Goal: Task Accomplishment & Management: Use online tool/utility

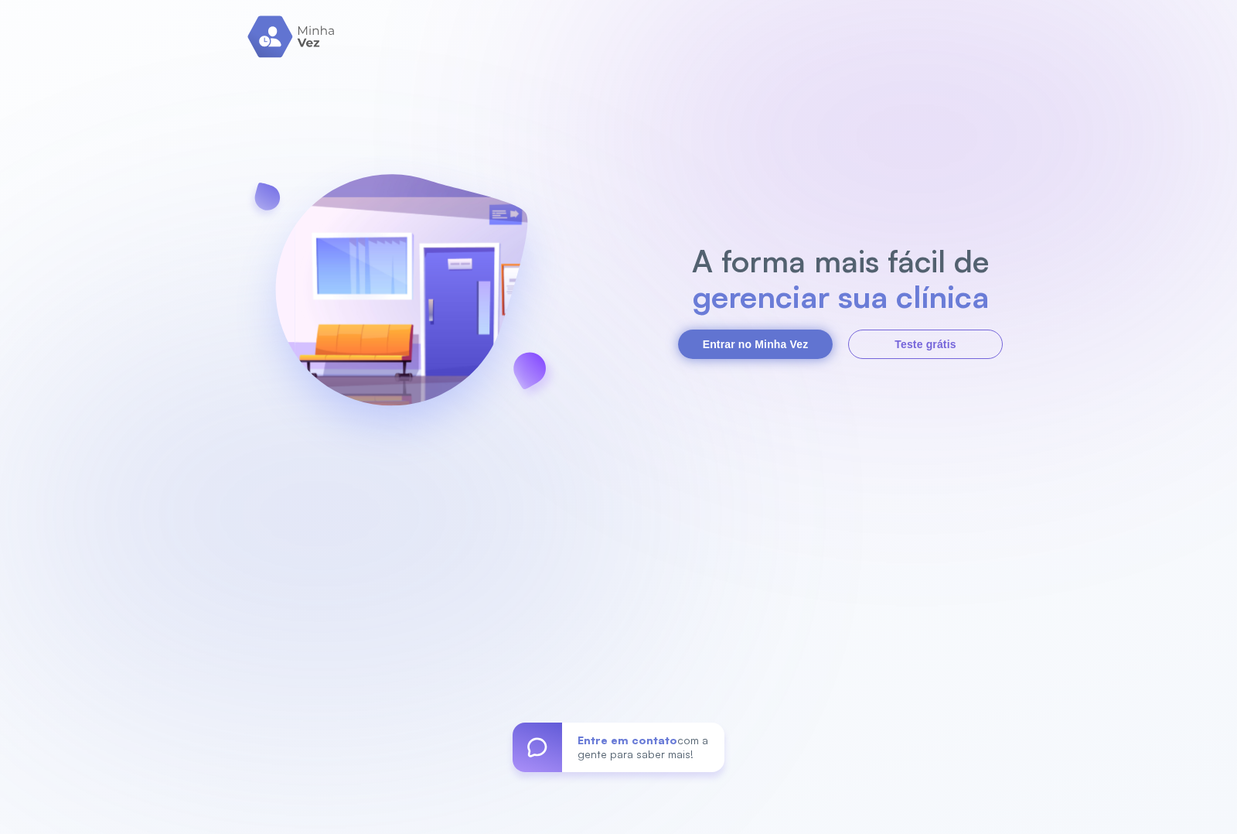
click at [744, 346] on button "Entrar no Minha Vez" at bounding box center [755, 343] width 155 height 29
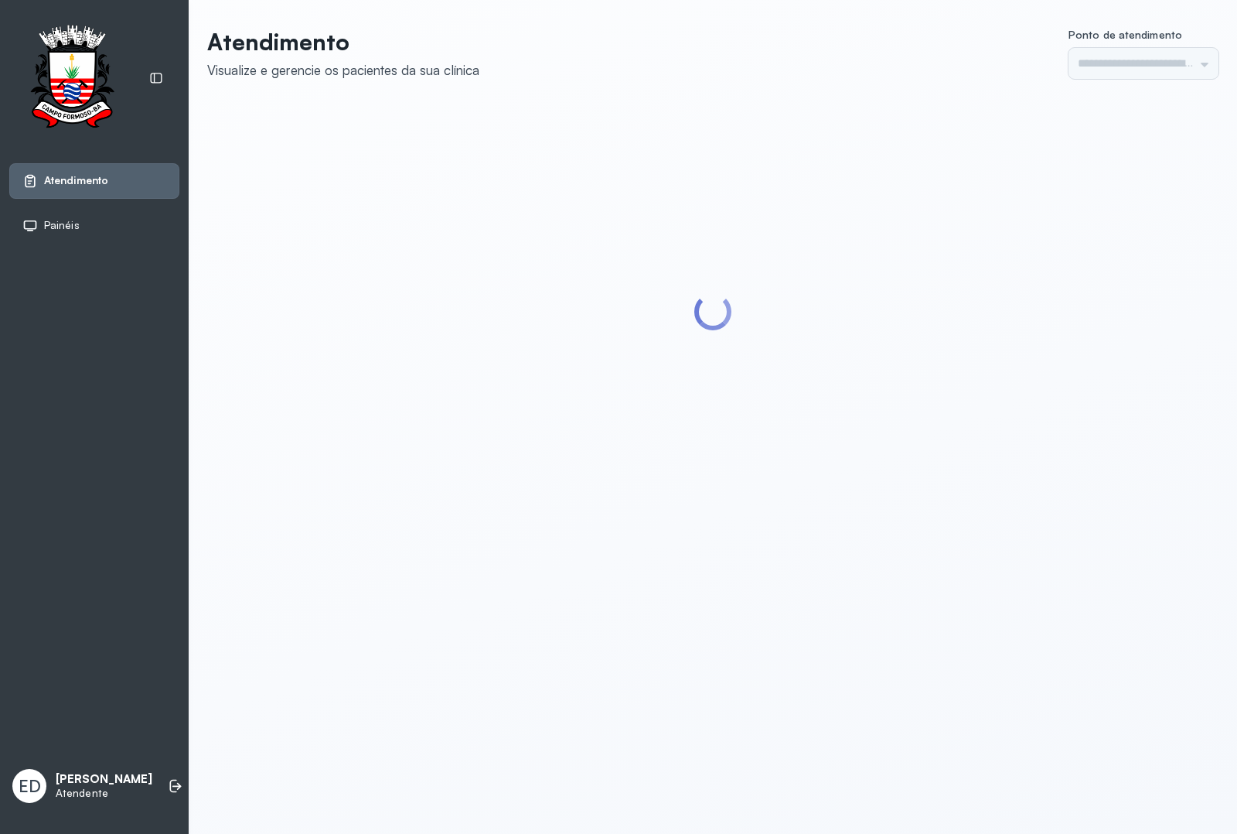
type input "*********"
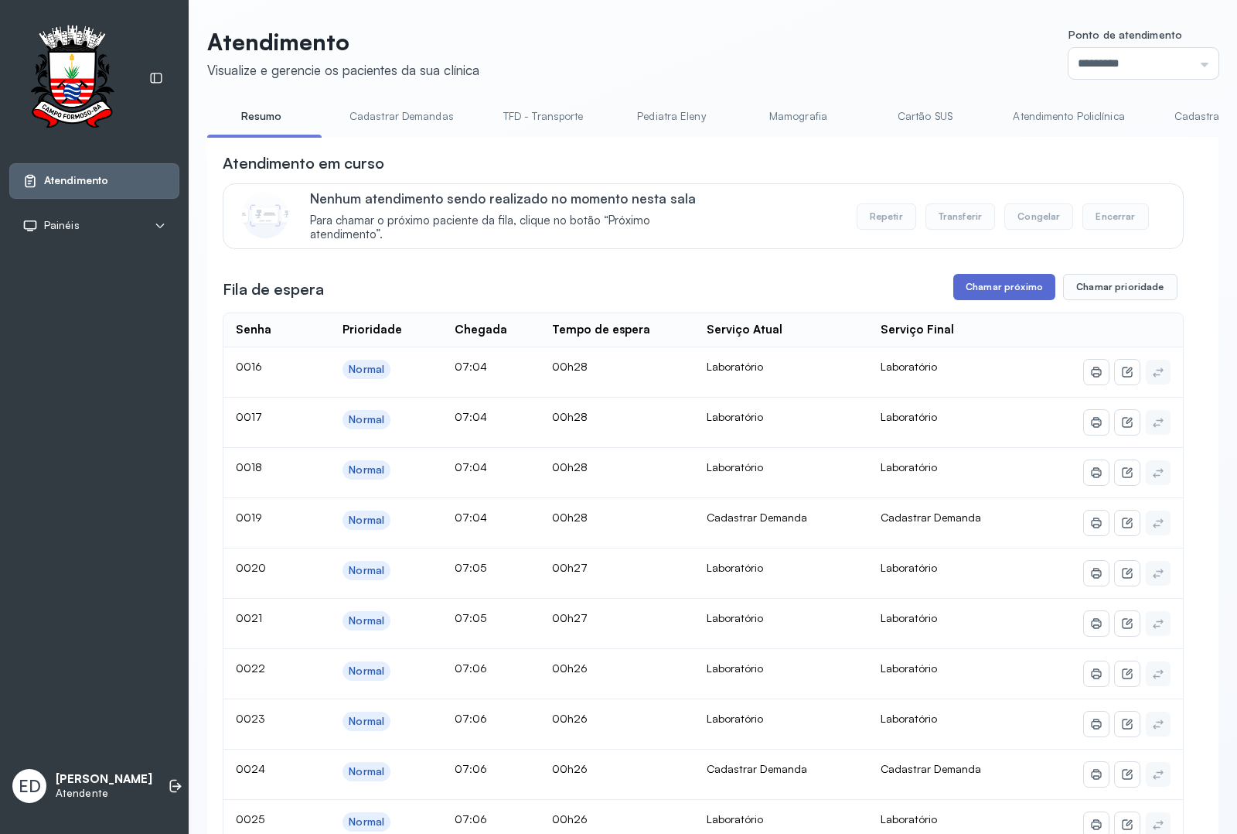
click at [998, 292] on button "Chamar próximo" at bounding box center [1004, 287] width 102 height 26
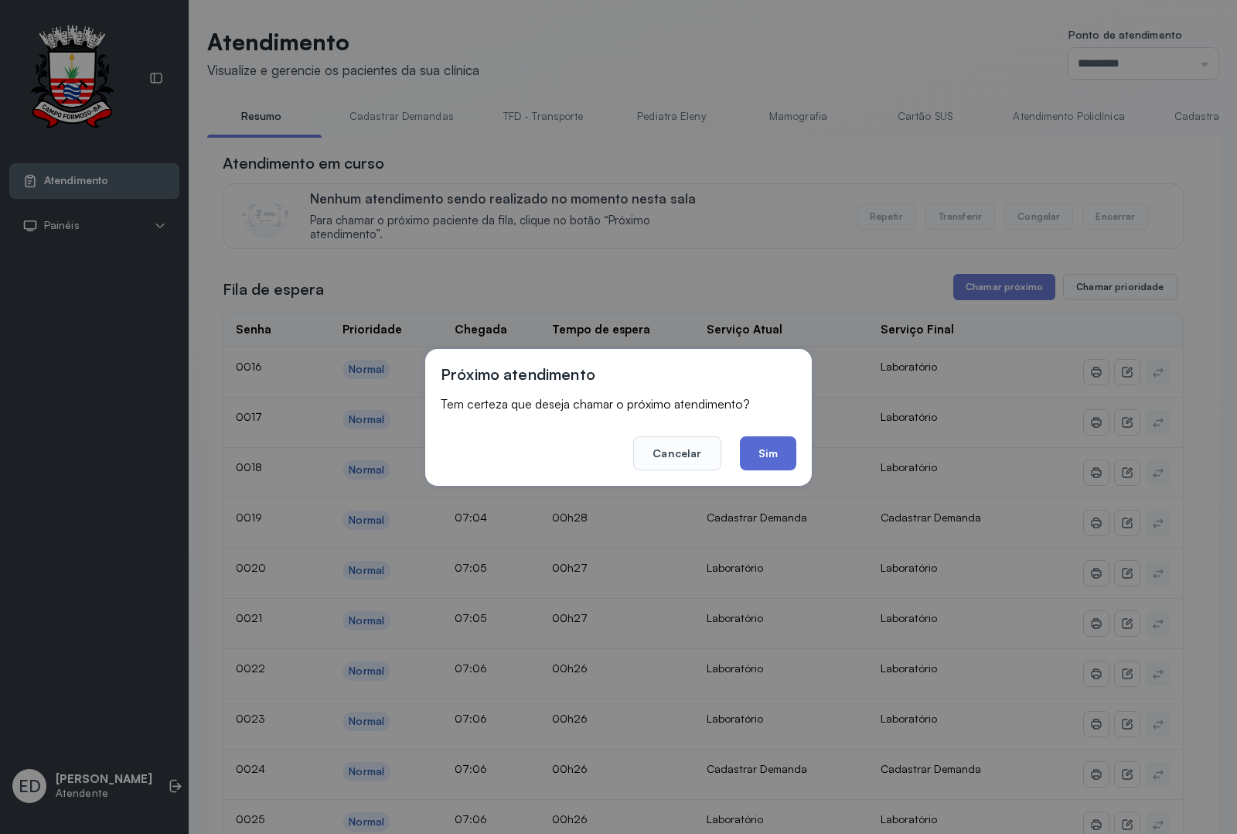
click at [782, 458] on button "Sim" at bounding box center [768, 453] width 56 height 34
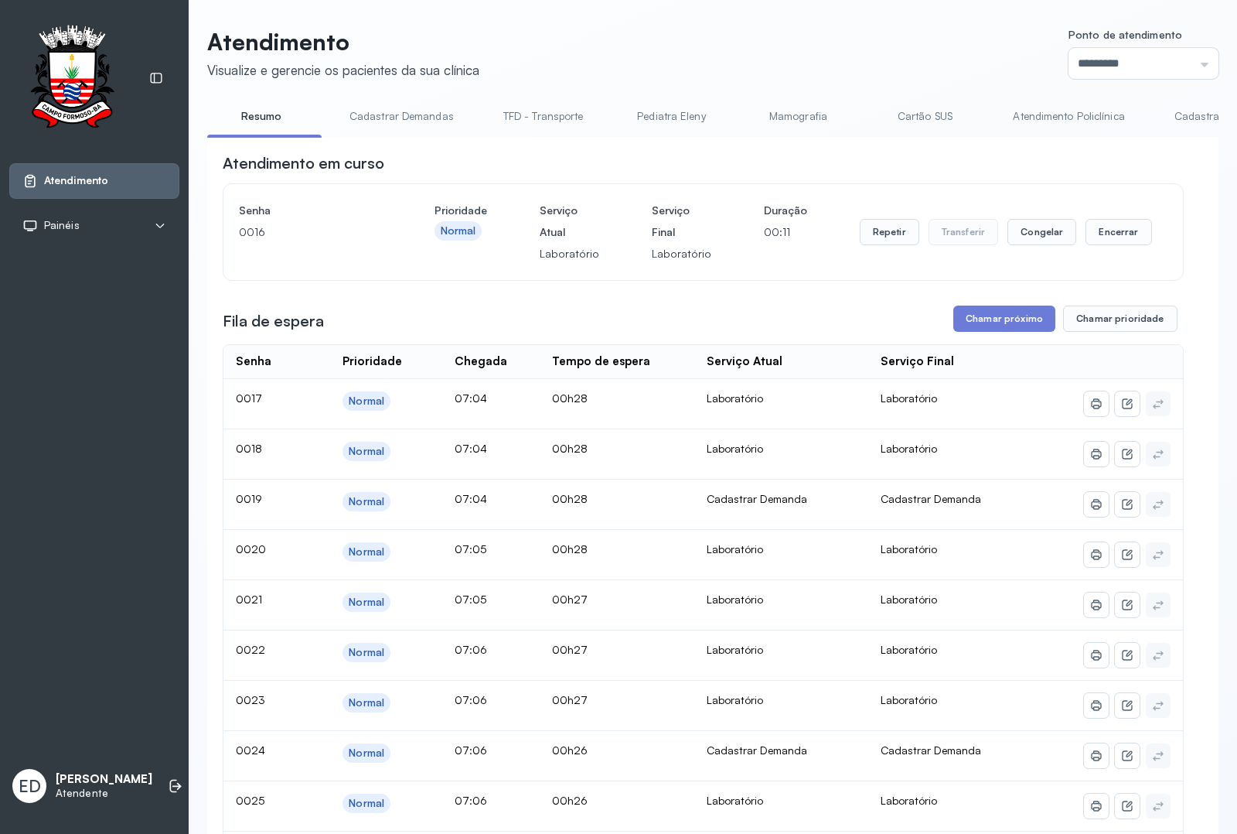
click at [820, 59] on header "Atendimento Visualize e gerencie os pacientes da sua clínica Ponto de atendimen…" at bounding box center [712, 53] width 1011 height 51
click at [824, 55] on header "Atendimento Visualize e gerencie os pacientes da sua clínica Ponto de atendimen…" at bounding box center [712, 53] width 1011 height 51
click at [825, 52] on header "Atendimento Visualize e gerencie os pacientes da sua clínica Ponto de atendimen…" at bounding box center [712, 53] width 1011 height 51
click at [1133, 234] on button "Encerrar" at bounding box center [1119, 232] width 66 height 26
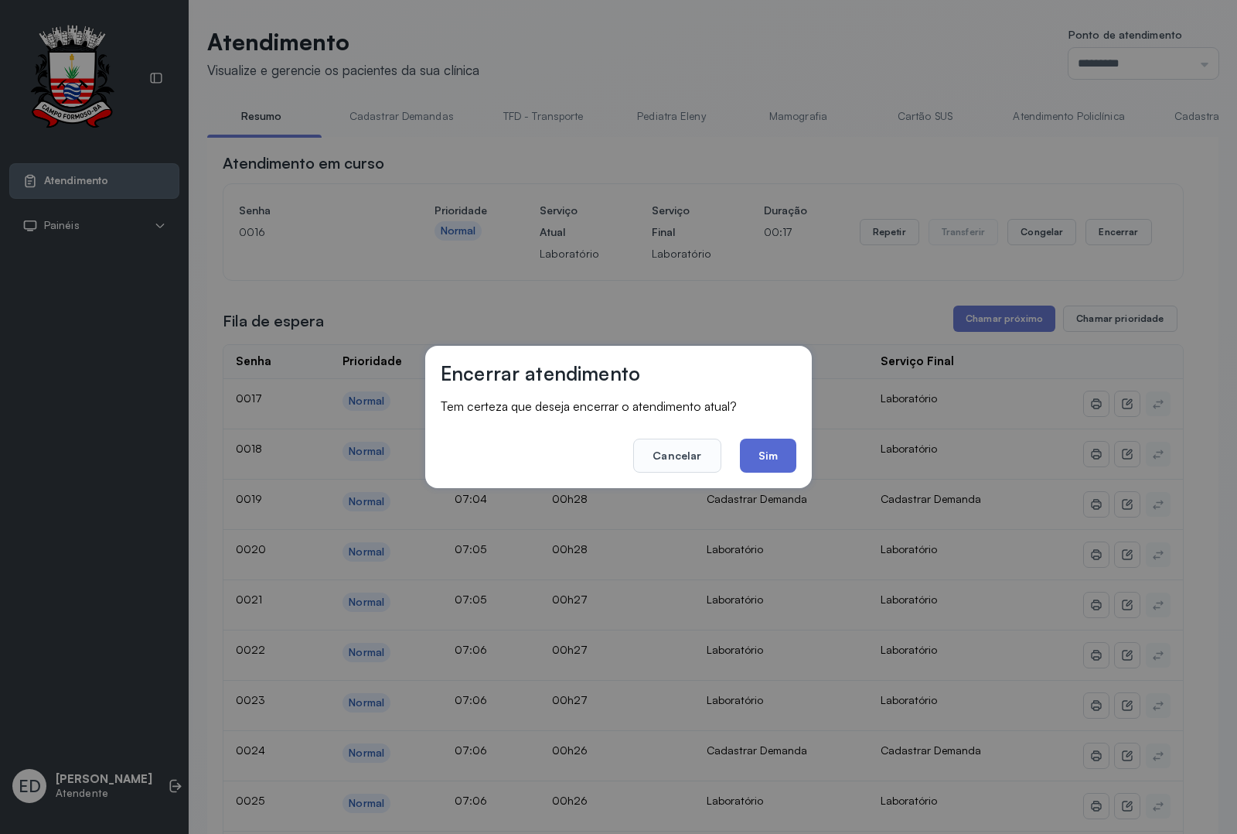
click at [774, 451] on button "Sim" at bounding box center [768, 455] width 56 height 34
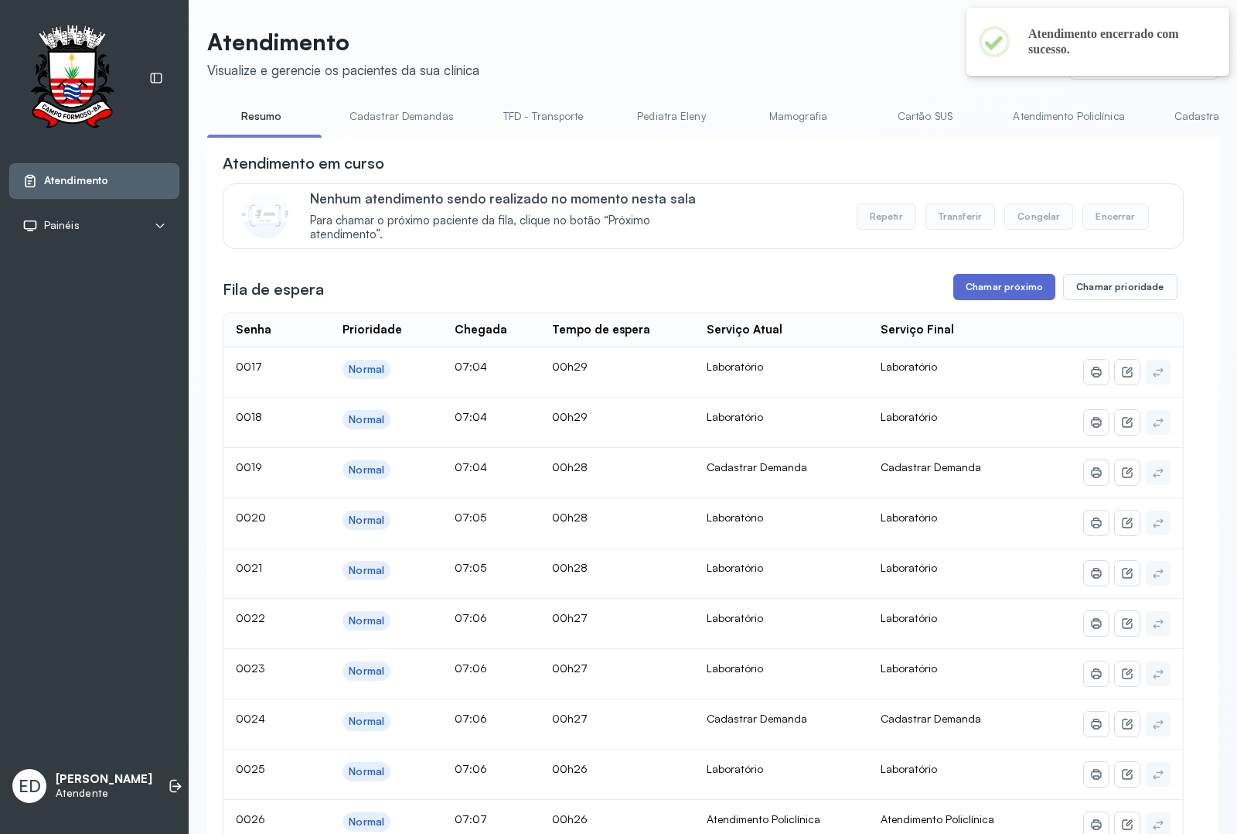
click at [1011, 292] on button "Chamar próximo" at bounding box center [1004, 287] width 102 height 26
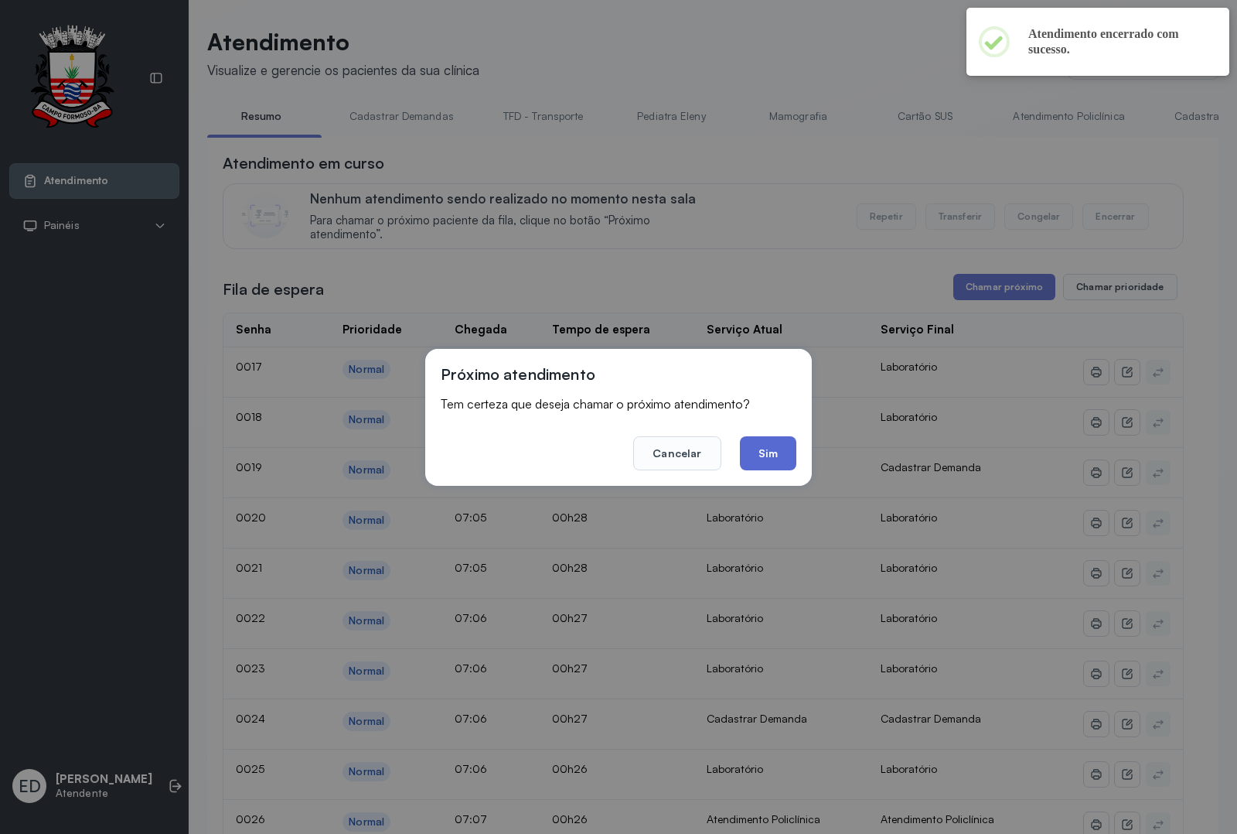
click at [783, 447] on button "Sim" at bounding box center [768, 453] width 56 height 34
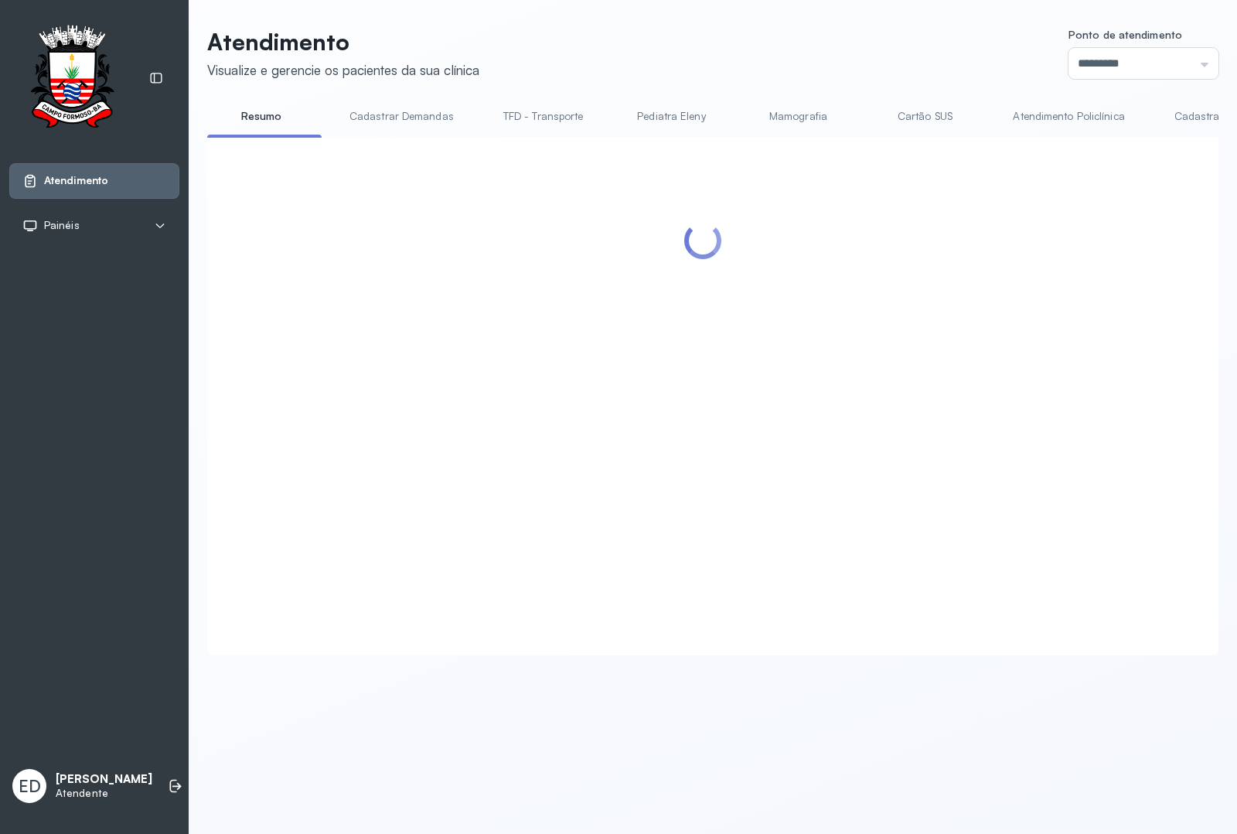
click at [779, 66] on header "Atendimento Visualize e gerencie os pacientes da sua clínica Ponto de atendimen…" at bounding box center [712, 53] width 1011 height 51
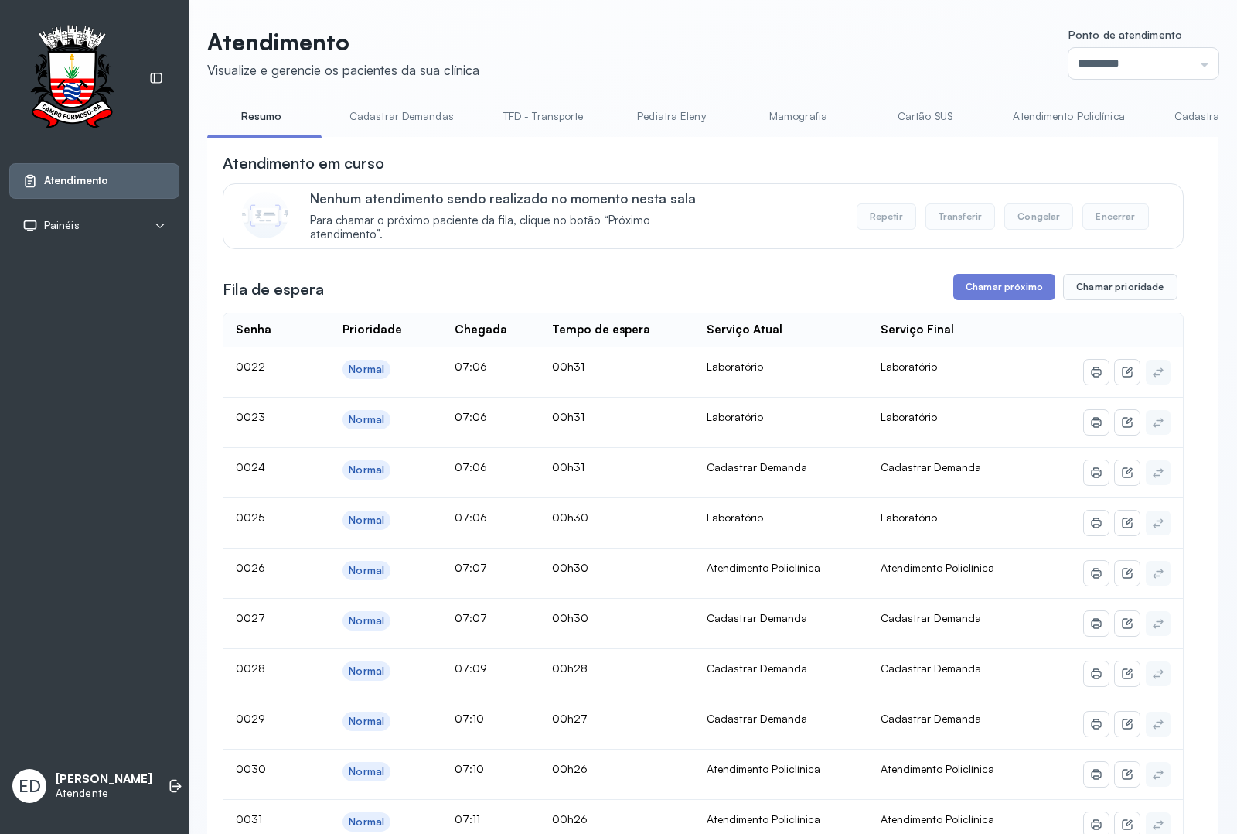
click at [864, 48] on header "Atendimento Visualize e gerencie os pacientes da sua clínica Ponto de atendimen…" at bounding box center [712, 53] width 1011 height 51
click at [1021, 295] on button "Chamar próximo" at bounding box center [1004, 287] width 102 height 26
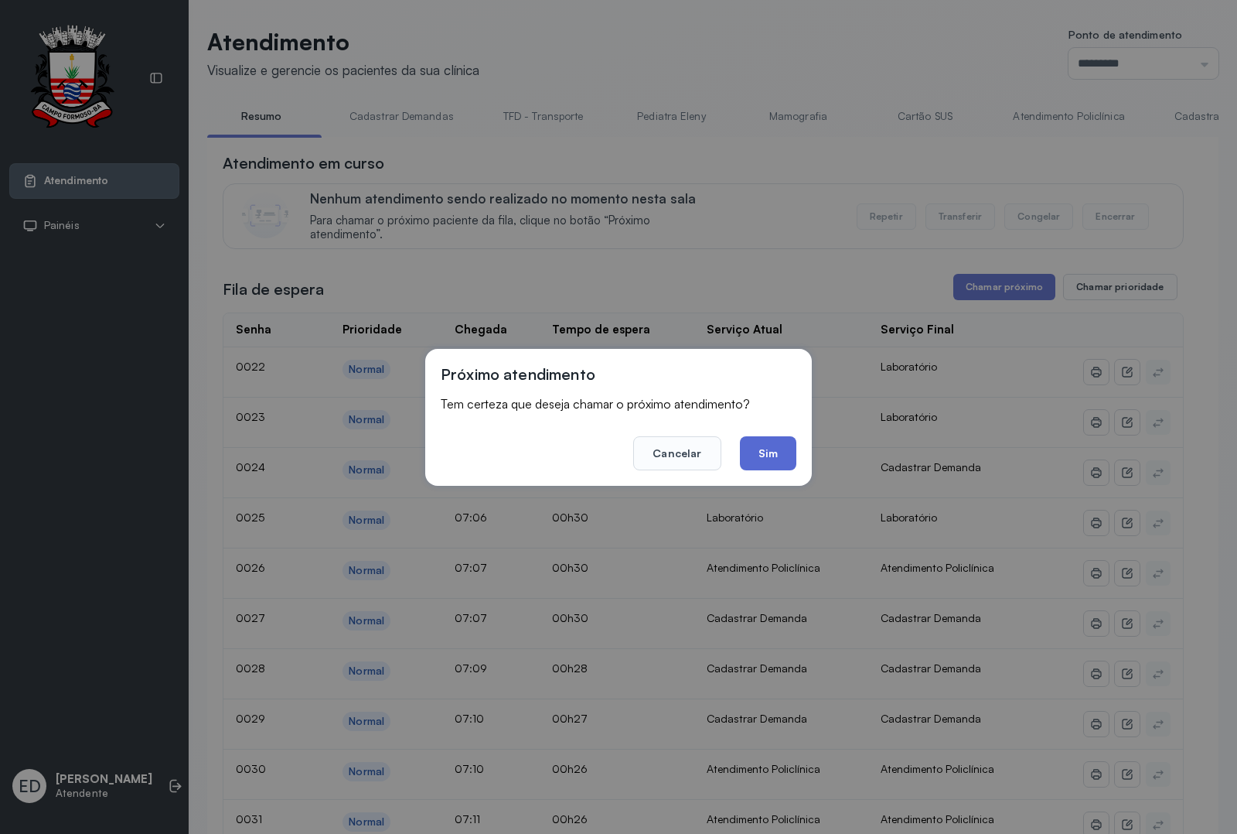
click at [786, 452] on button "Sim" at bounding box center [768, 453] width 56 height 34
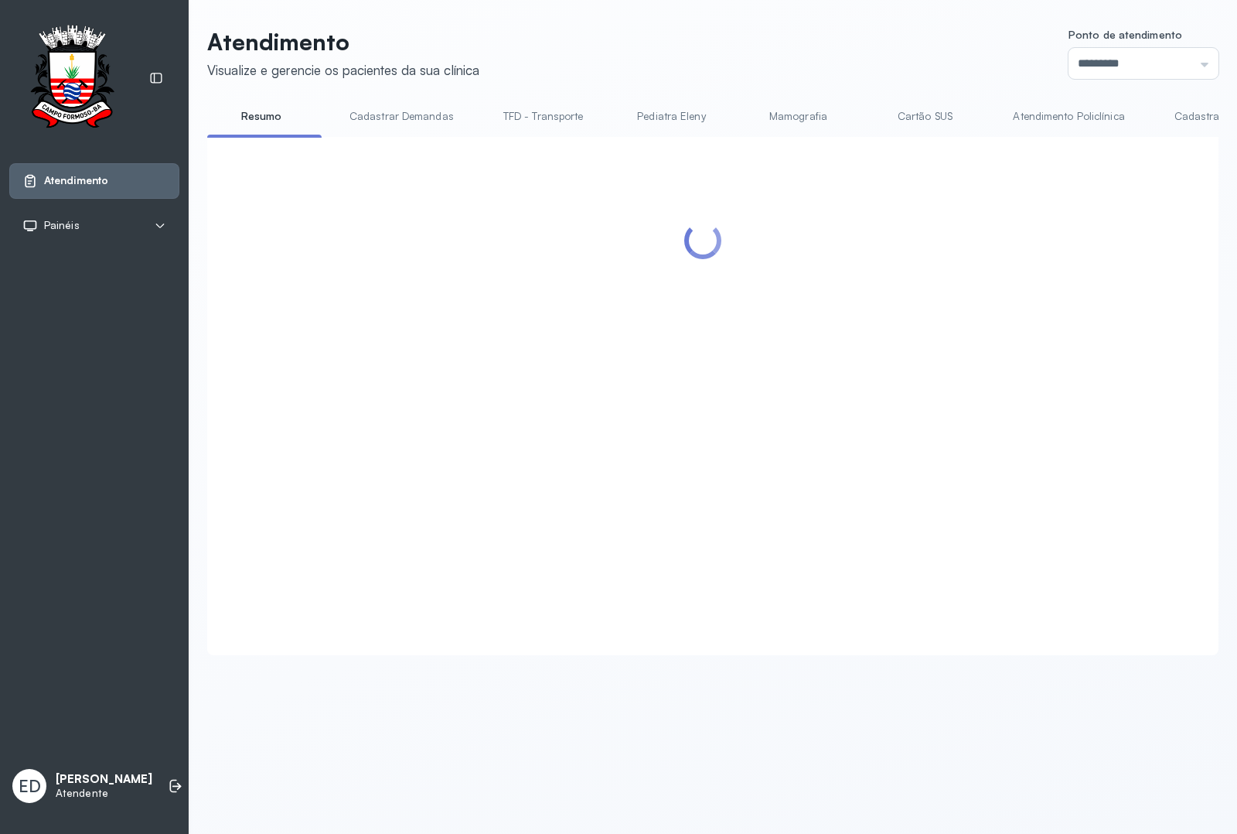
click at [824, 55] on header "Atendimento Visualize e gerencie os pacientes da sua clínica Ponto de atendimen…" at bounding box center [712, 53] width 1011 height 51
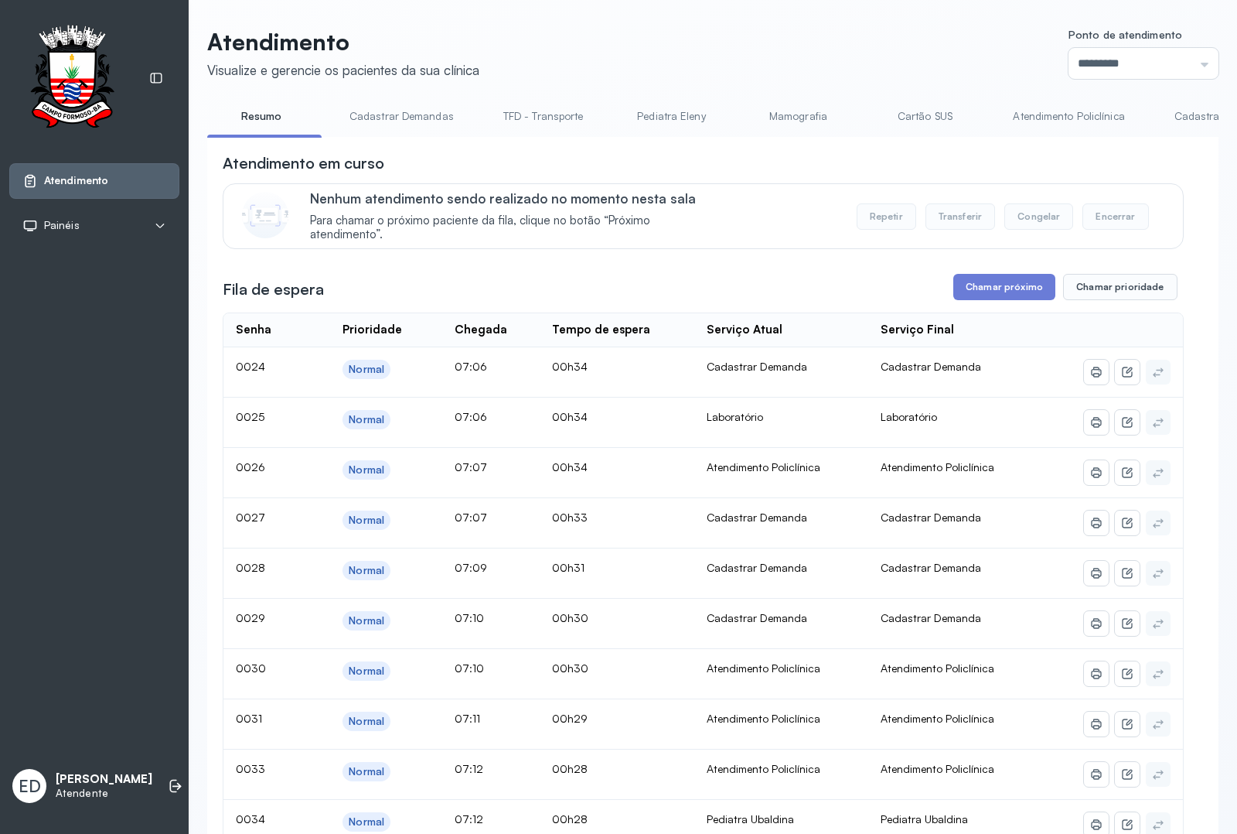
click at [841, 56] on header "Atendimento Visualize e gerencie os pacientes da sua clínica Ponto de atendimen…" at bounding box center [712, 53] width 1011 height 51
click at [994, 291] on button "Chamar próximo" at bounding box center [1004, 287] width 102 height 26
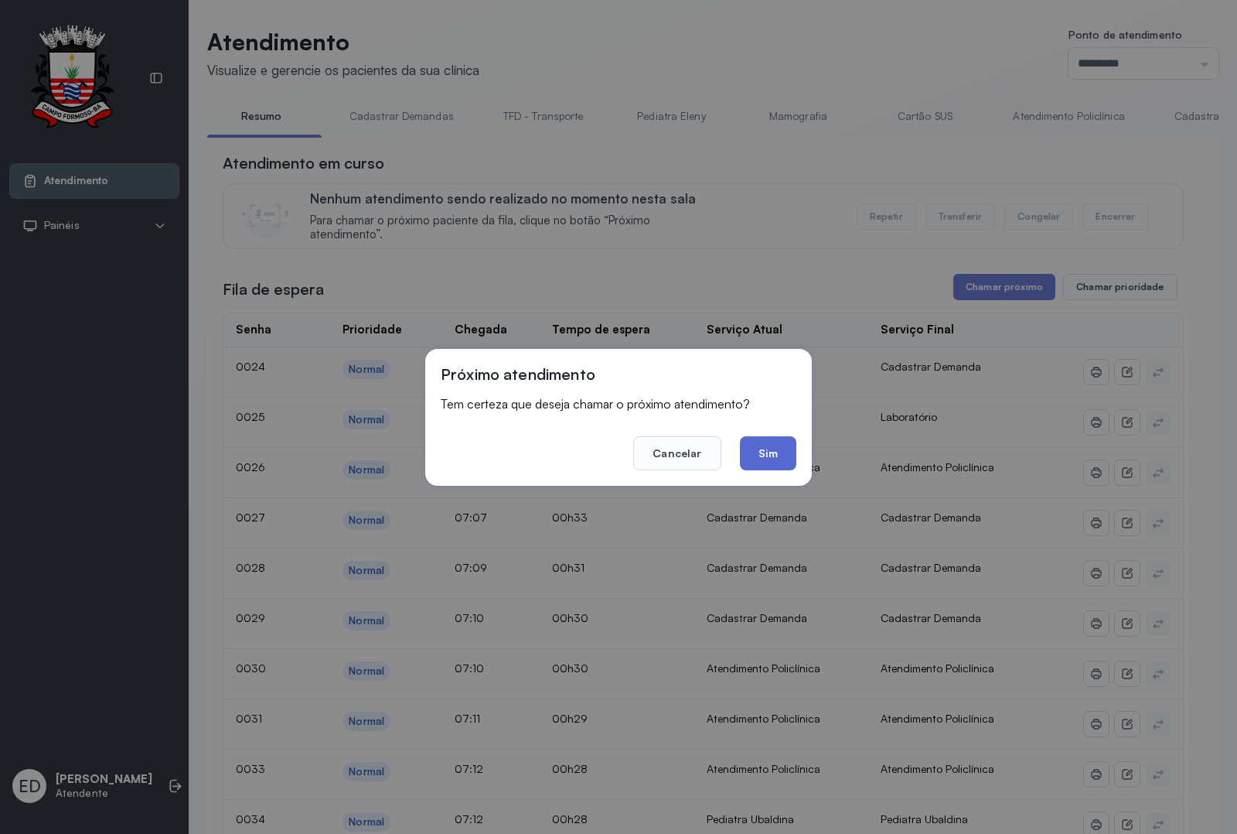
click at [767, 452] on button "Sim" at bounding box center [768, 453] width 56 height 34
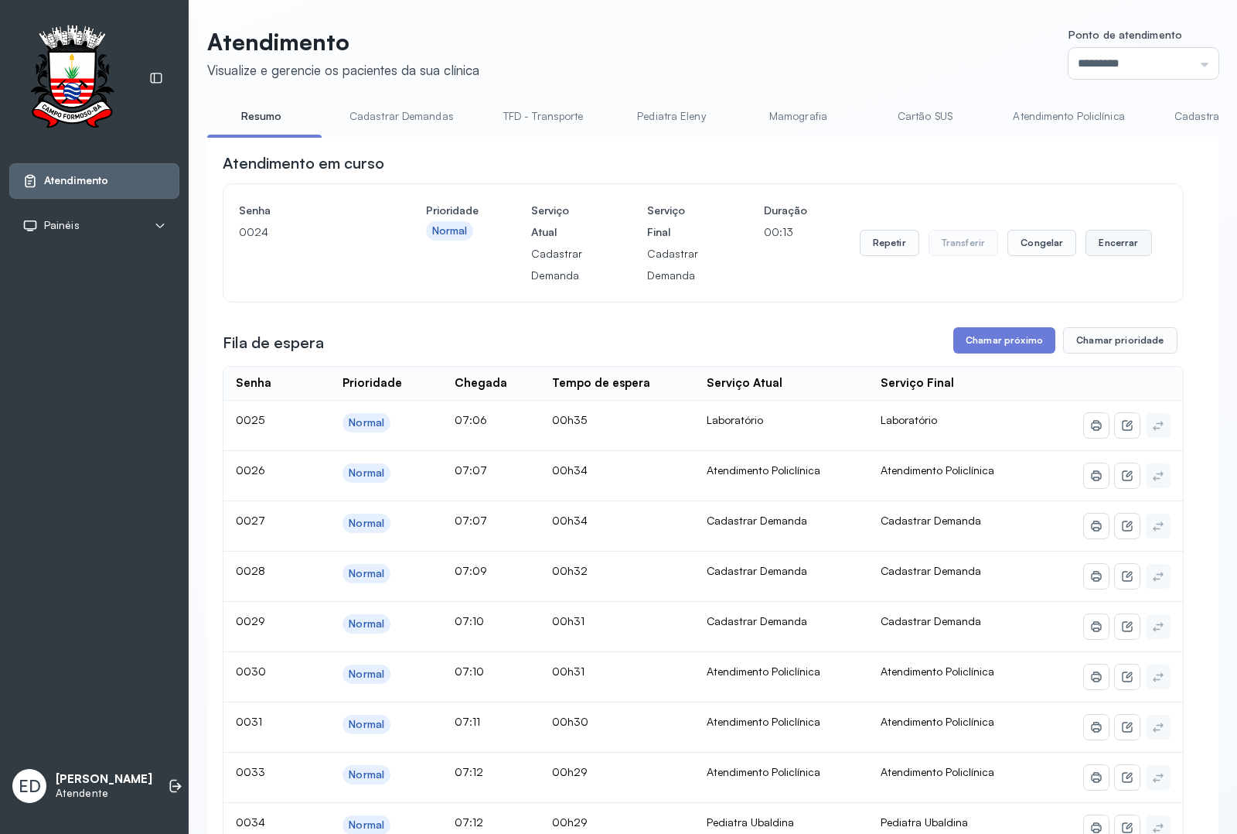
click at [1111, 245] on button "Encerrar" at bounding box center [1119, 243] width 66 height 26
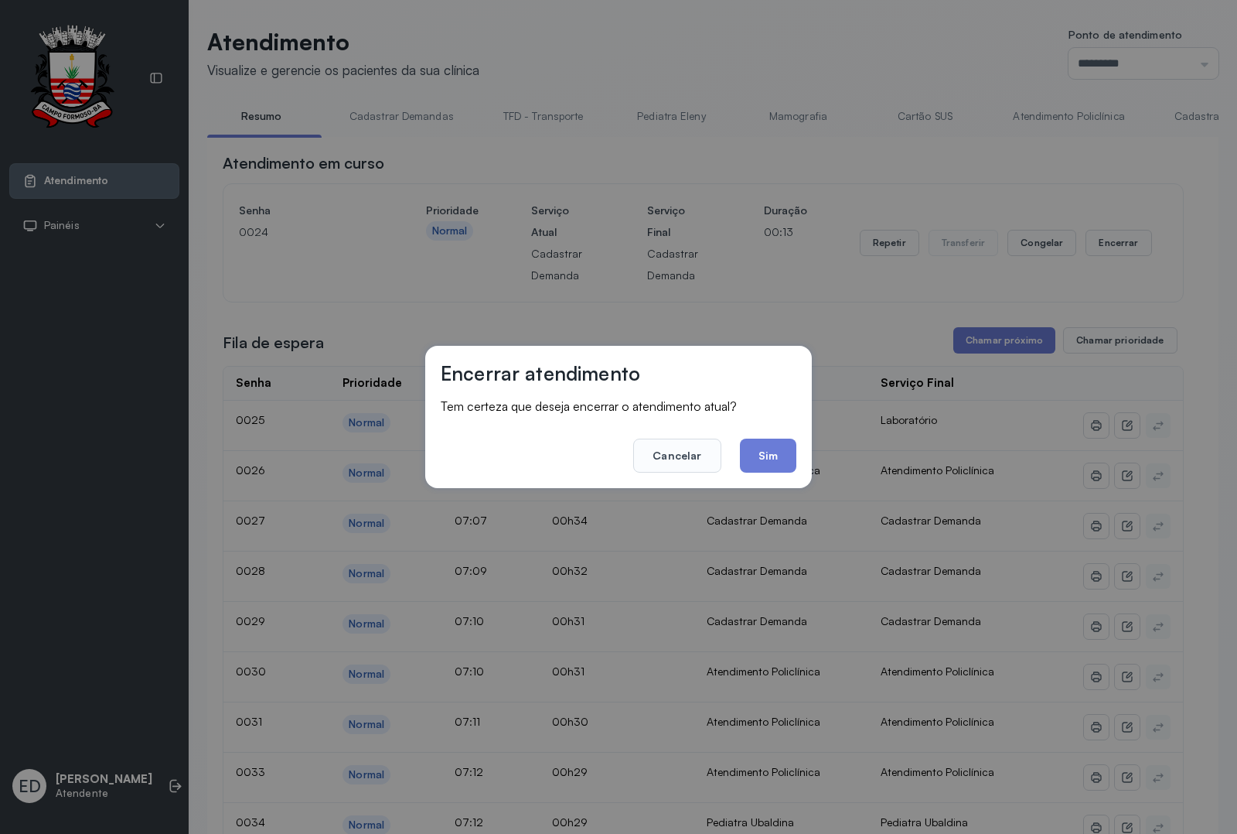
drag, startPoint x: 786, startPoint y: 448, endPoint x: 964, endPoint y: 410, distance: 182.0
click at [789, 448] on button "Sim" at bounding box center [768, 455] width 56 height 34
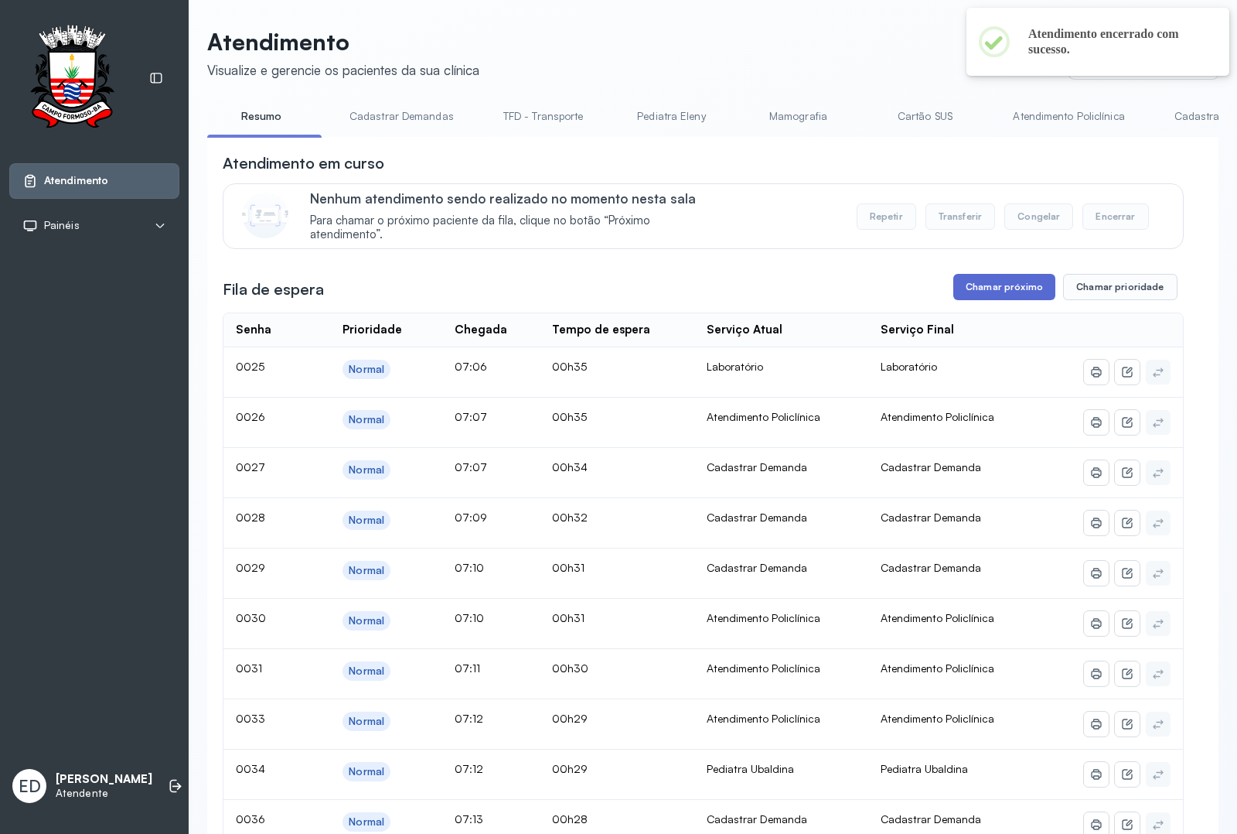
click at [983, 287] on button "Chamar próximo" at bounding box center [1004, 287] width 102 height 26
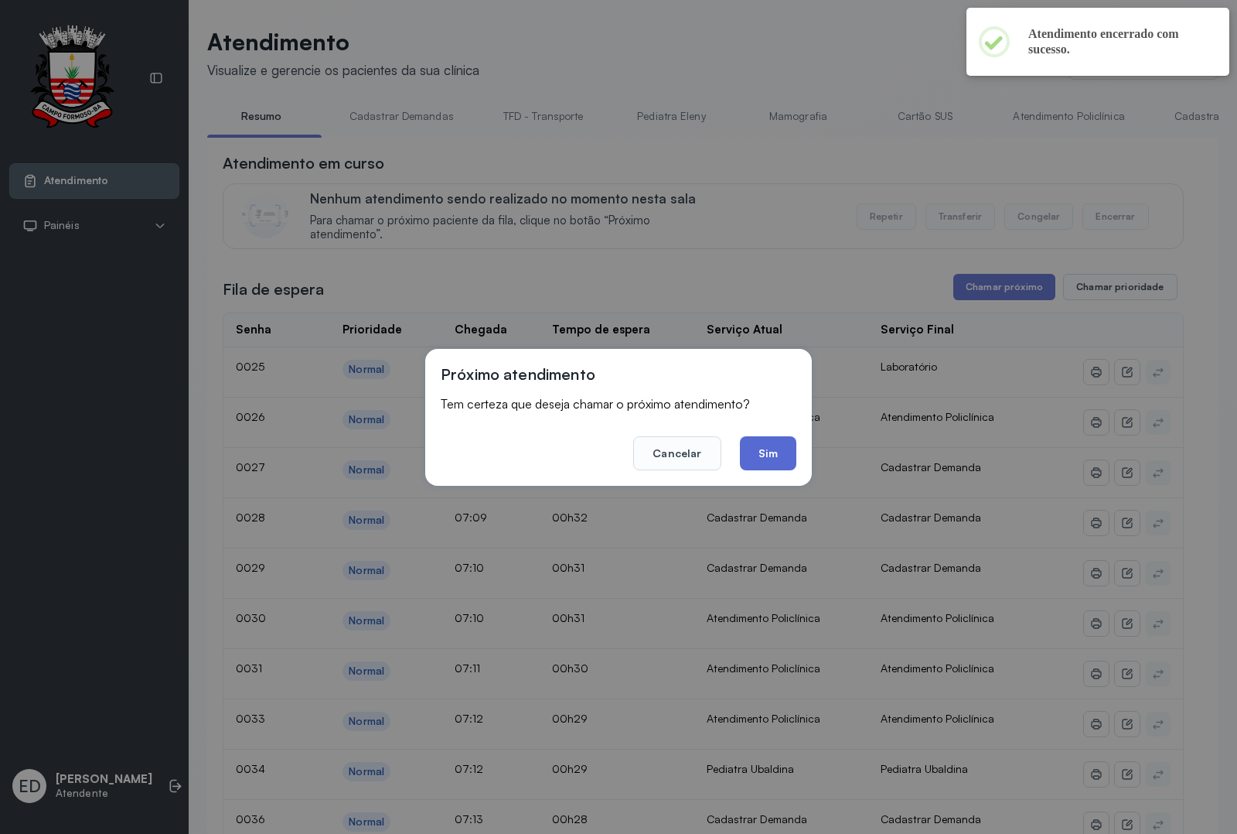
click at [774, 450] on button "Sim" at bounding box center [768, 453] width 56 height 34
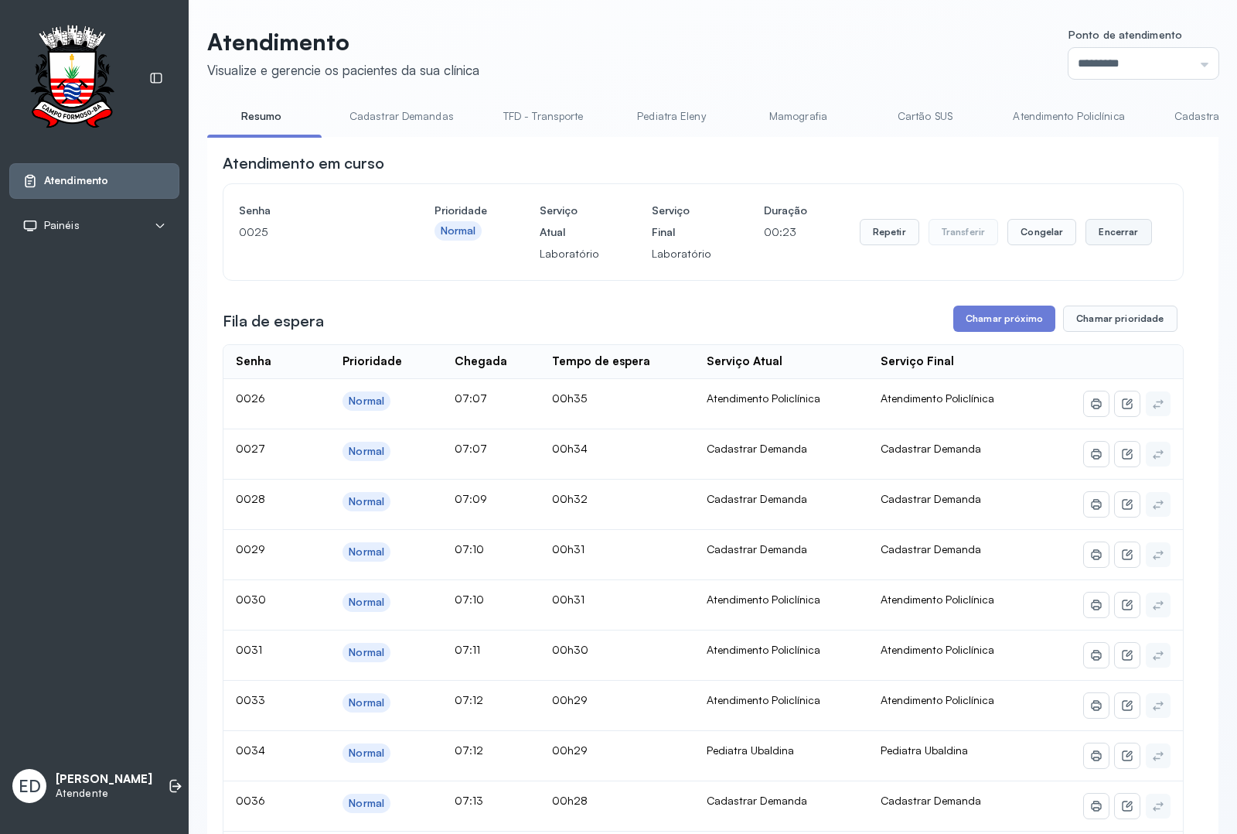
click at [1107, 241] on button "Encerrar" at bounding box center [1119, 232] width 66 height 26
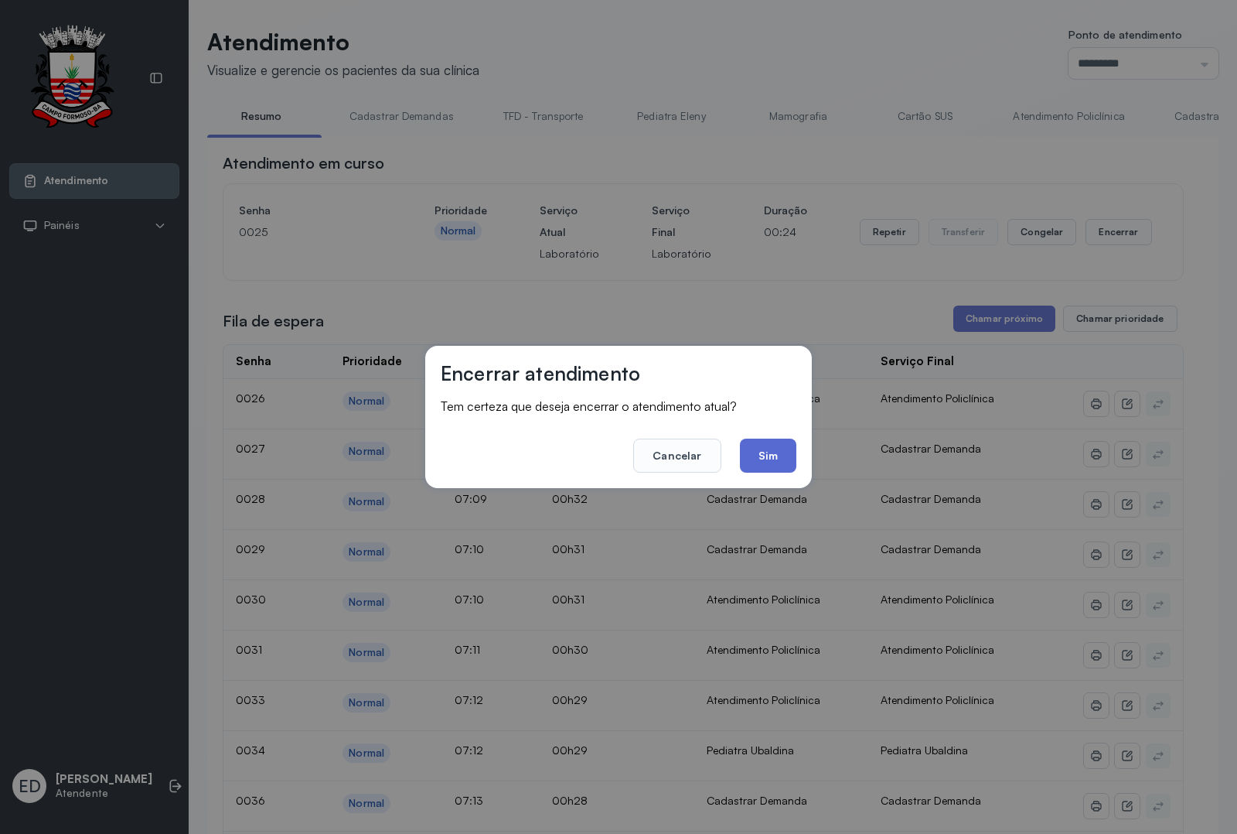
click at [777, 451] on button "Sim" at bounding box center [768, 455] width 56 height 34
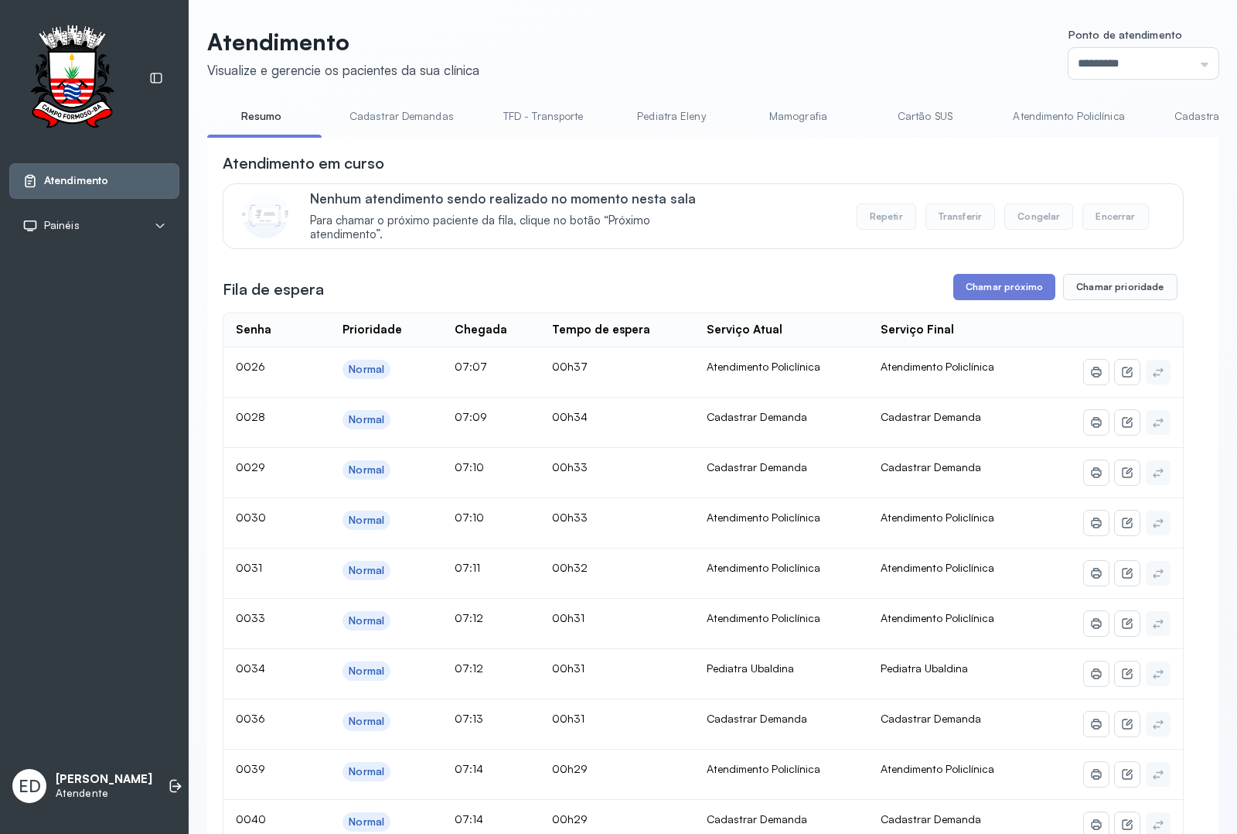
click at [1188, 114] on link "Cadastrar Demanda" at bounding box center [1224, 117] width 130 height 26
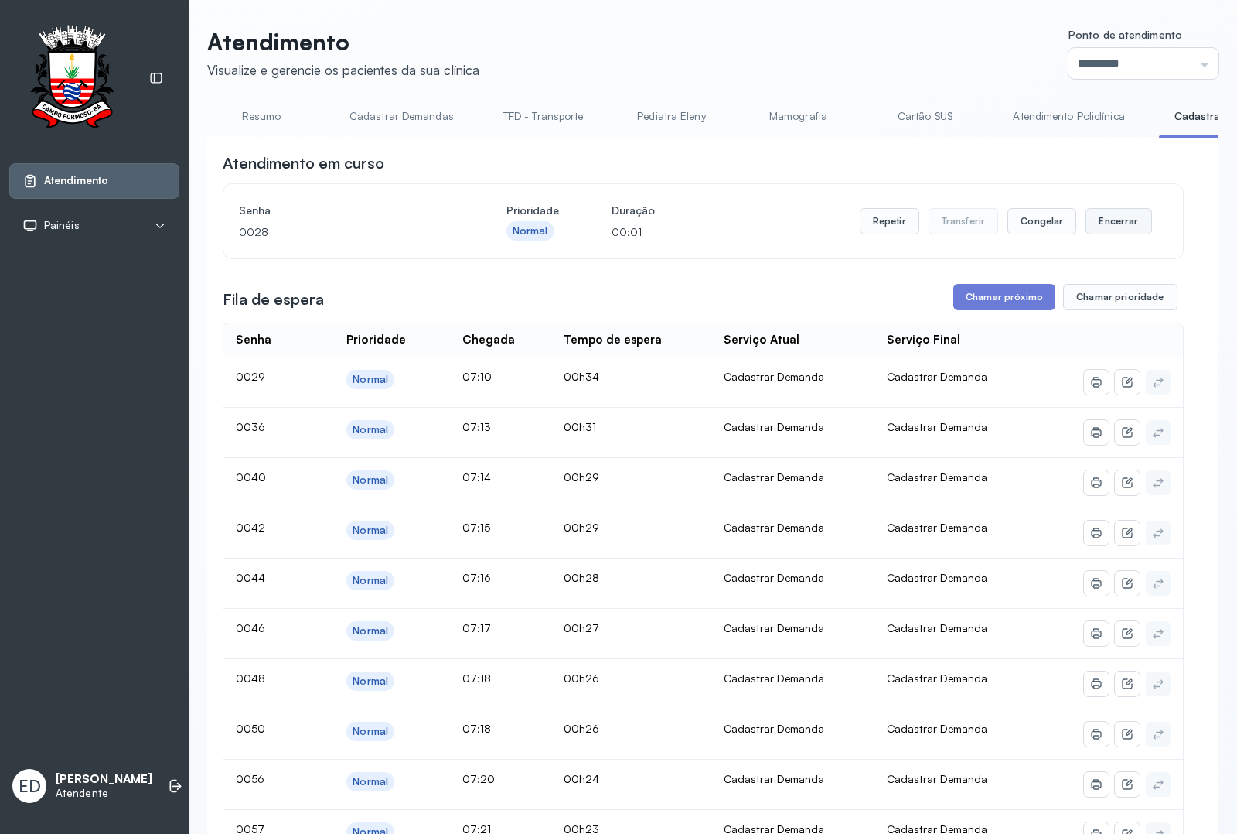
click at [1096, 228] on button "Encerrar" at bounding box center [1119, 221] width 66 height 26
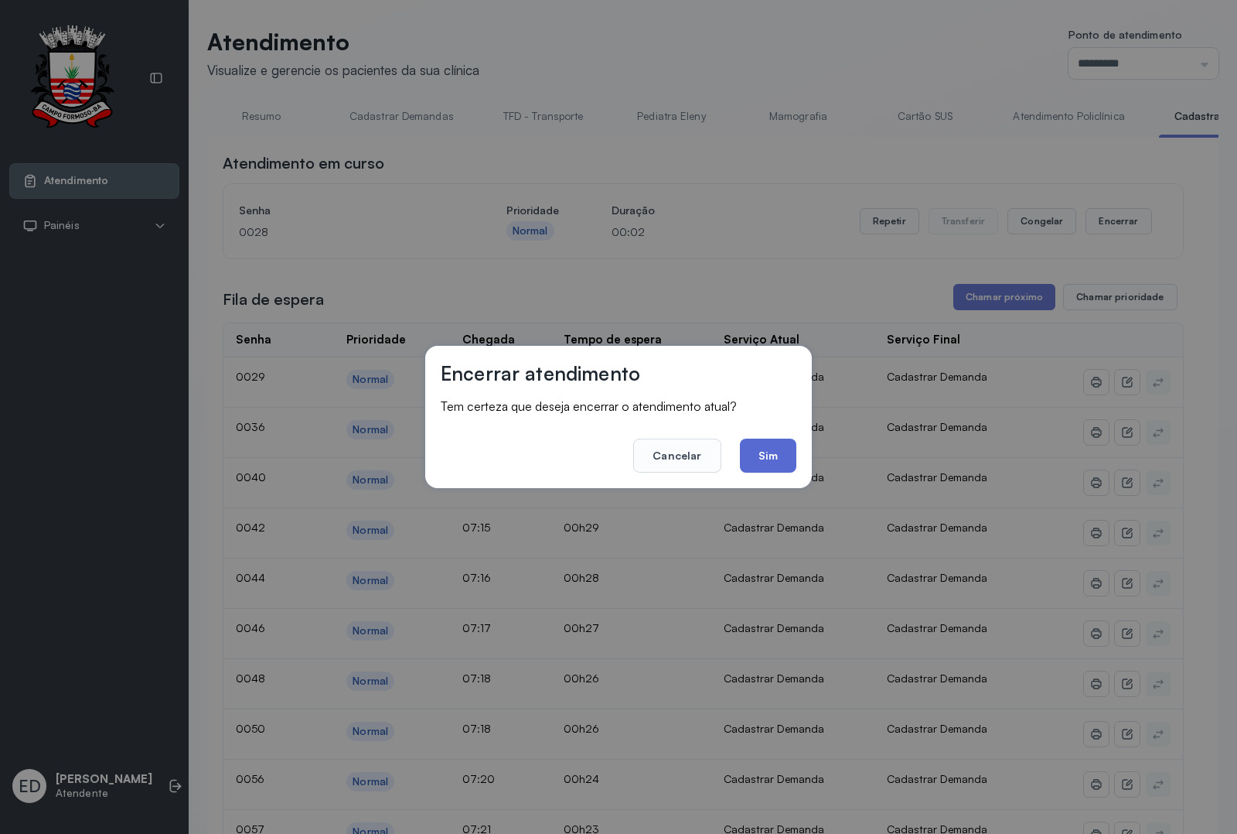
click at [759, 449] on button "Sim" at bounding box center [768, 455] width 56 height 34
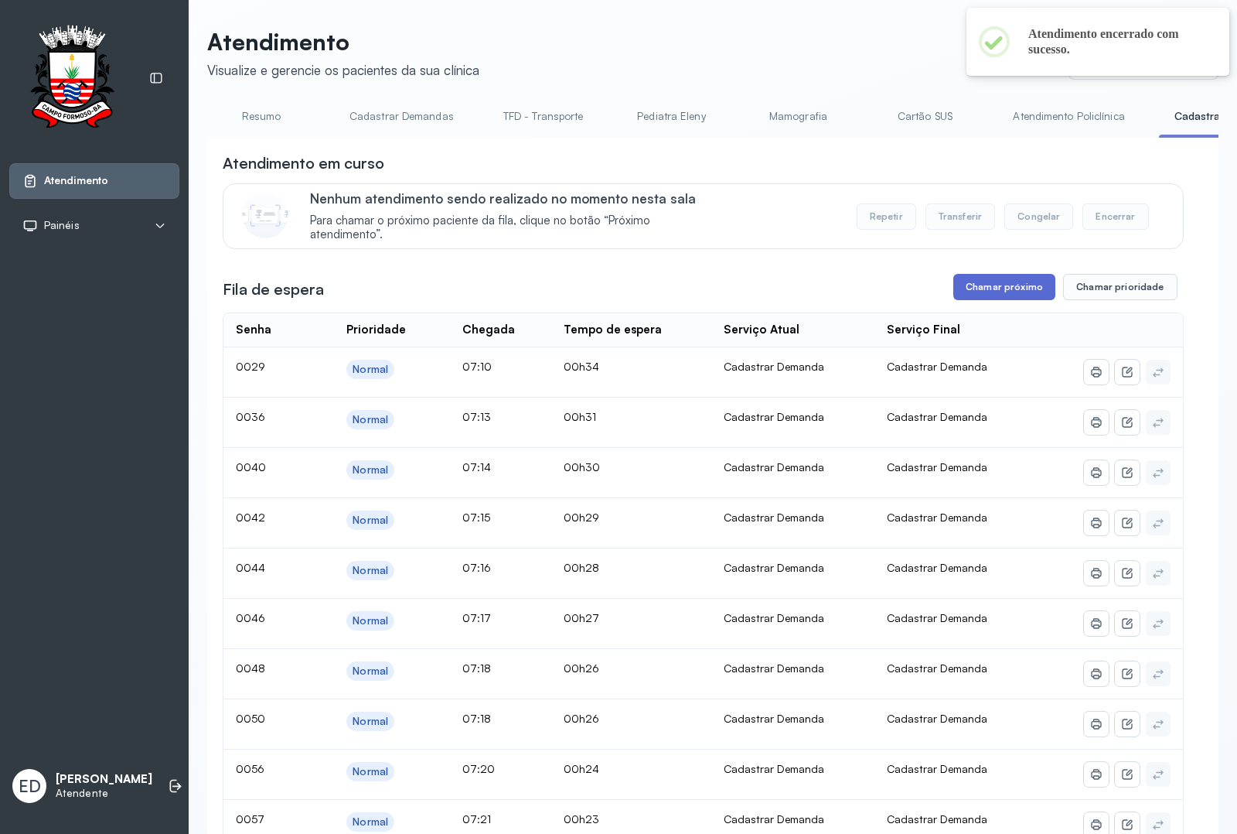
click at [1004, 300] on button "Chamar próximo" at bounding box center [1004, 287] width 102 height 26
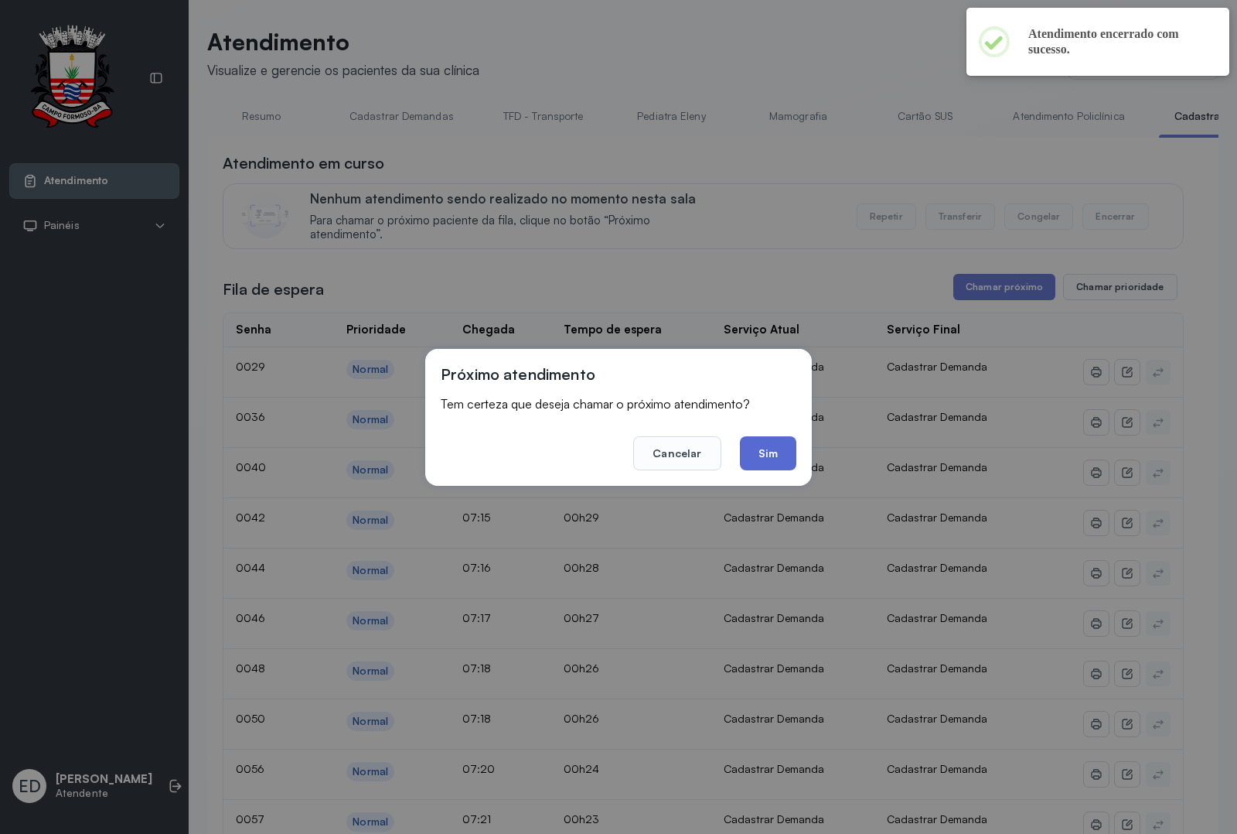
click at [762, 468] on button "Sim" at bounding box center [768, 453] width 56 height 34
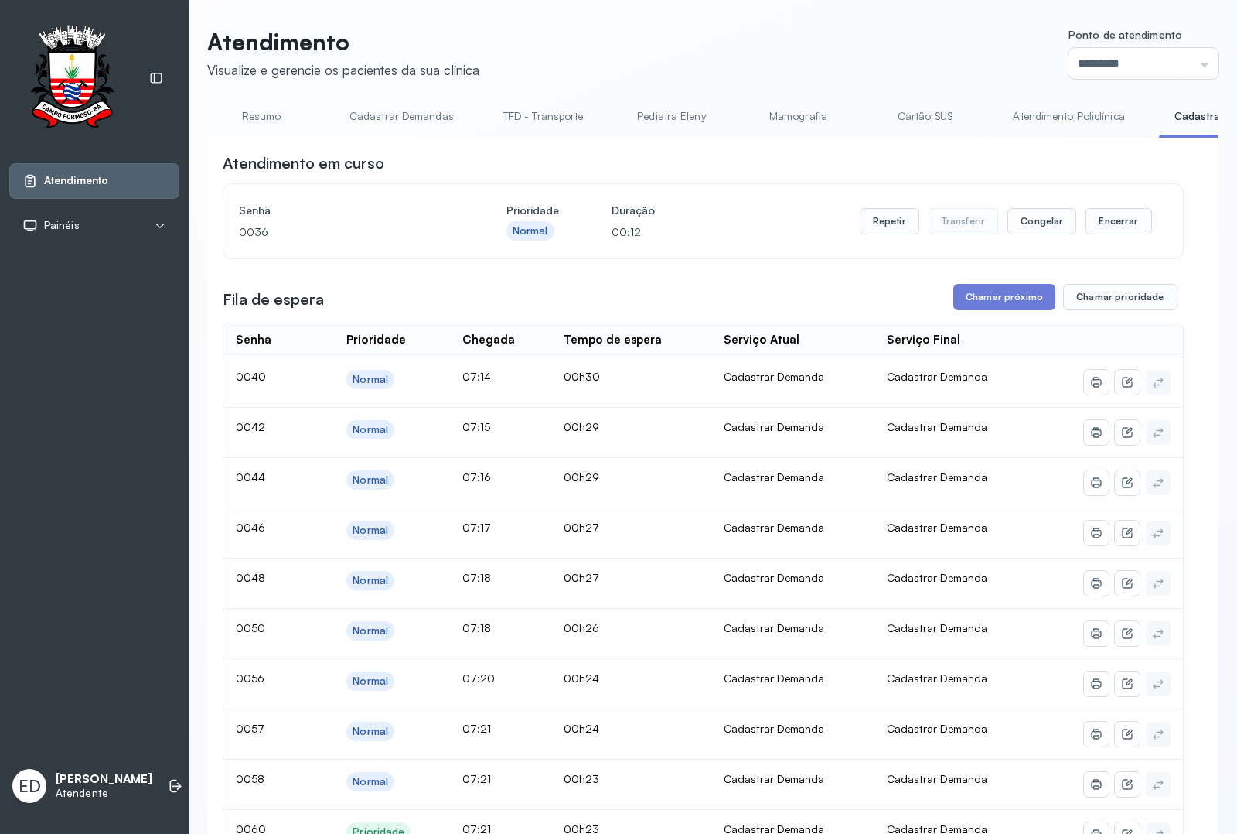
click at [268, 116] on link "Resumo" at bounding box center [261, 117] width 108 height 26
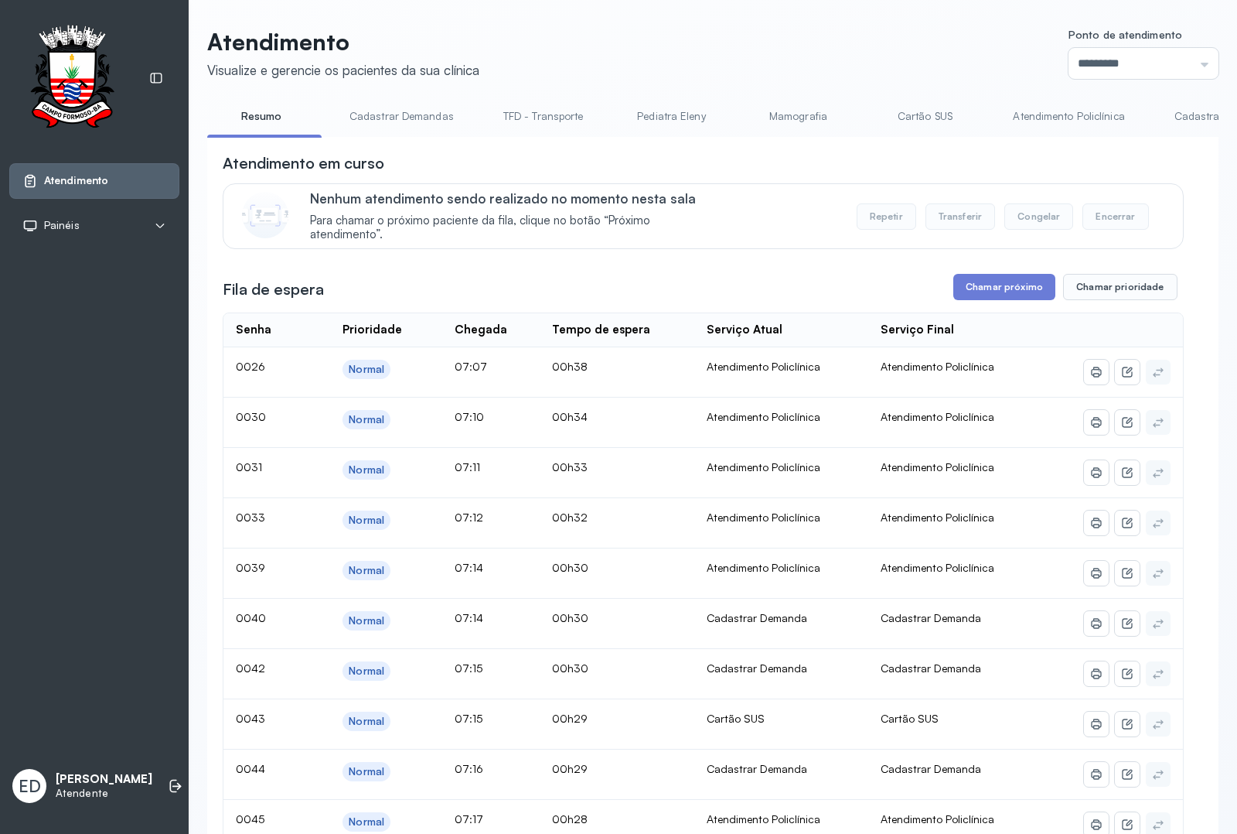
click at [1185, 117] on link "Cadastrar Demanda" at bounding box center [1224, 117] width 130 height 26
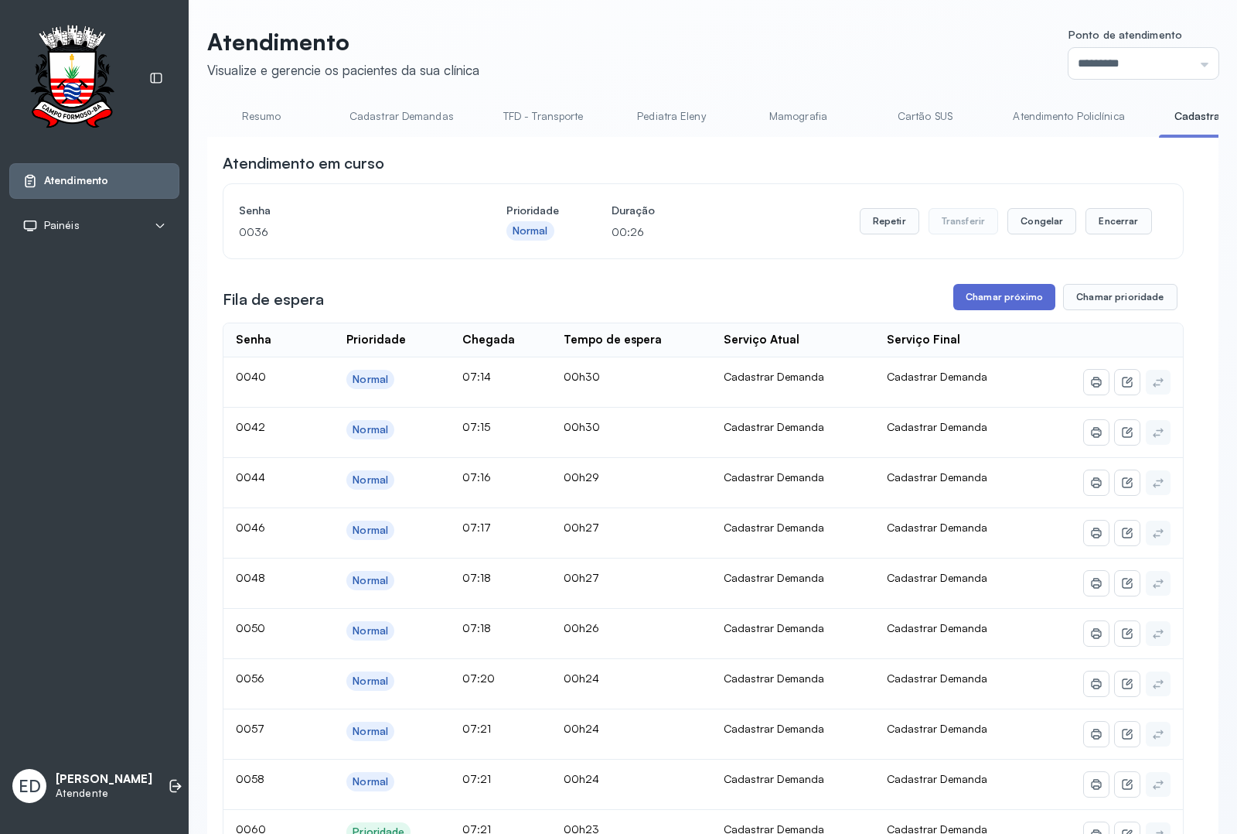
click at [987, 306] on button "Chamar próximo" at bounding box center [1004, 297] width 102 height 26
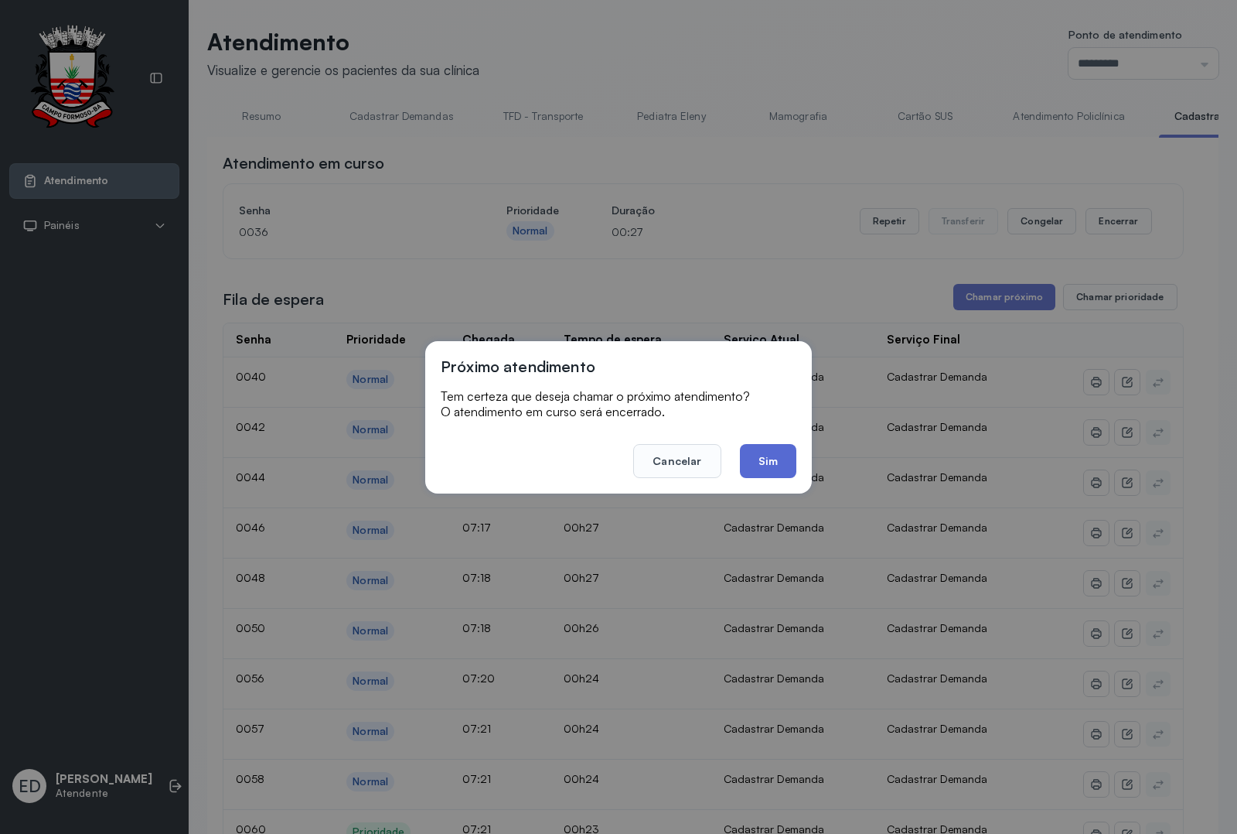
click at [779, 455] on button "Sim" at bounding box center [768, 461] width 56 height 34
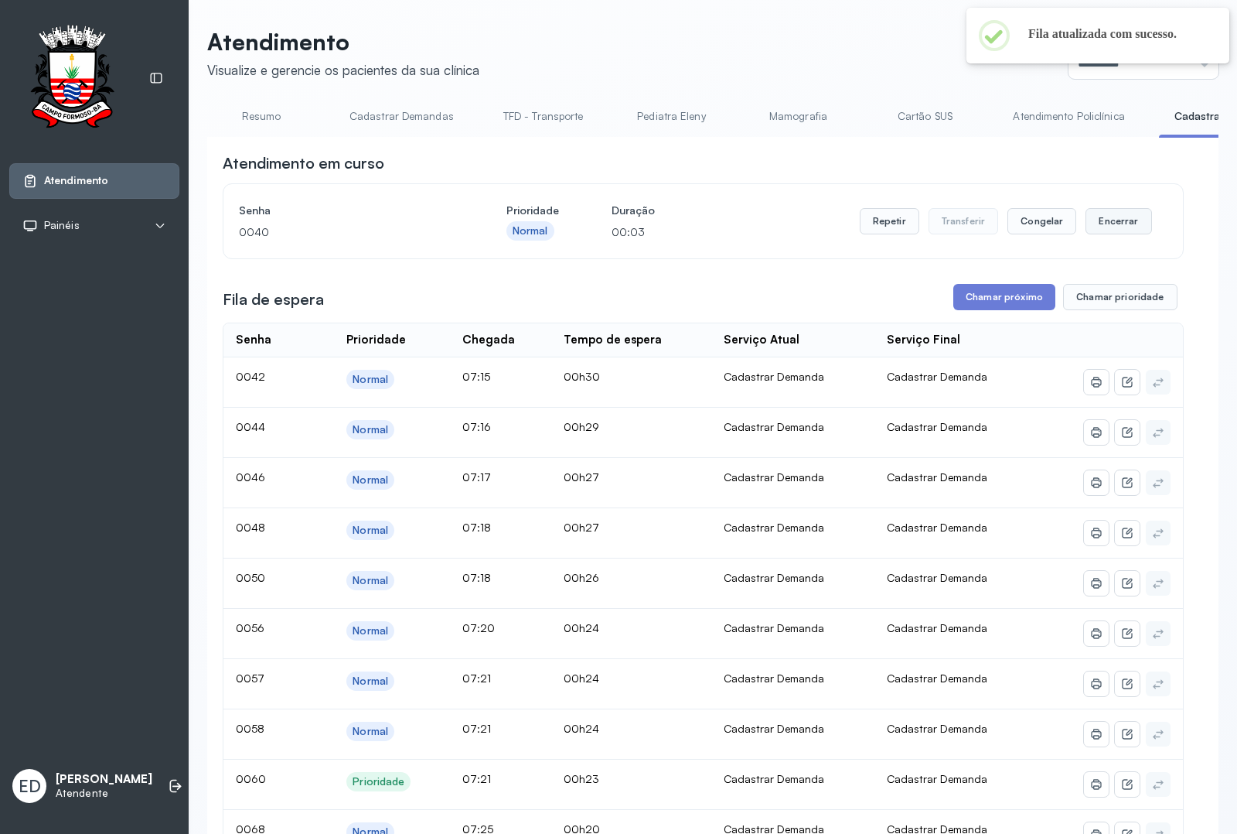
click at [1108, 229] on button "Encerrar" at bounding box center [1119, 221] width 66 height 26
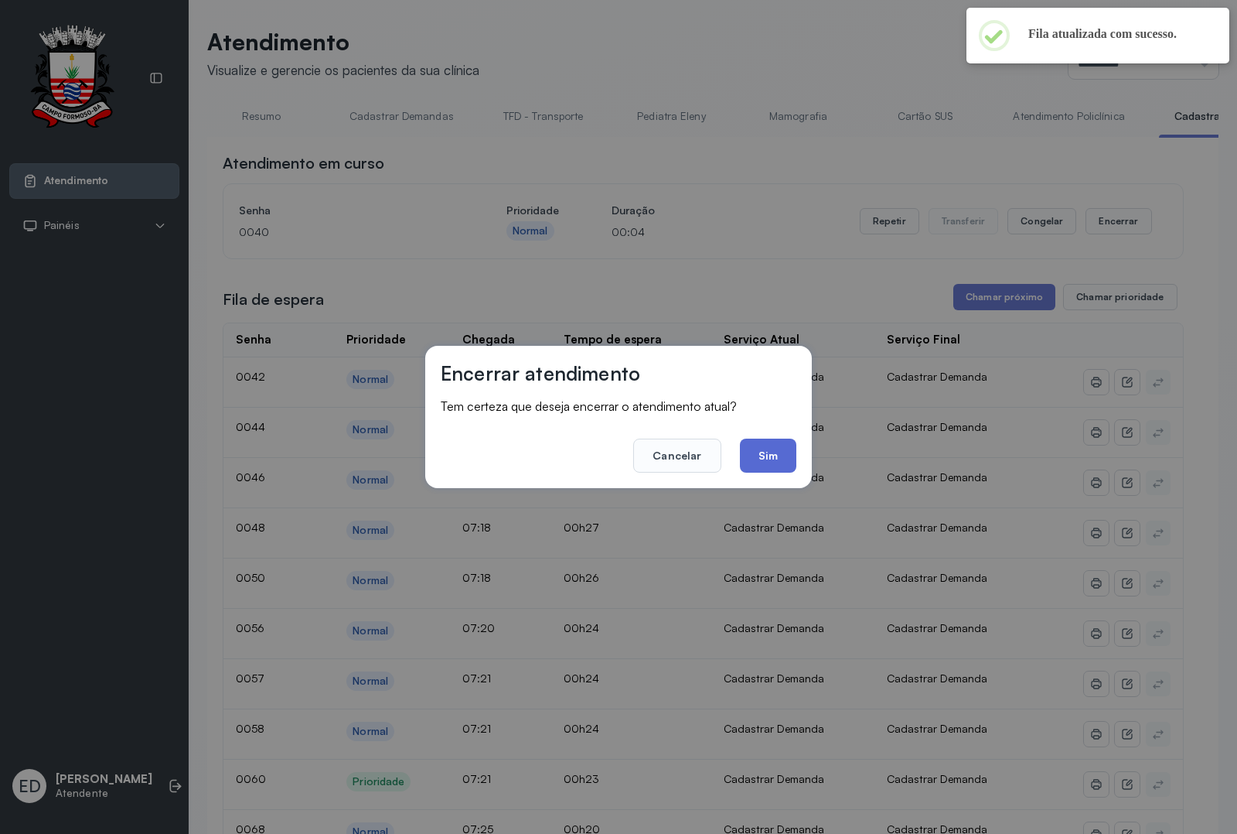
click at [779, 450] on button "Sim" at bounding box center [768, 455] width 56 height 34
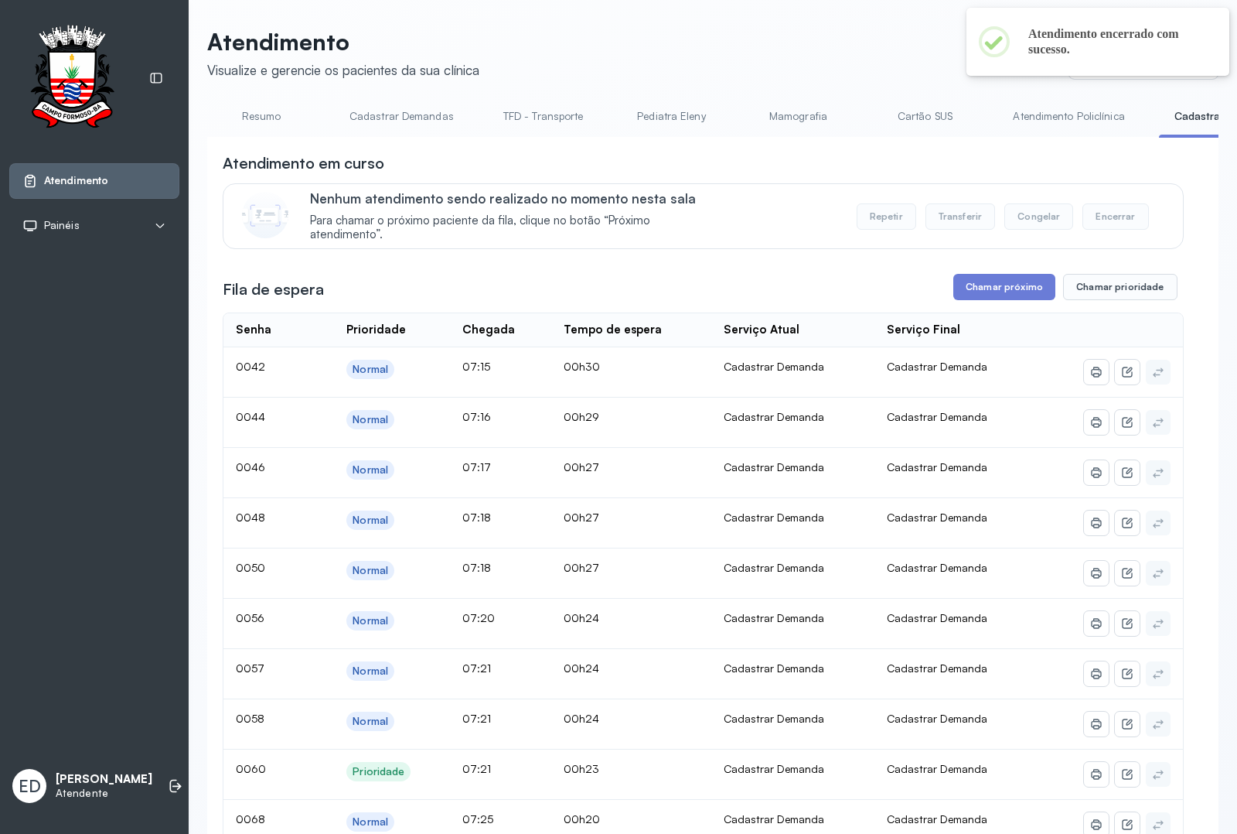
click at [246, 116] on link "Resumo" at bounding box center [261, 117] width 108 height 26
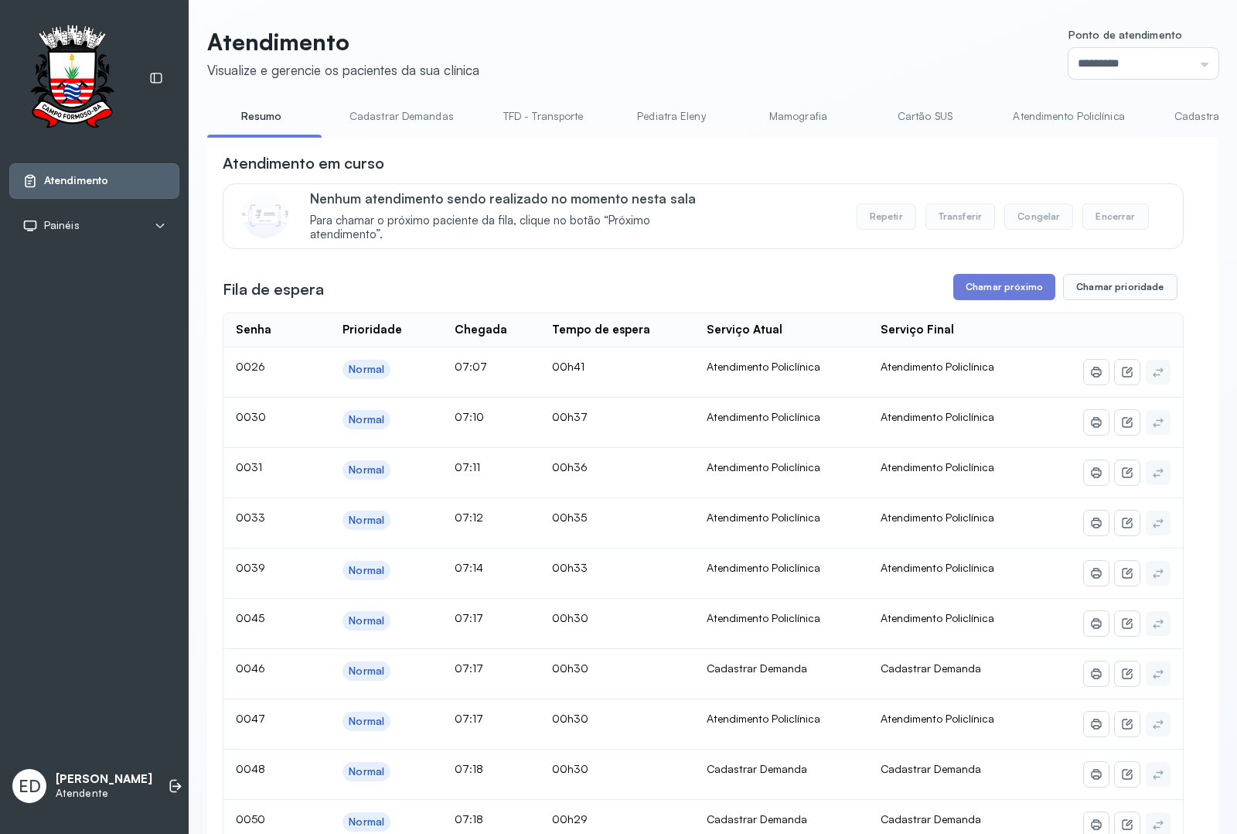
click at [1189, 118] on link "Cadastrar Demanda" at bounding box center [1224, 117] width 130 height 26
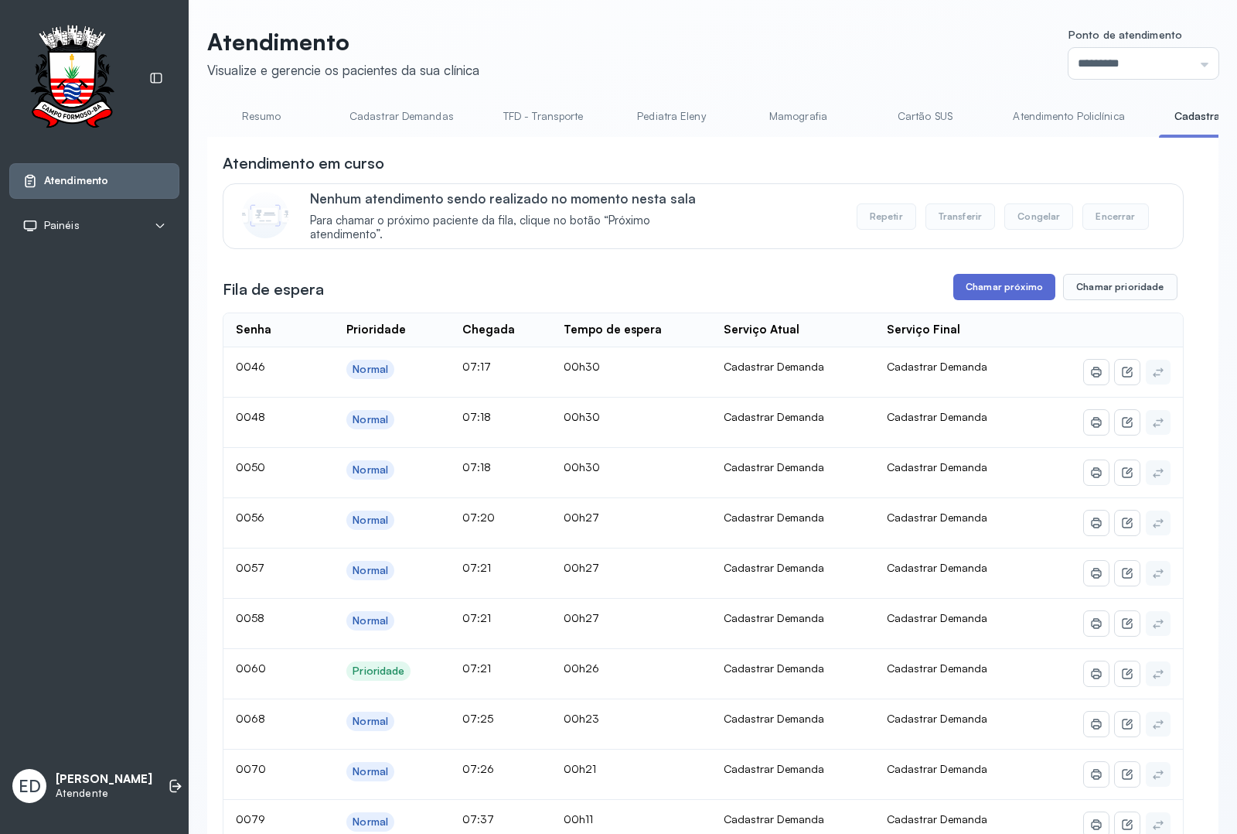
click at [999, 300] on button "Chamar próximo" at bounding box center [1004, 287] width 102 height 26
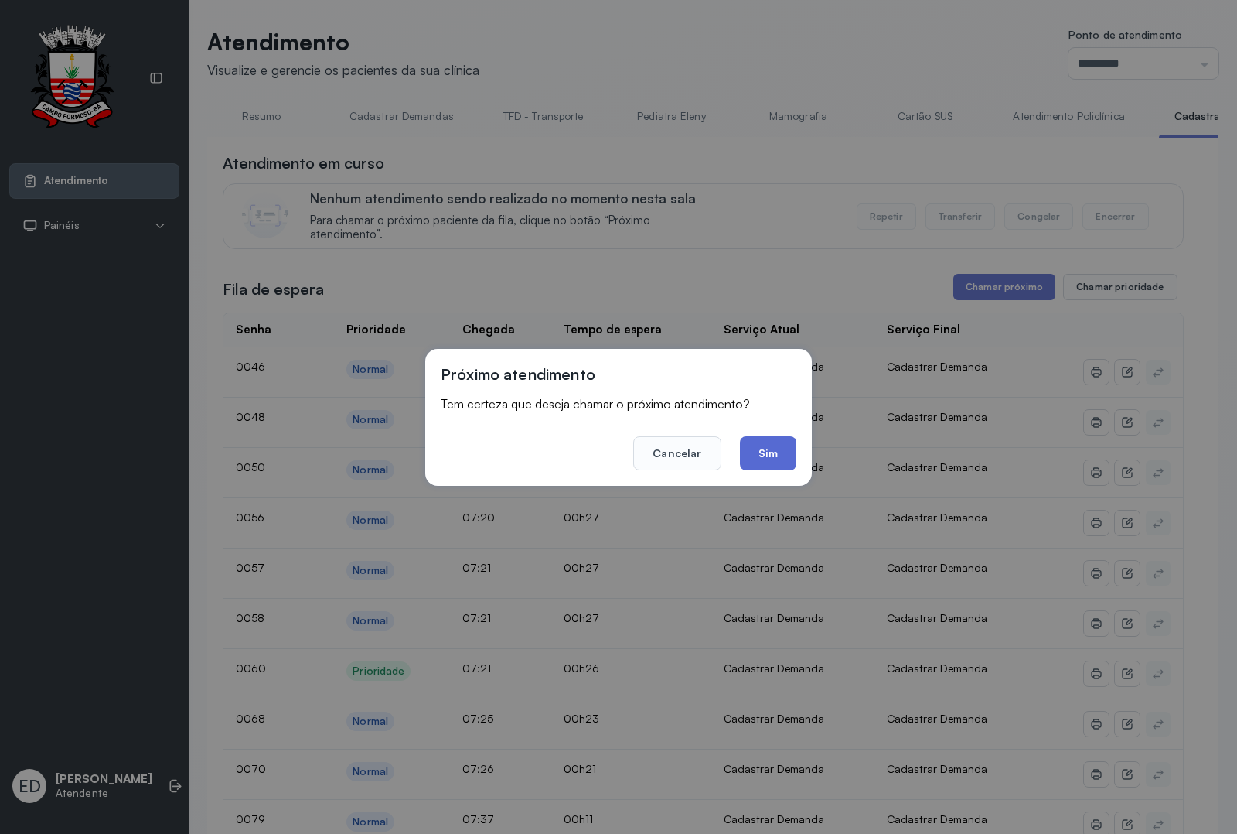
click at [778, 451] on button "Sim" at bounding box center [768, 453] width 56 height 34
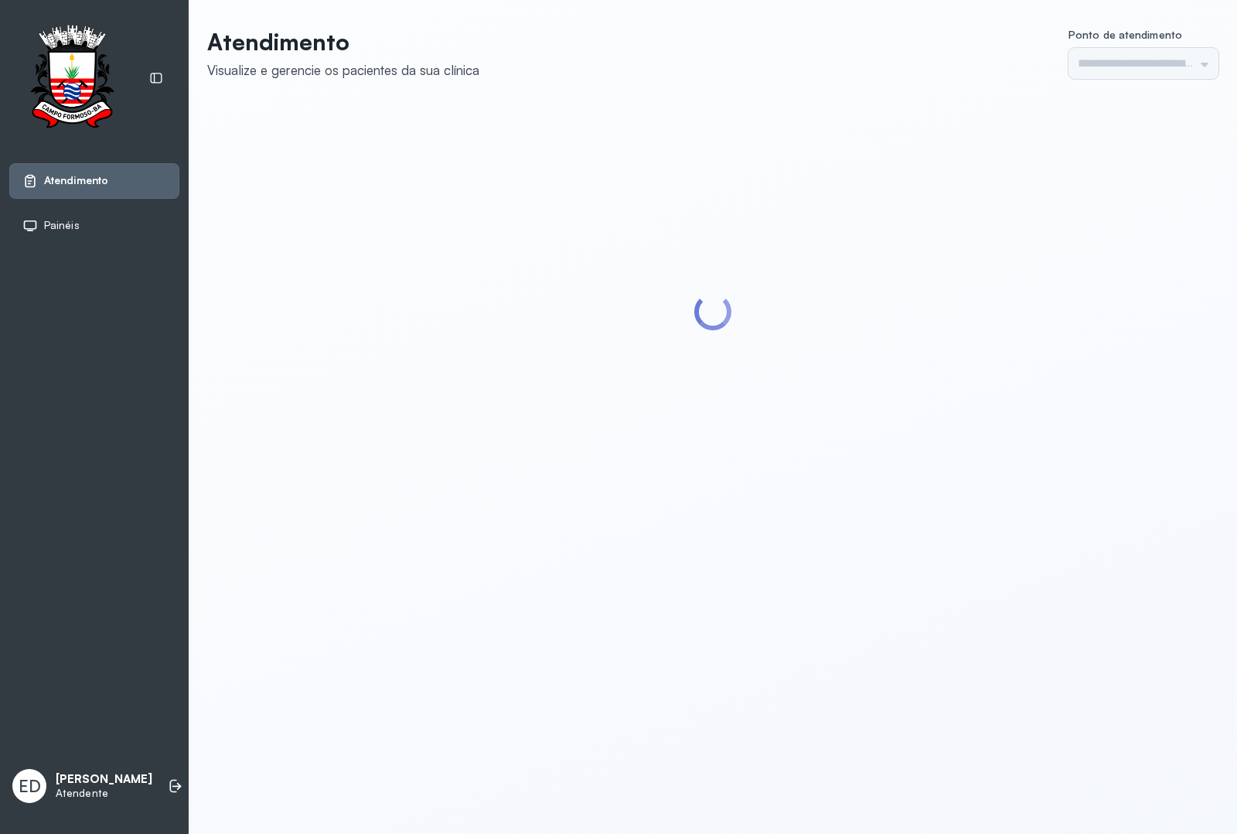
type input "*********"
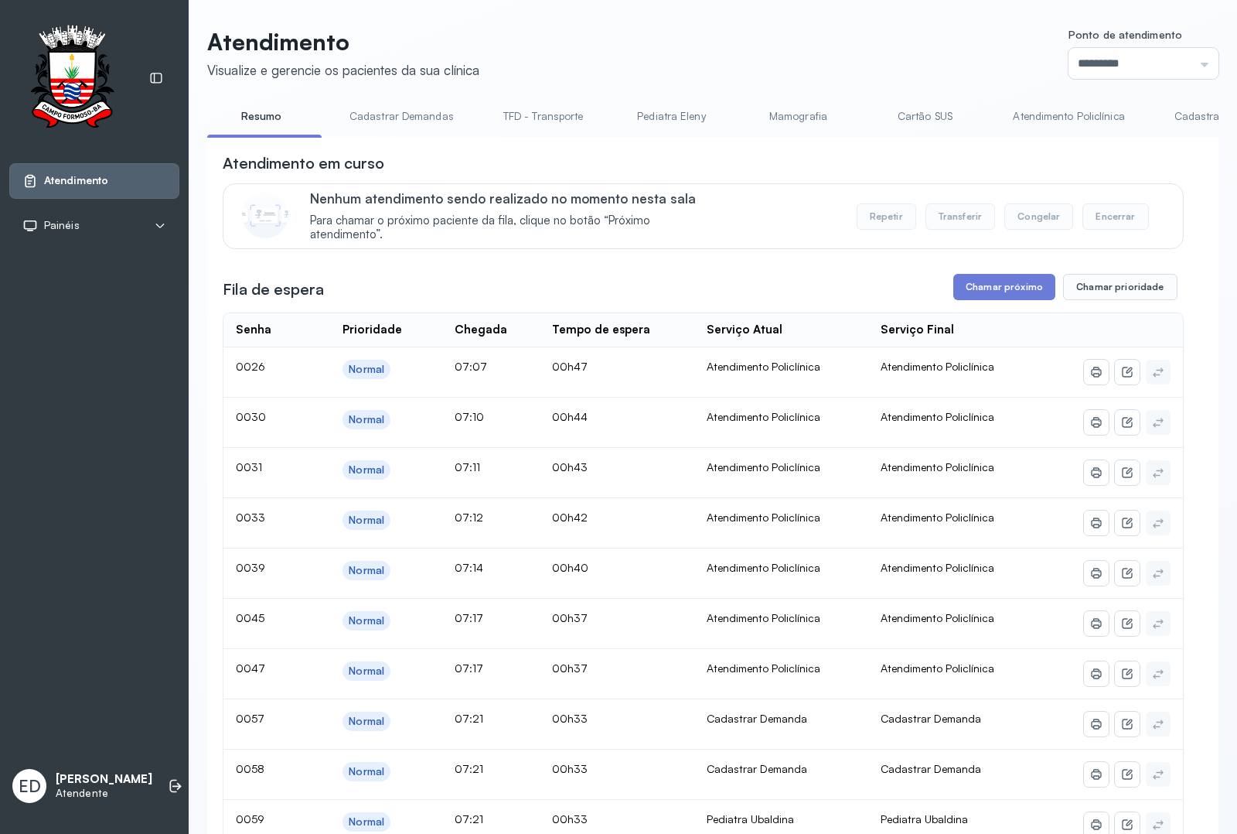
click at [267, 118] on link "Resumo" at bounding box center [261, 117] width 108 height 26
click at [1196, 112] on link "Cadastrar Demanda" at bounding box center [1224, 117] width 130 height 26
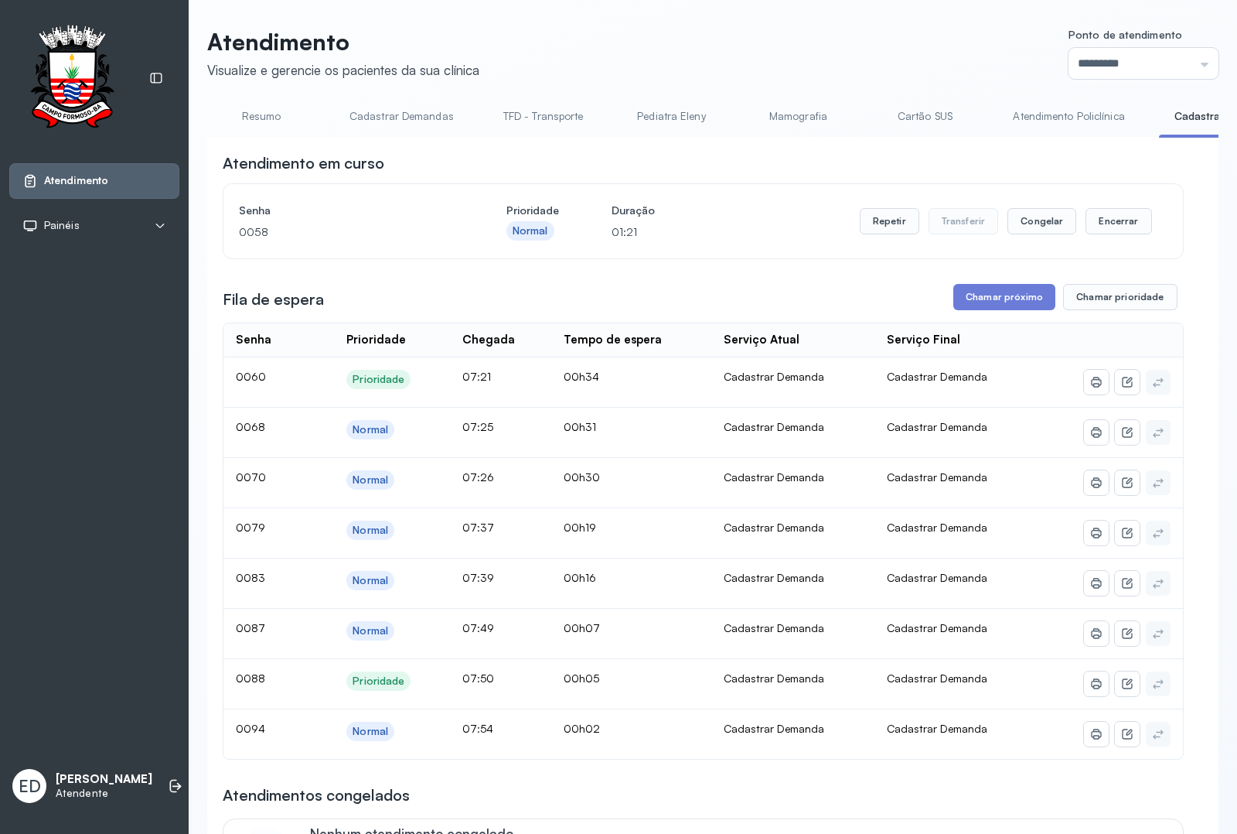
click at [261, 118] on link "Resumo" at bounding box center [261, 117] width 108 height 26
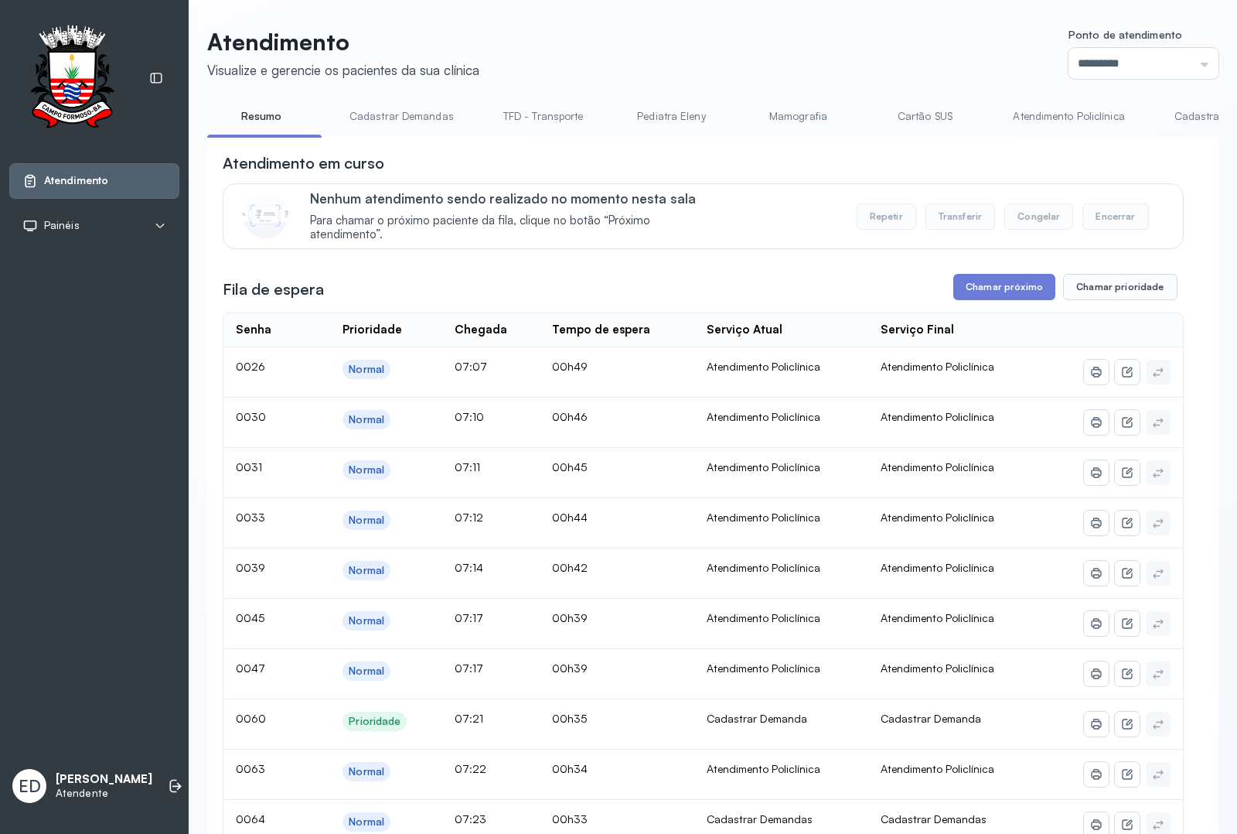
scroll to position [97, 0]
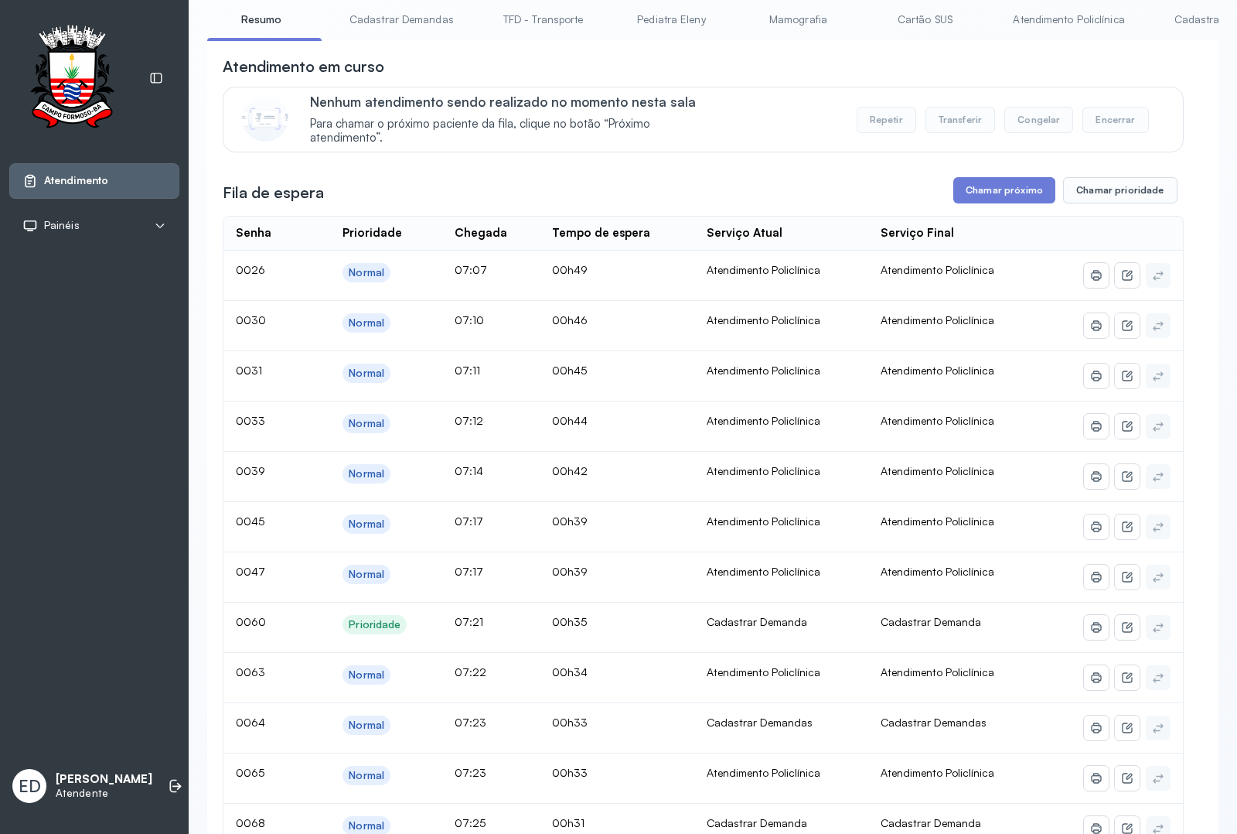
click at [1184, 25] on link "Cadastrar Demanda" at bounding box center [1224, 20] width 130 height 26
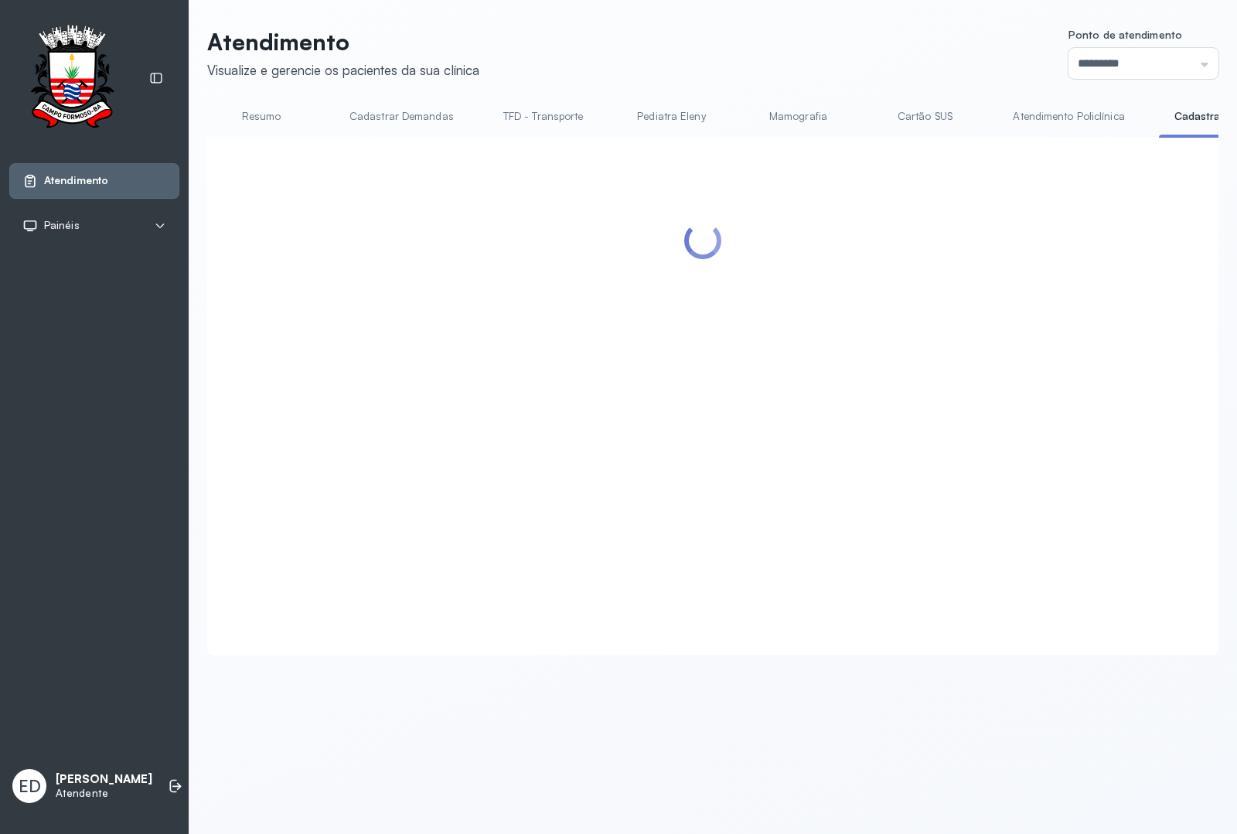
scroll to position [0, 0]
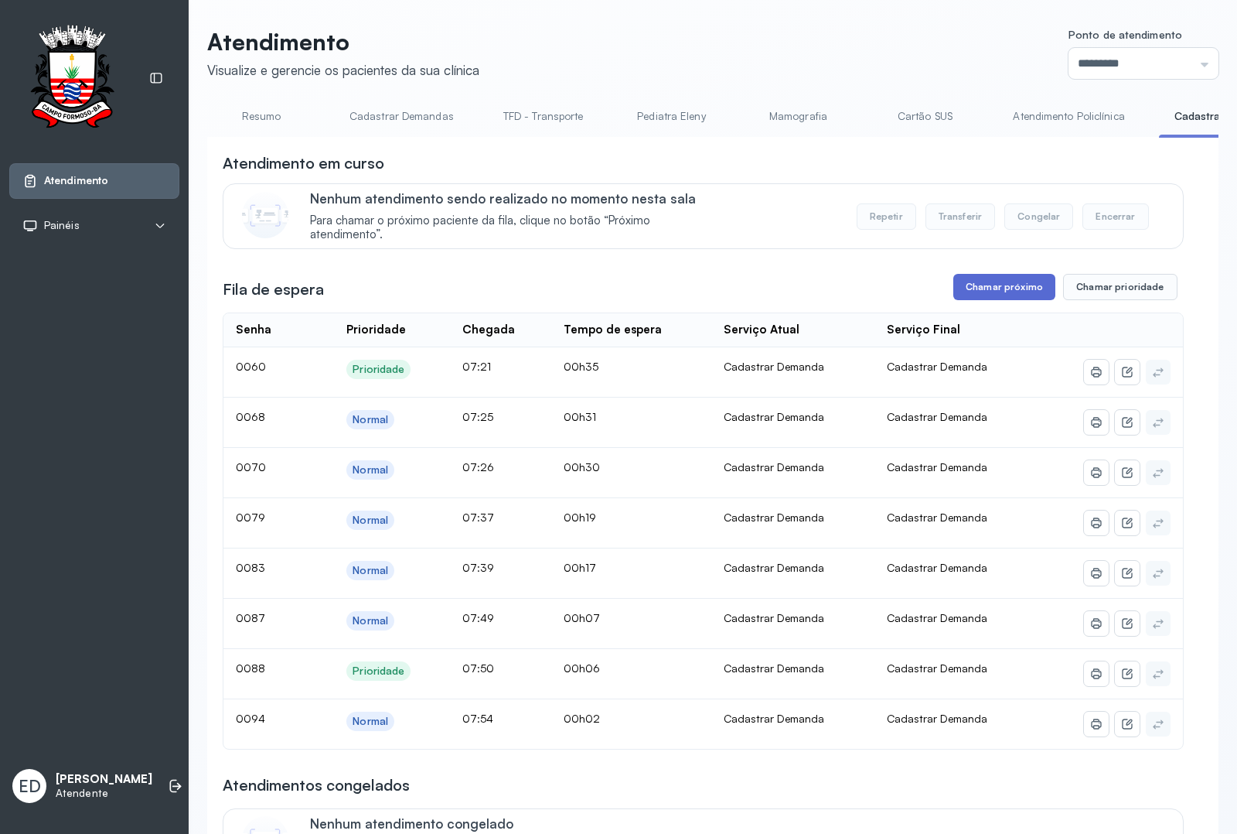
click at [994, 288] on button "Chamar próximo" at bounding box center [1004, 287] width 102 height 26
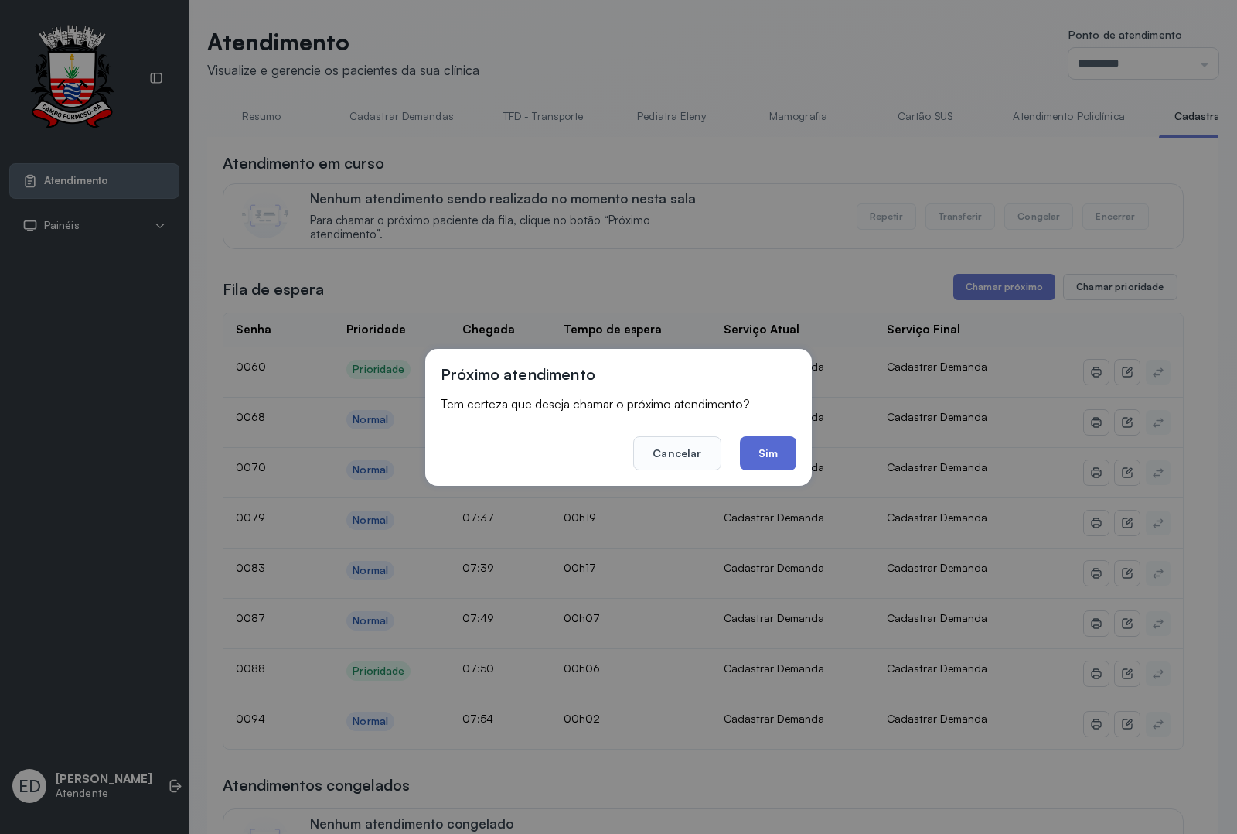
click at [775, 438] on button "Sim" at bounding box center [768, 453] width 56 height 34
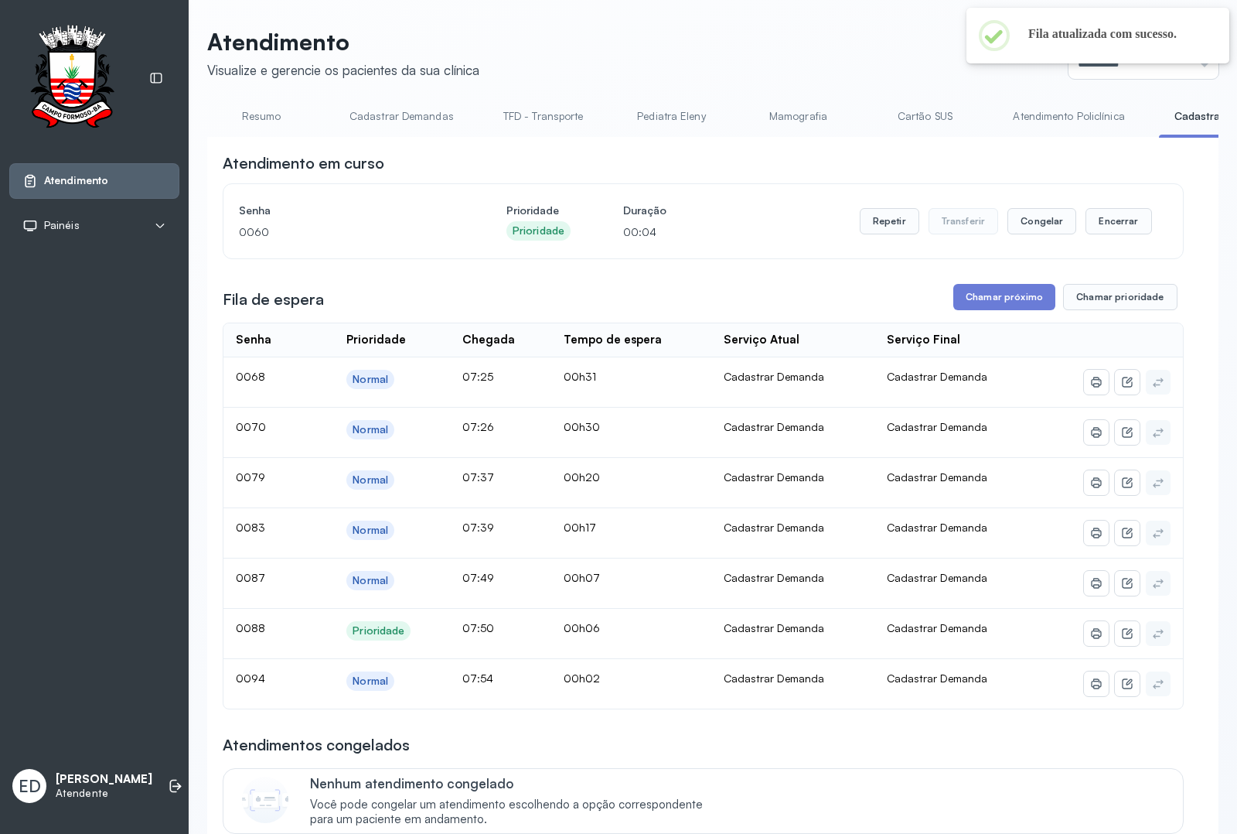
click at [261, 121] on link "Resumo" at bounding box center [261, 117] width 108 height 26
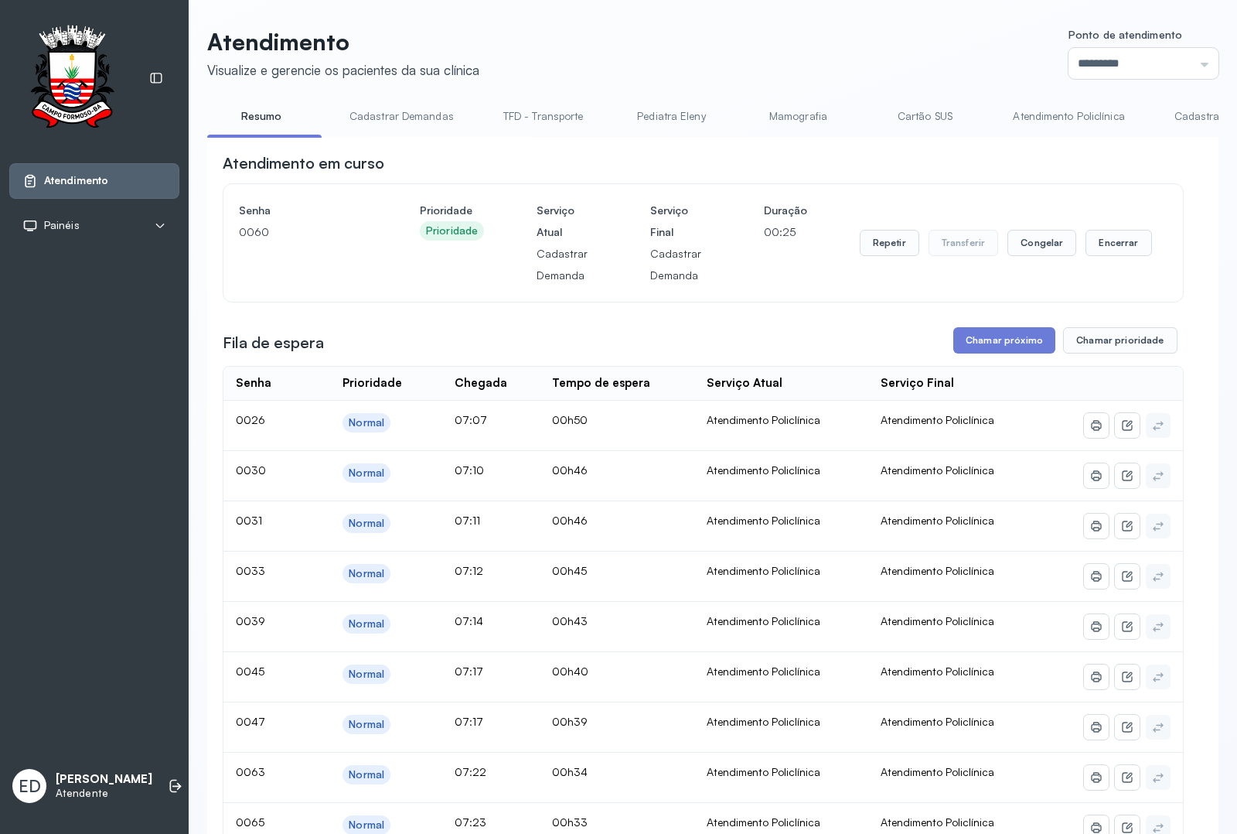
click at [1185, 114] on link "Cadastrar Demanda" at bounding box center [1224, 117] width 130 height 26
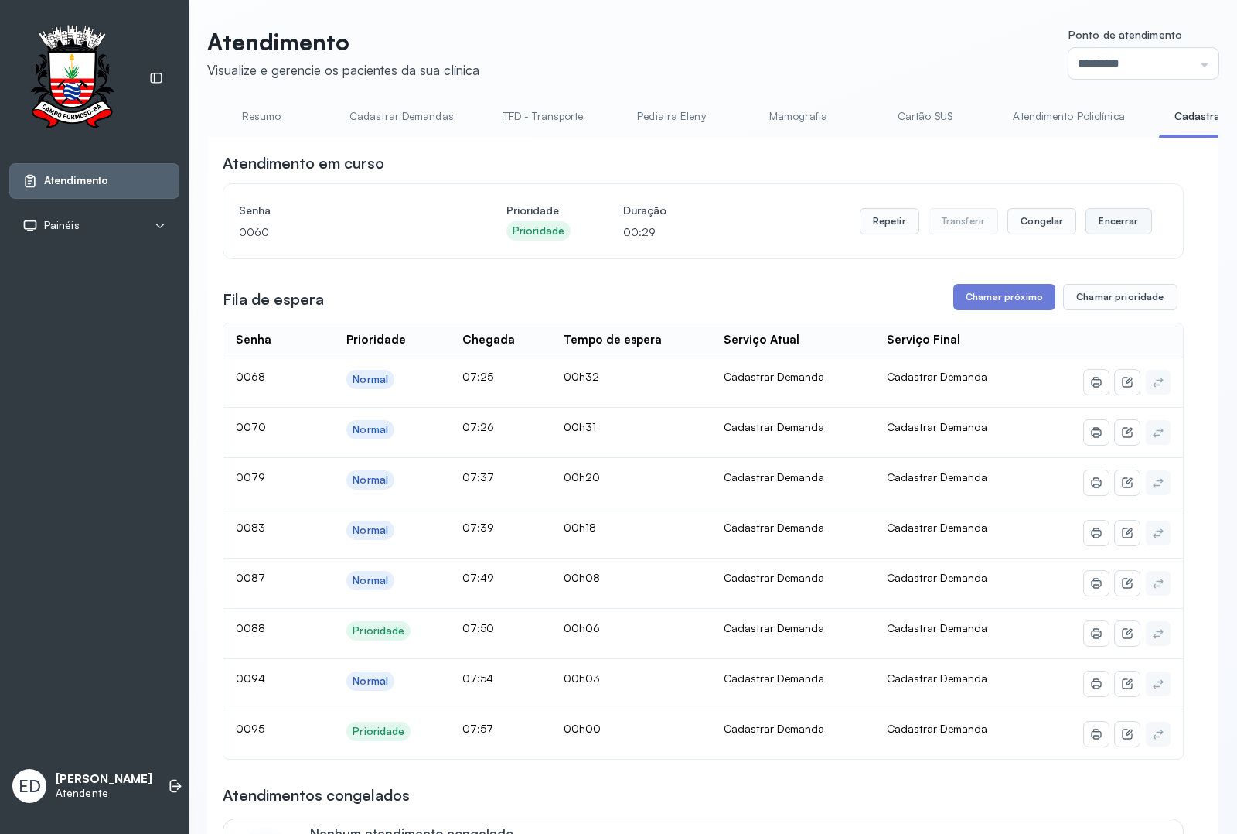
click at [1096, 220] on button "Encerrar" at bounding box center [1119, 221] width 66 height 26
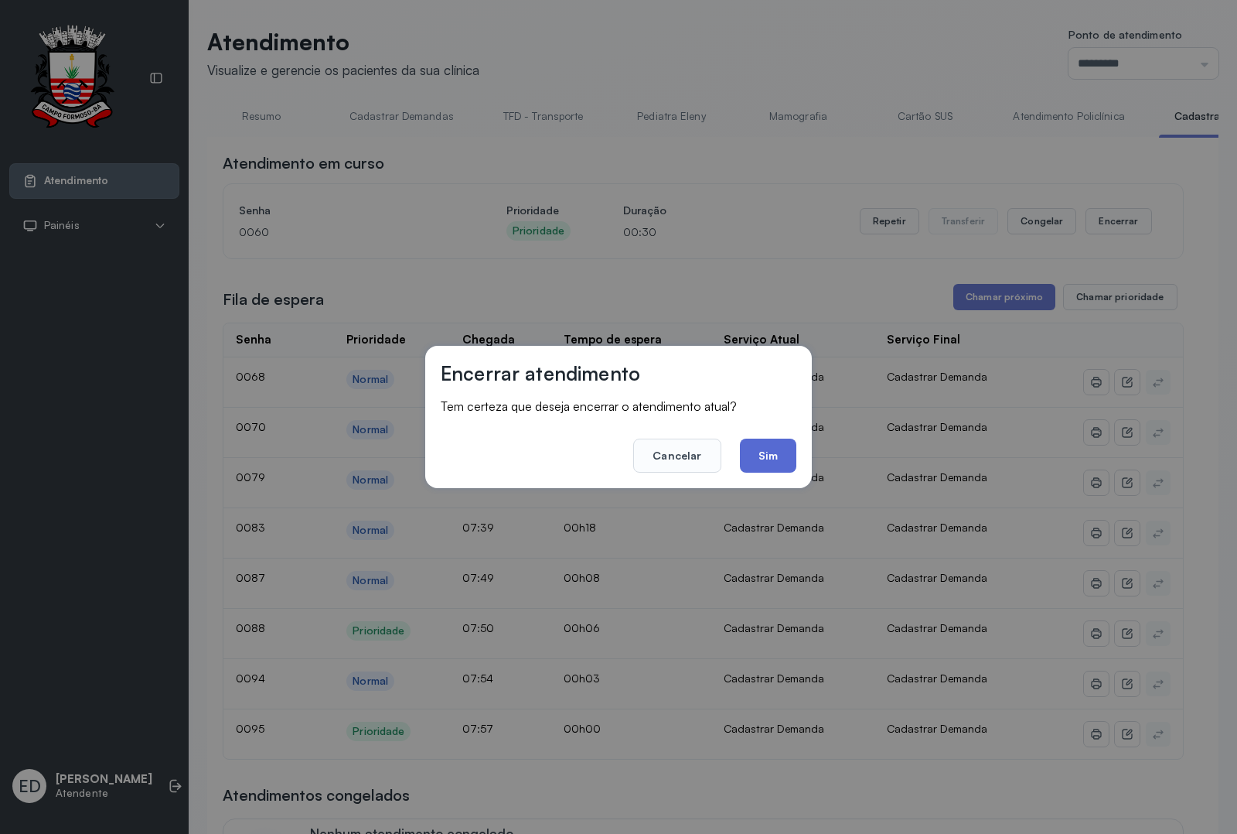
click at [768, 465] on button "Sim" at bounding box center [768, 455] width 56 height 34
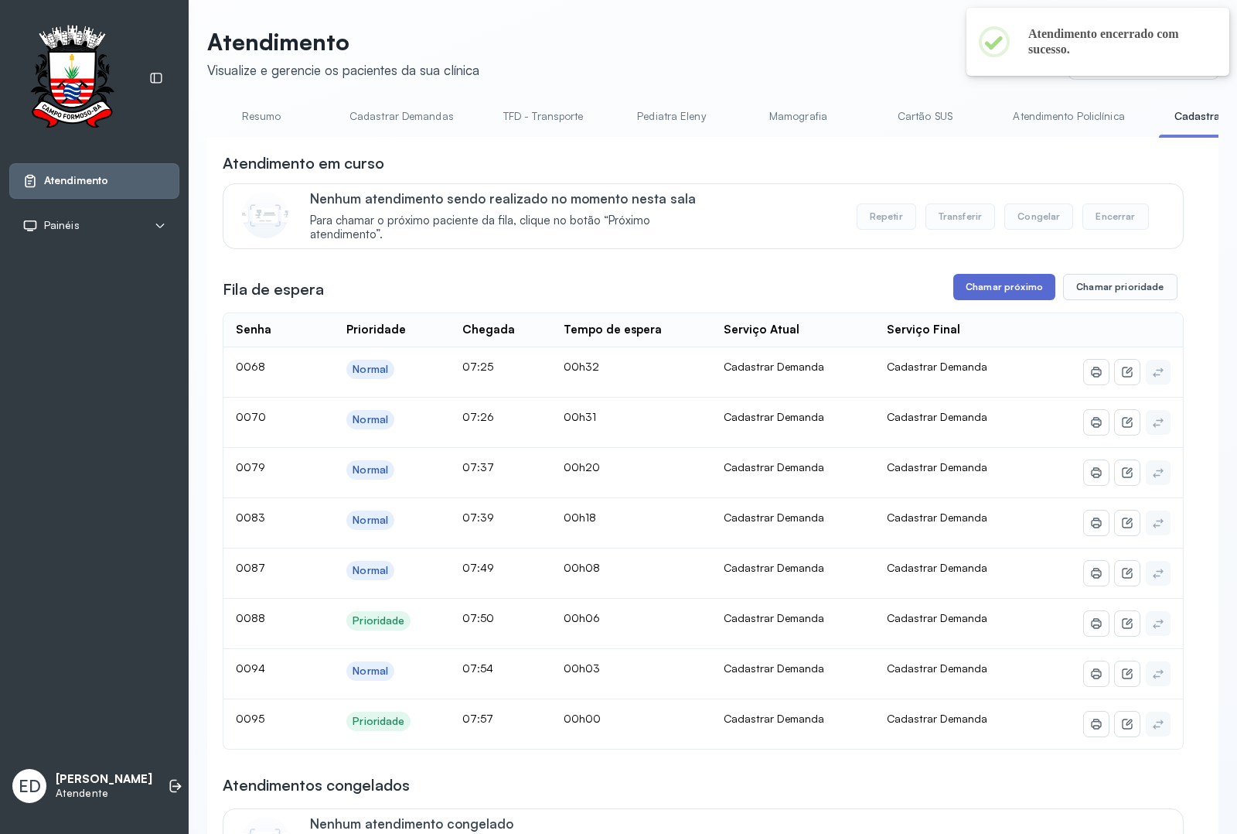
click at [991, 294] on button "Chamar próximo" at bounding box center [1004, 287] width 102 height 26
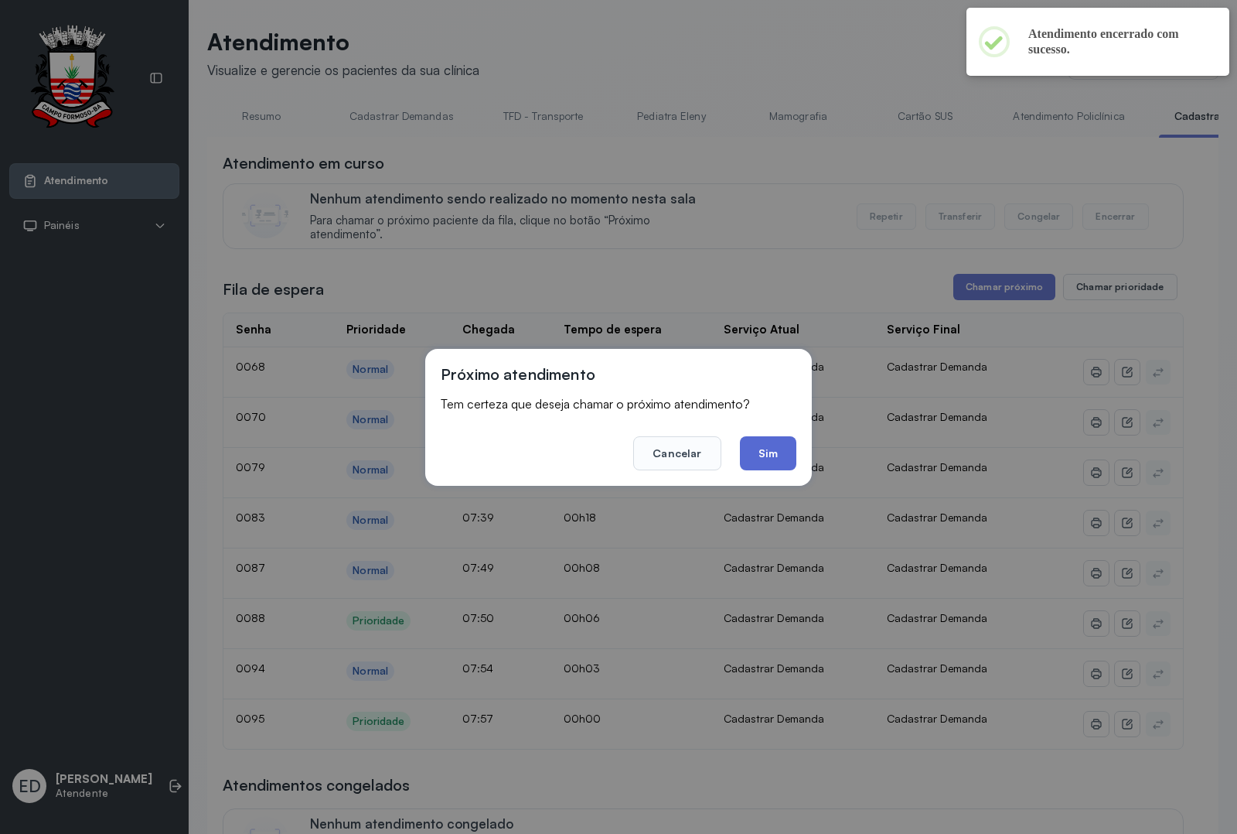
click at [760, 445] on button "Sim" at bounding box center [768, 453] width 56 height 34
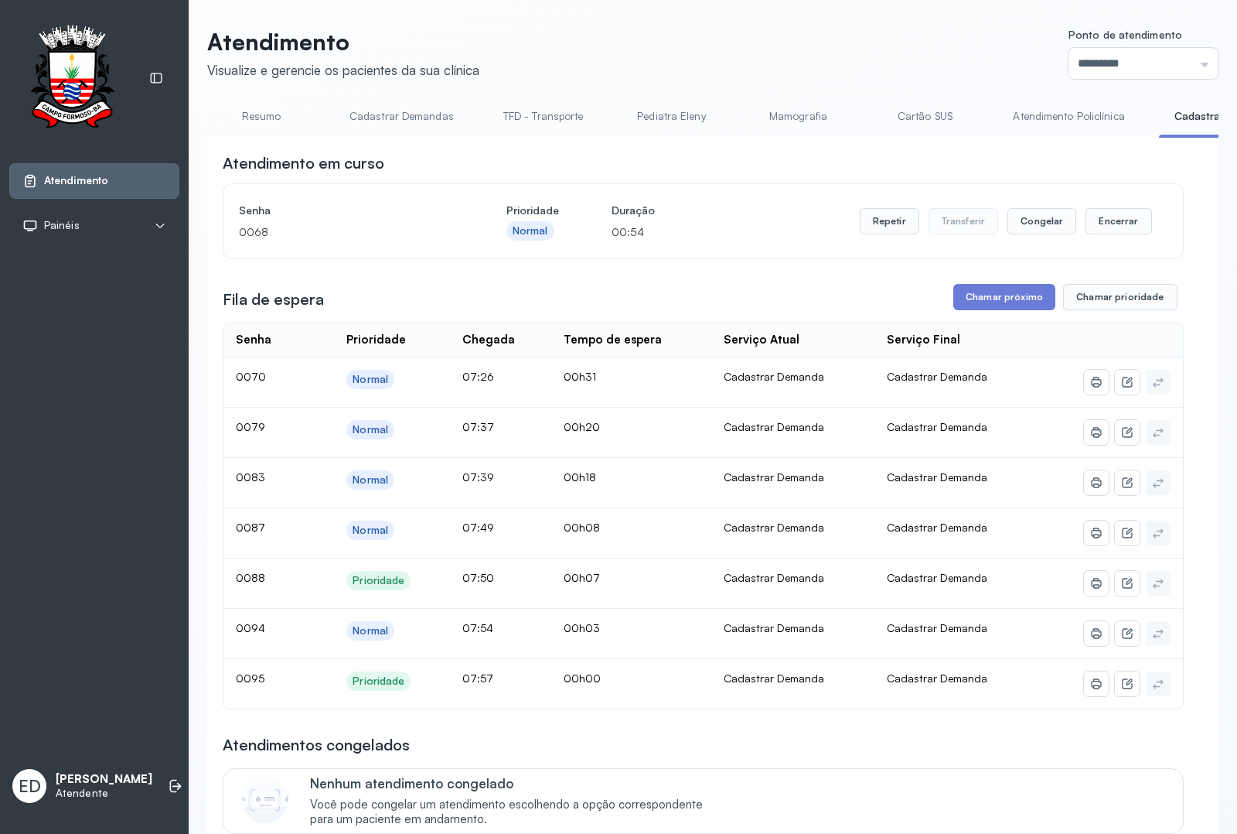
click at [643, 39] on header "Atendimento Visualize e gerencie os pacientes da sua clínica Ponto de atendimen…" at bounding box center [712, 53] width 1011 height 51
click at [1114, 233] on button "Encerrar" at bounding box center [1119, 221] width 66 height 26
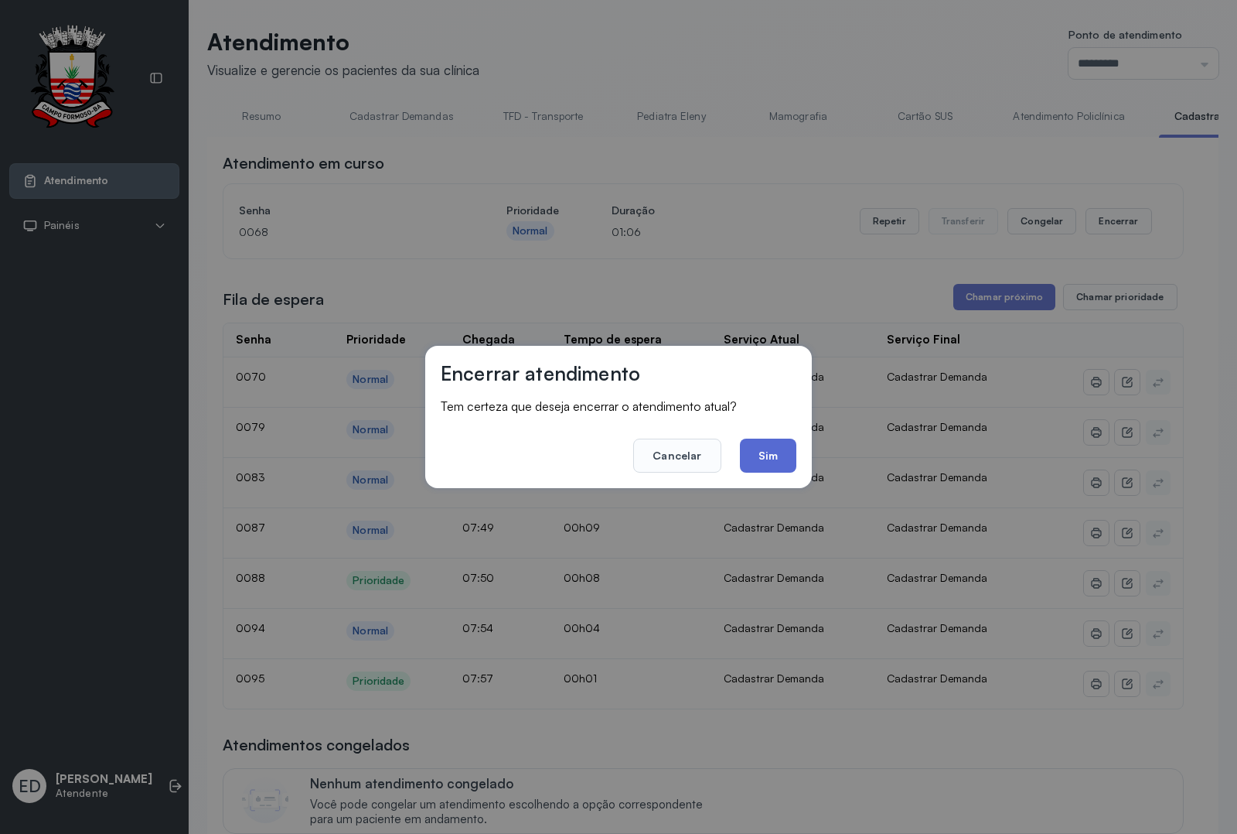
click at [769, 451] on button "Sim" at bounding box center [768, 455] width 56 height 34
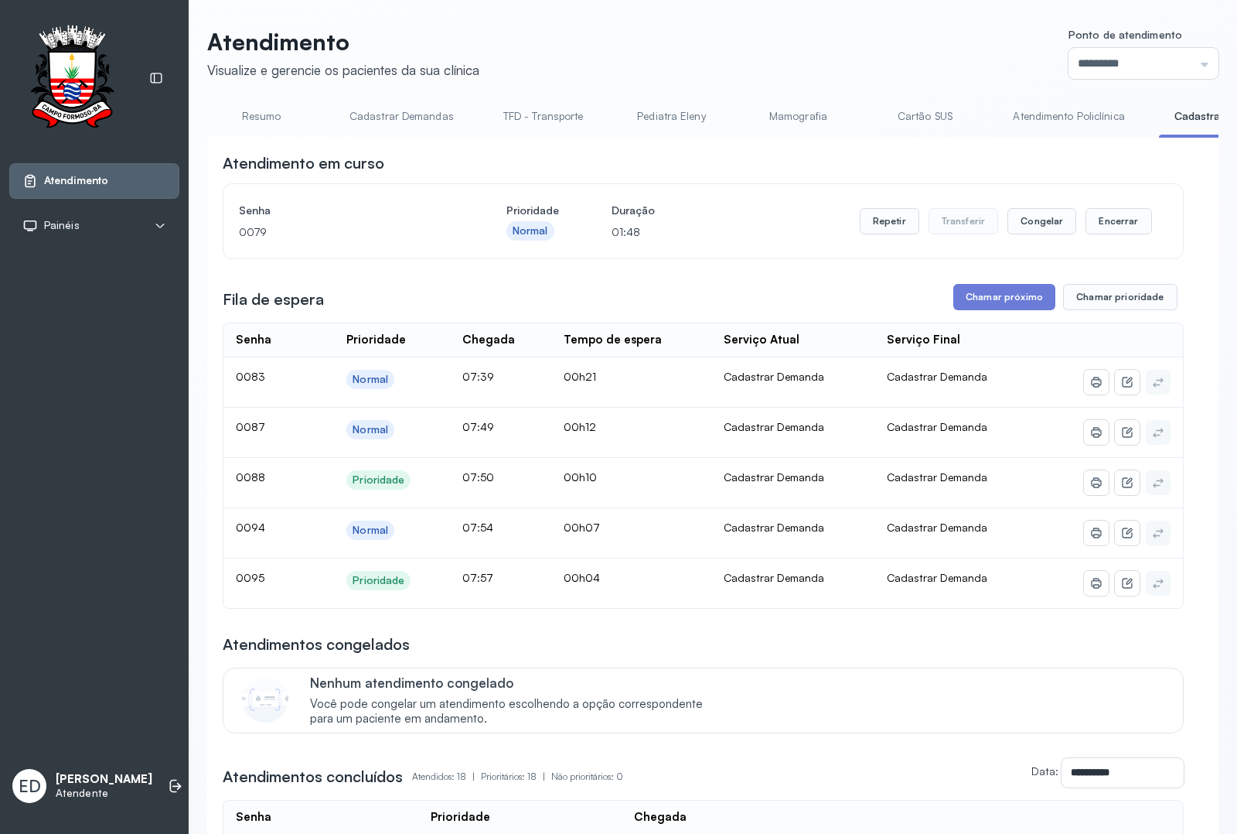
click at [280, 113] on link "Resumo" at bounding box center [261, 117] width 108 height 26
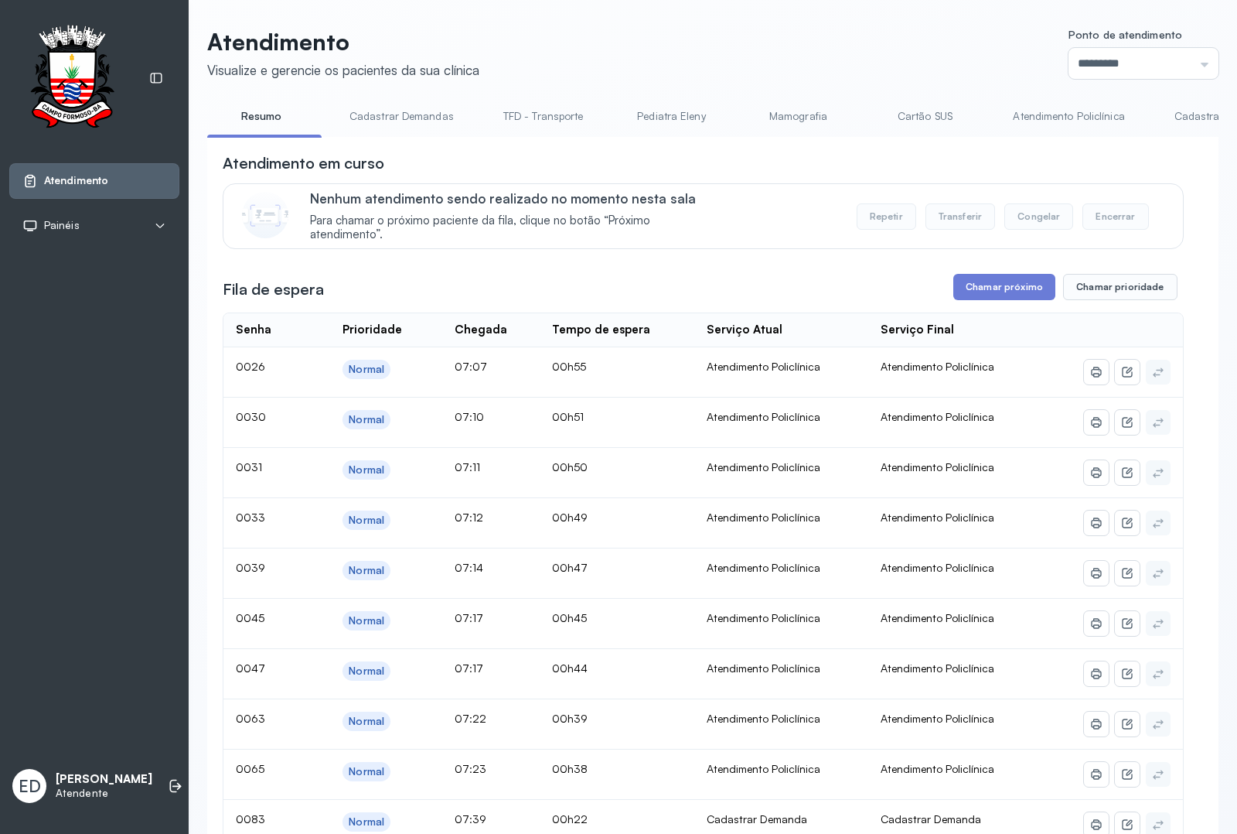
click at [1195, 113] on link "Cadastrar Demanda" at bounding box center [1224, 117] width 130 height 26
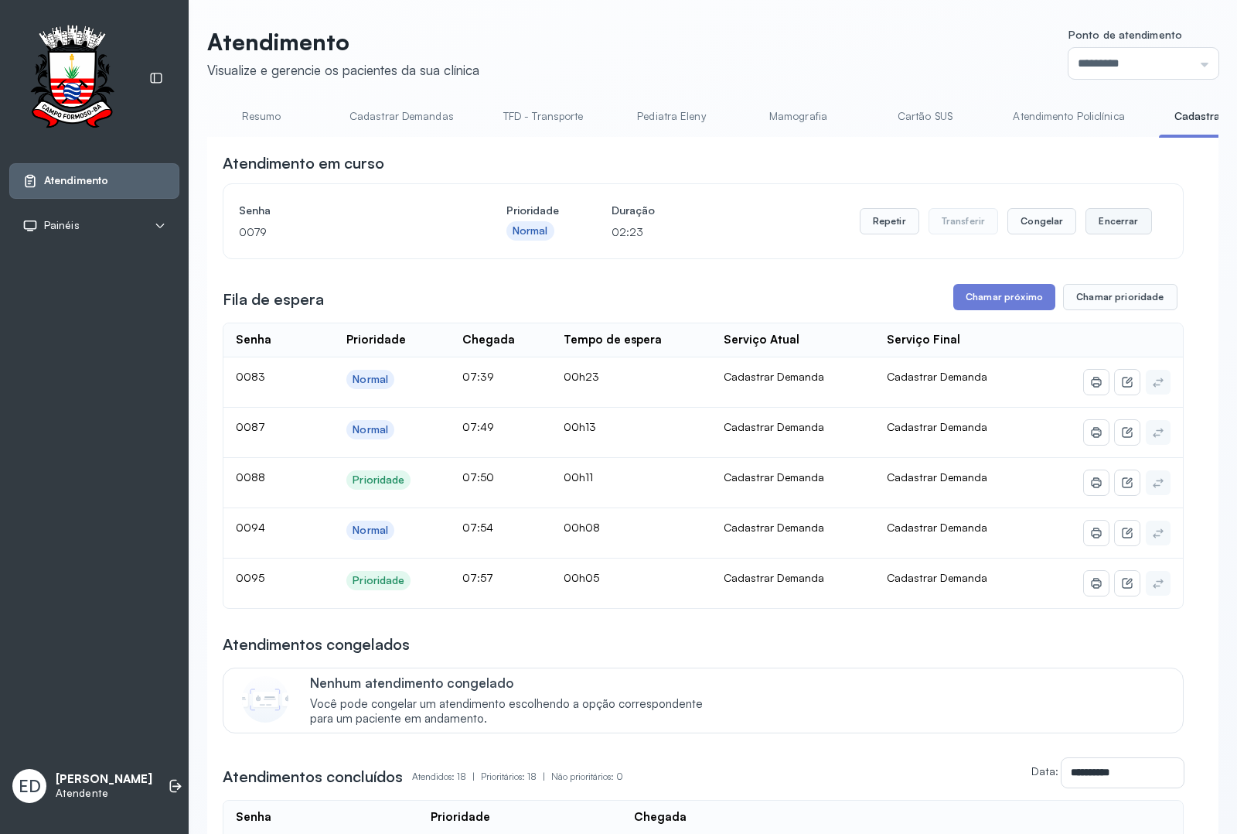
click at [1088, 213] on button "Encerrar" at bounding box center [1119, 221] width 66 height 26
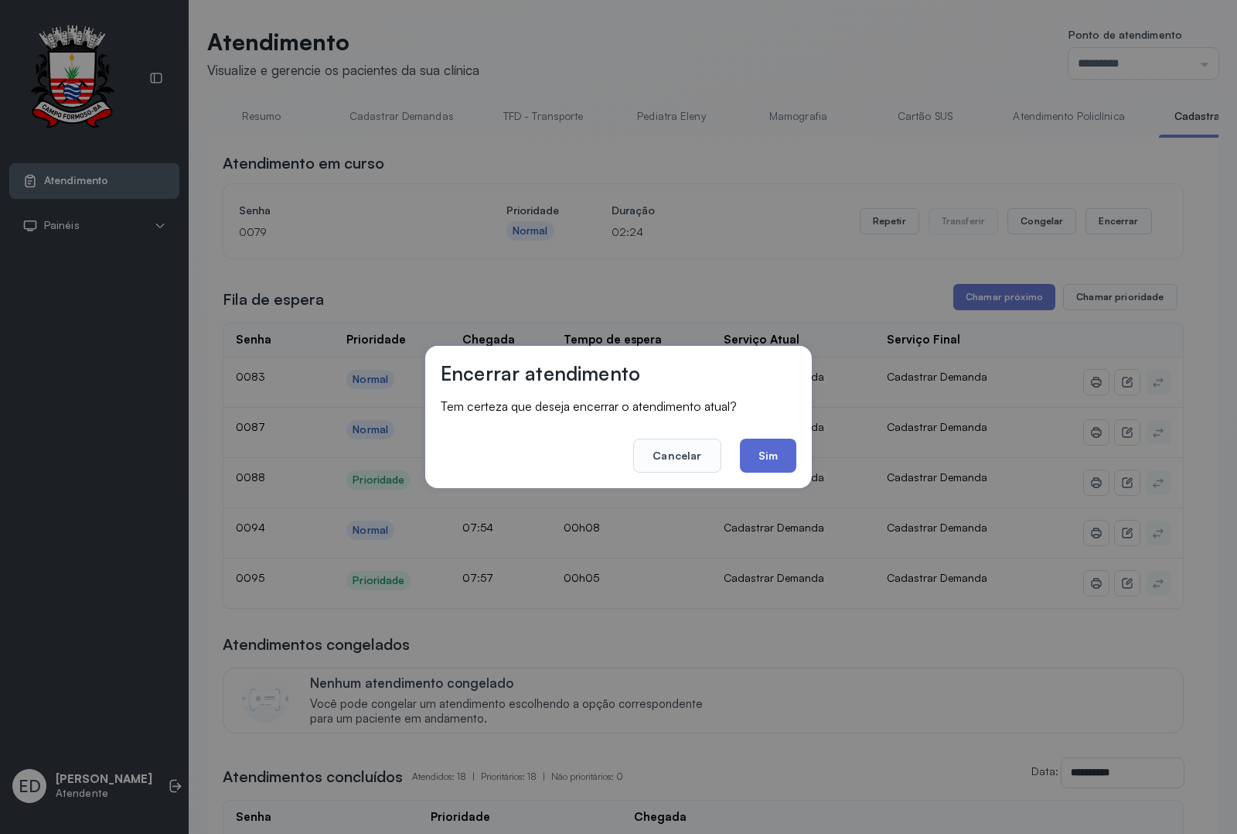
click at [789, 455] on button "Sim" at bounding box center [768, 455] width 56 height 34
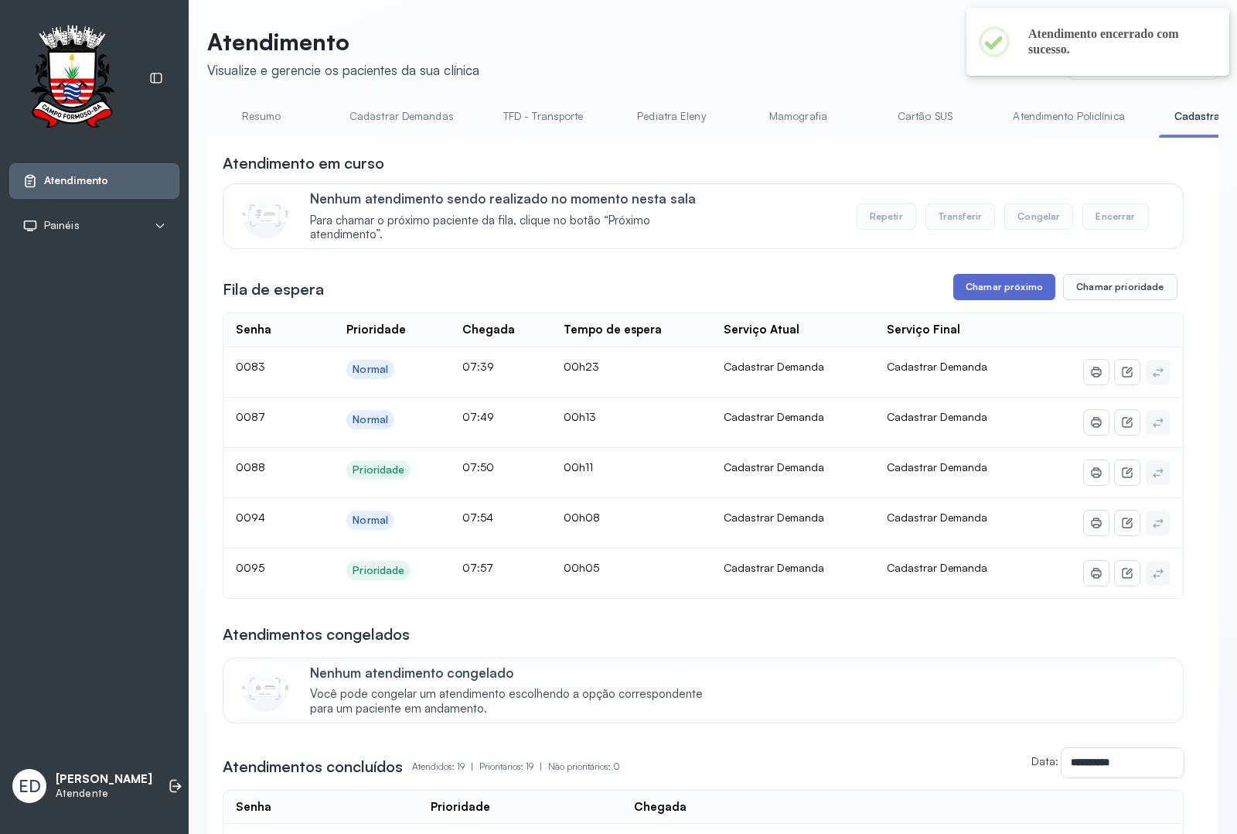
click at [1013, 288] on button "Chamar próximo" at bounding box center [1004, 287] width 102 height 26
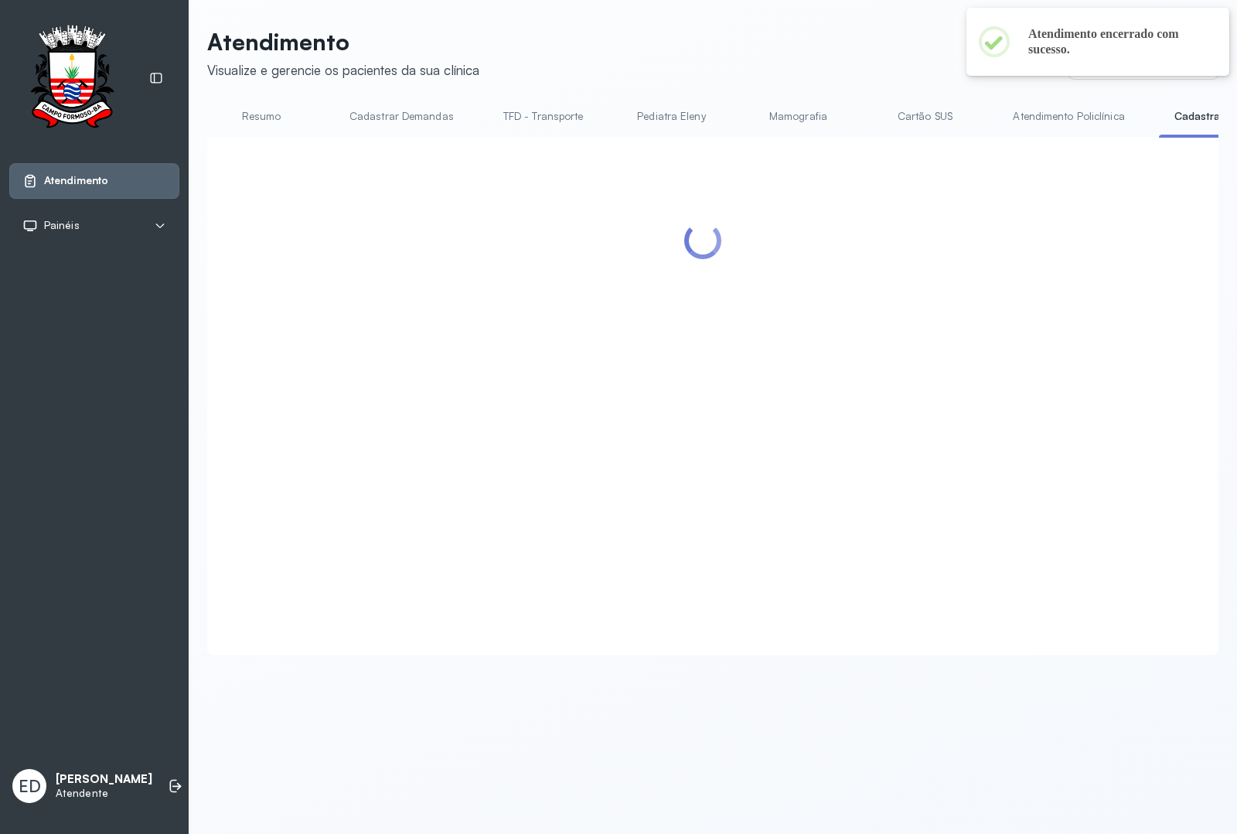
click at [791, 461] on div at bounding box center [703, 377] width 961 height 450
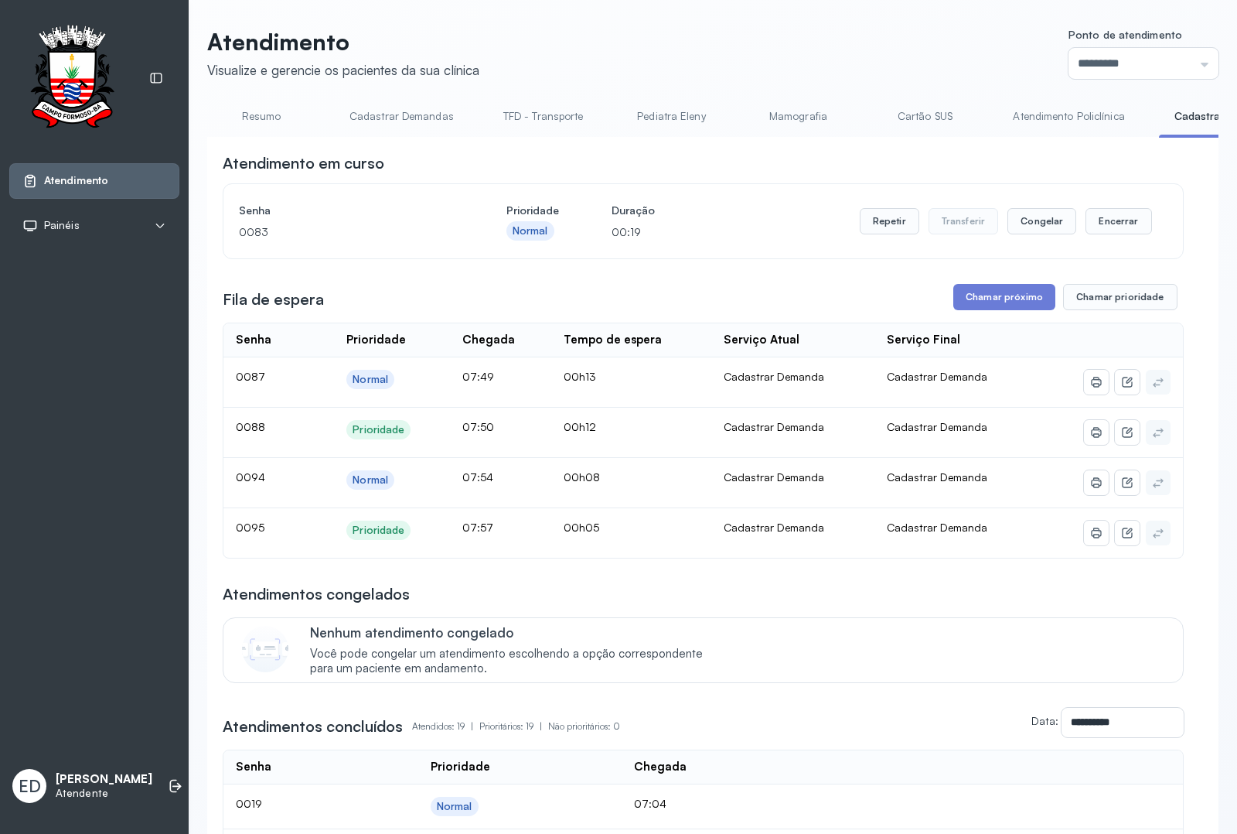
click at [915, 50] on header "Atendimento Visualize e gerencie os pacientes da sua clínica Ponto de atendimen…" at bounding box center [712, 53] width 1011 height 51
click at [1124, 227] on button "Encerrar" at bounding box center [1119, 221] width 66 height 26
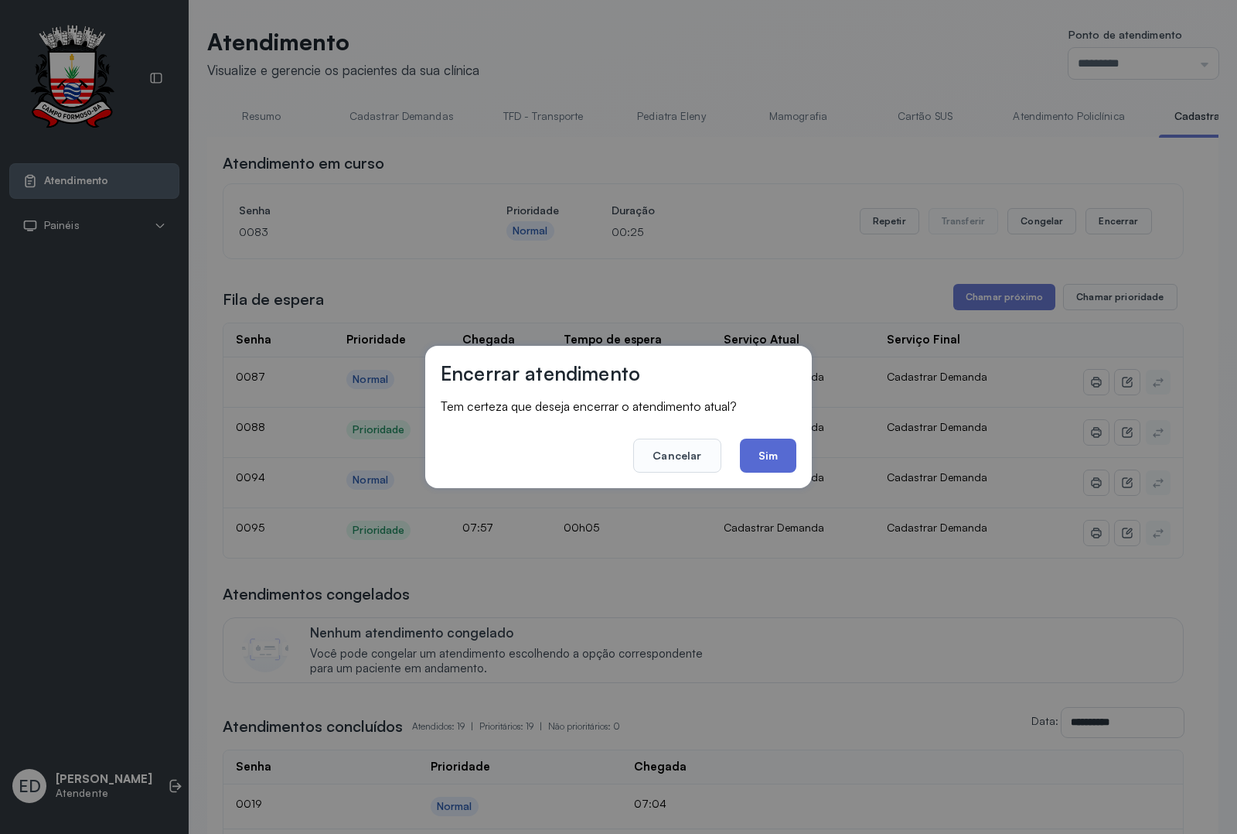
click at [779, 449] on button "Sim" at bounding box center [768, 455] width 56 height 34
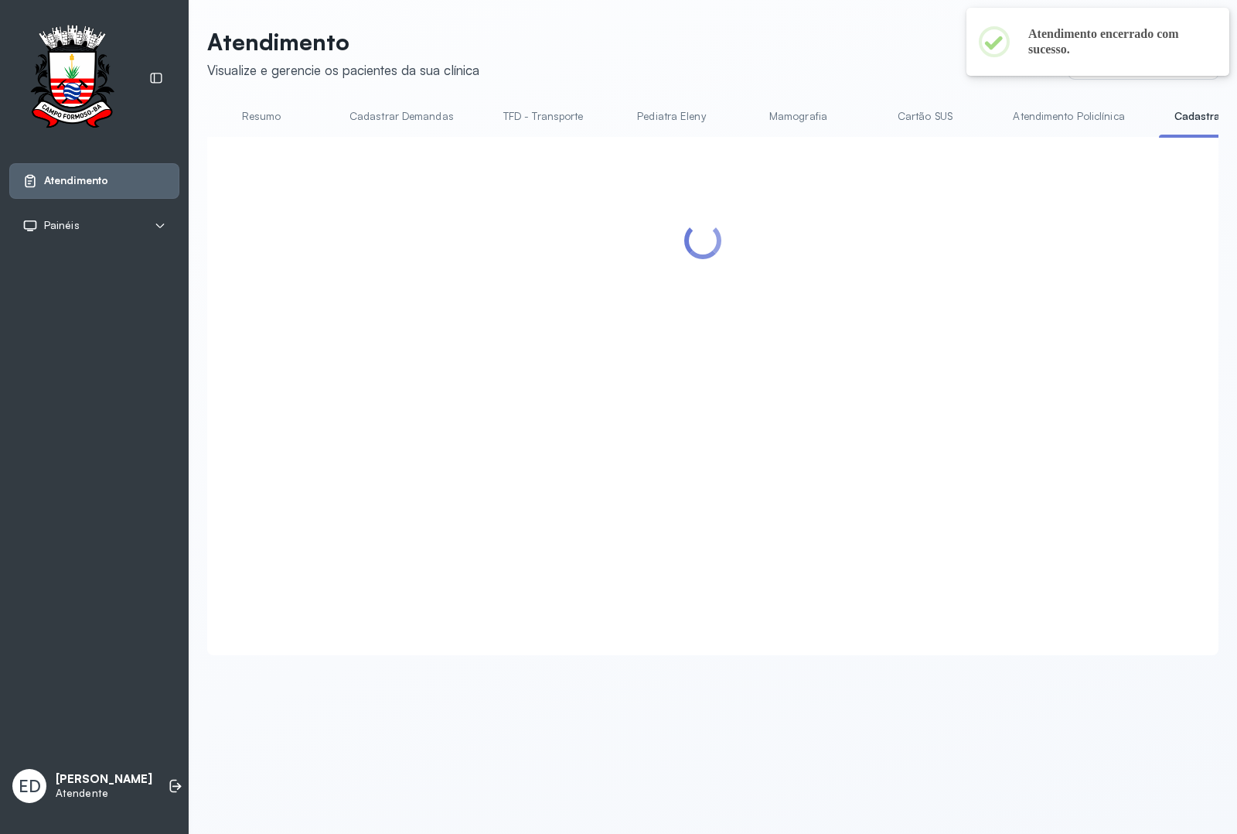
click at [268, 116] on link "Resumo" at bounding box center [261, 117] width 108 height 26
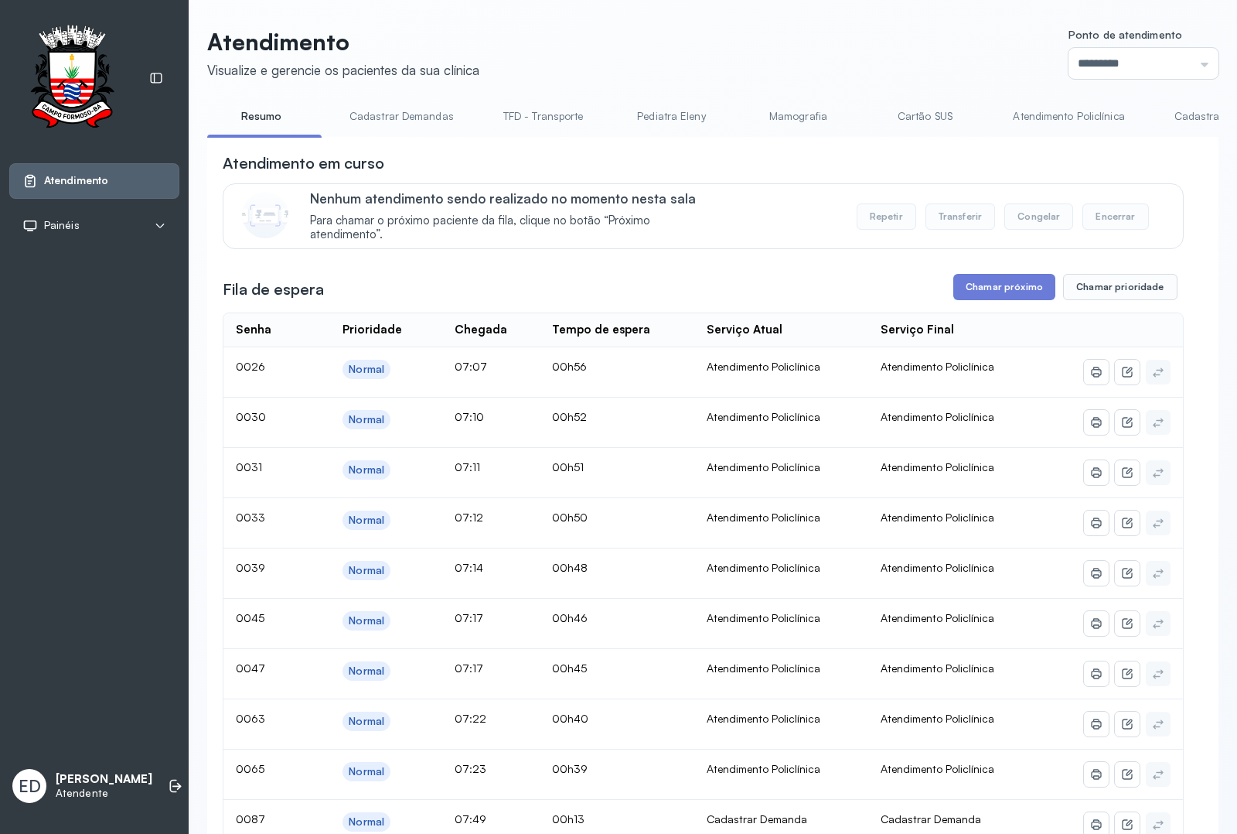
click at [1187, 117] on link "Cadastrar Demanda" at bounding box center [1224, 117] width 130 height 26
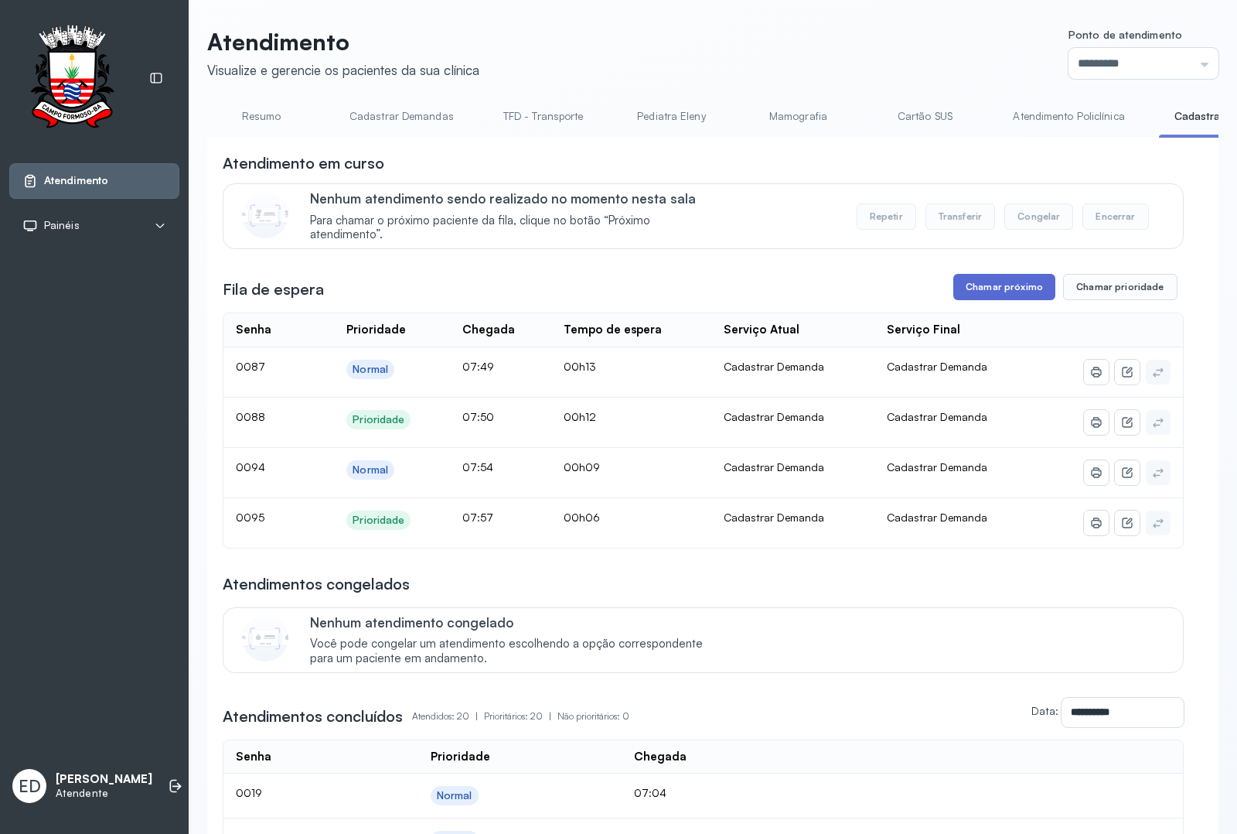
click at [995, 294] on button "Chamar próximo" at bounding box center [1004, 287] width 102 height 26
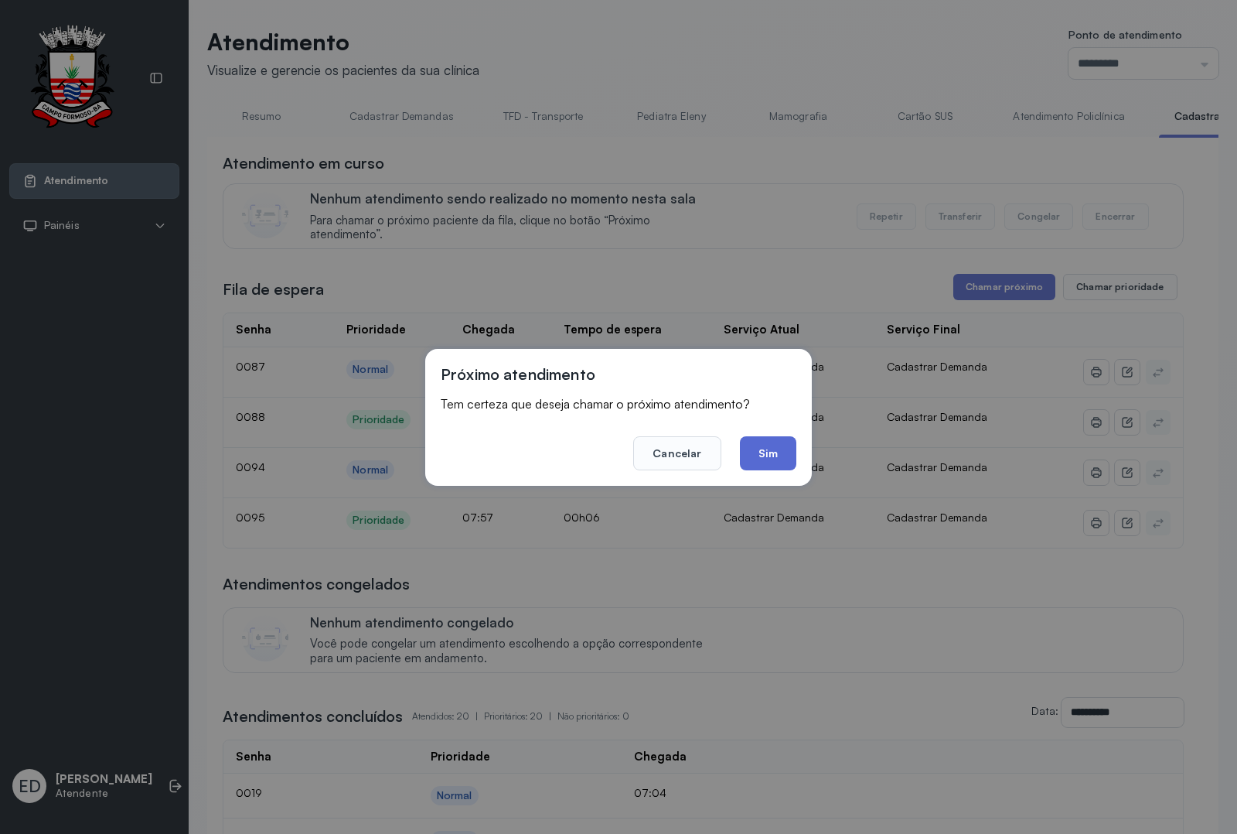
click at [767, 454] on button "Sim" at bounding box center [768, 453] width 56 height 34
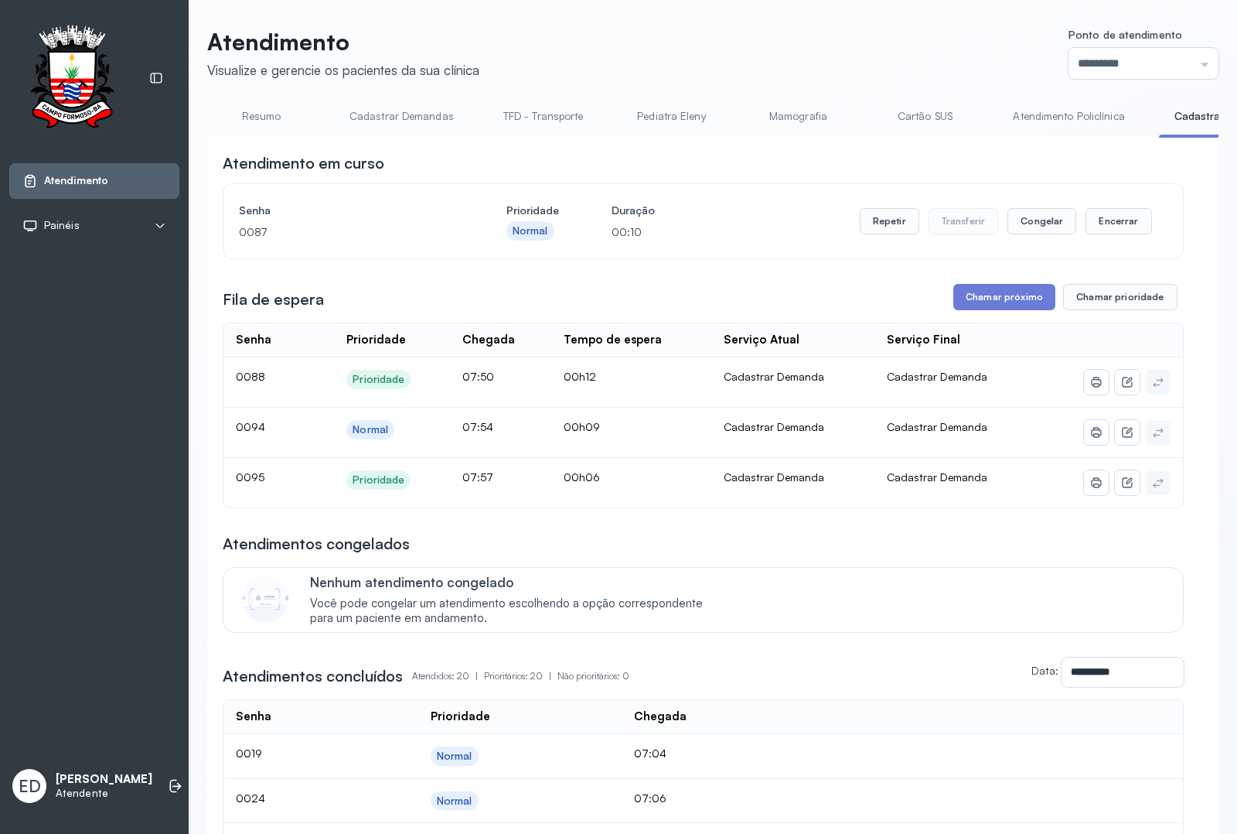
click at [879, 222] on button "Repetir" at bounding box center [890, 221] width 60 height 26
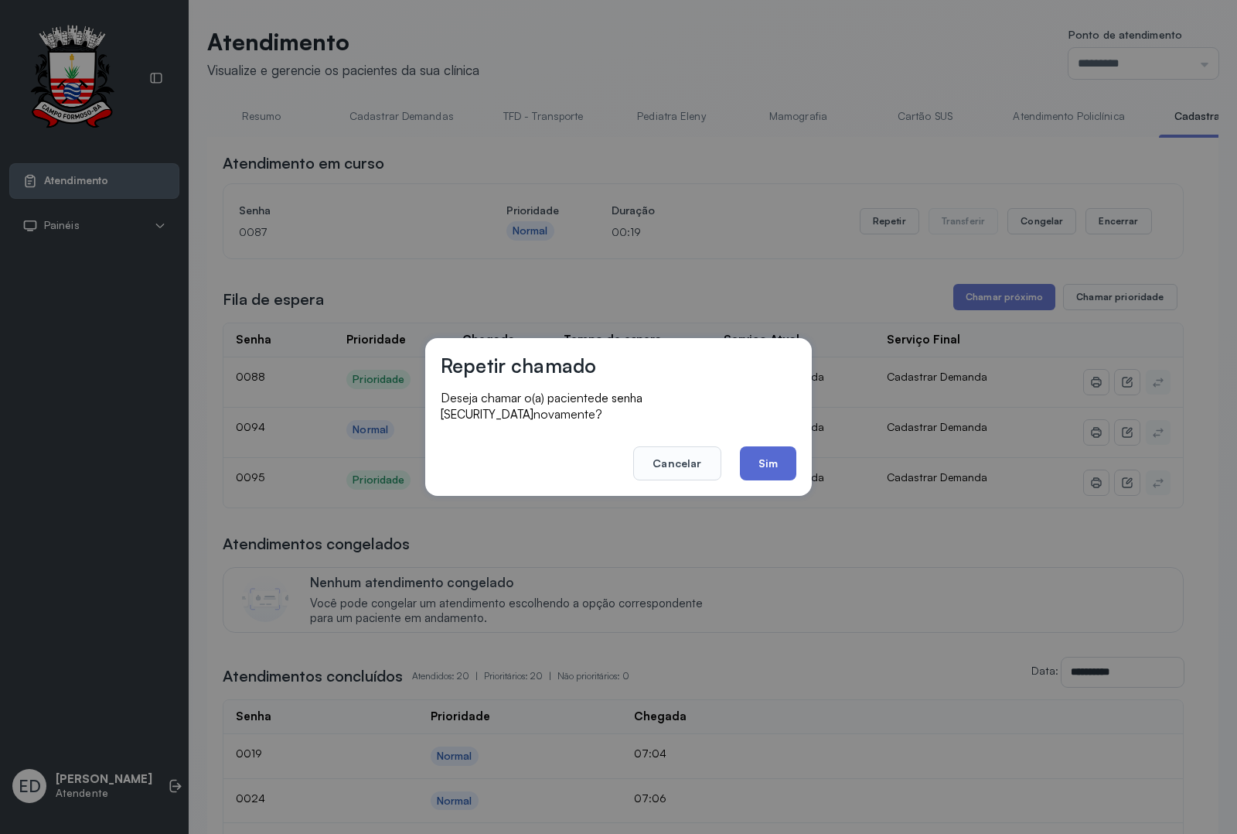
click at [772, 465] on button "Sim" at bounding box center [768, 463] width 56 height 34
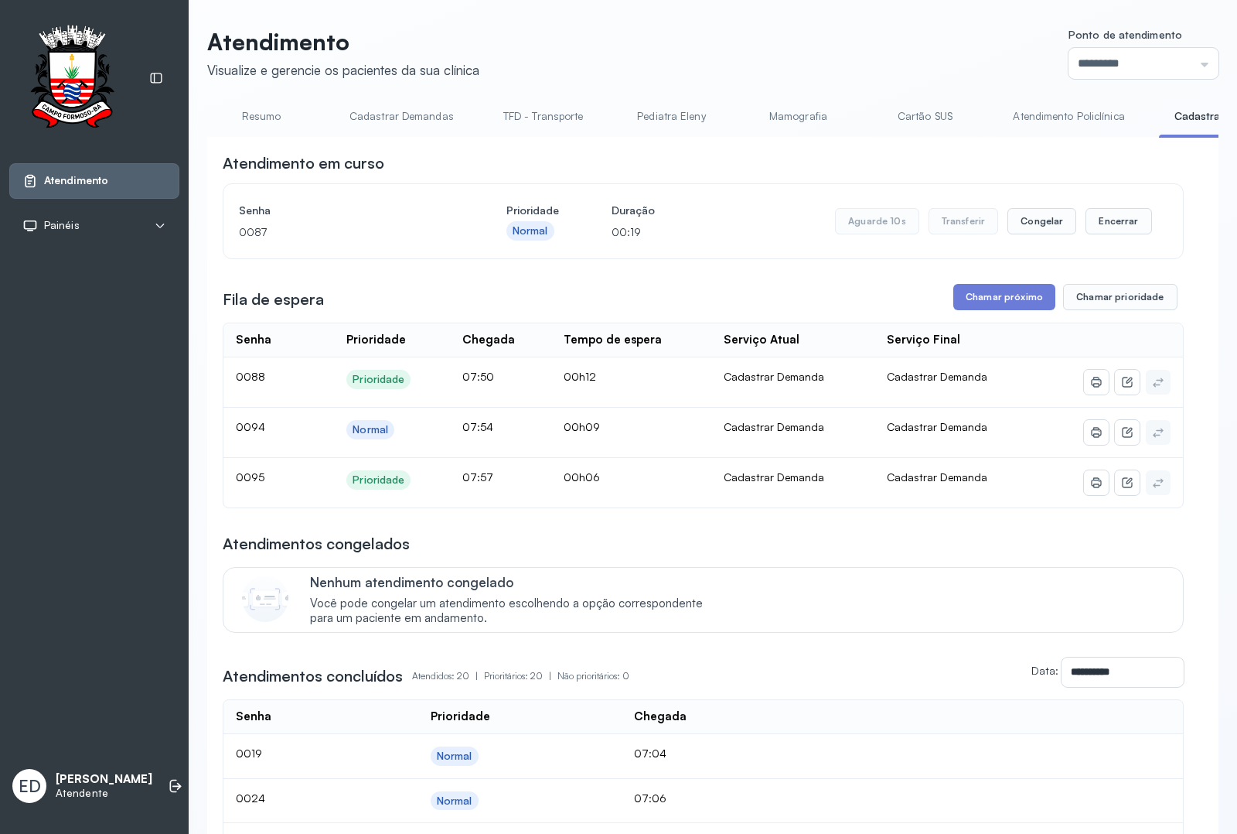
click at [771, 36] on header "Atendimento Visualize e gerencie os pacientes da sua clínica Ponto de atendimen…" at bounding box center [712, 53] width 1011 height 51
click at [1100, 230] on button "Encerrar" at bounding box center [1119, 221] width 66 height 26
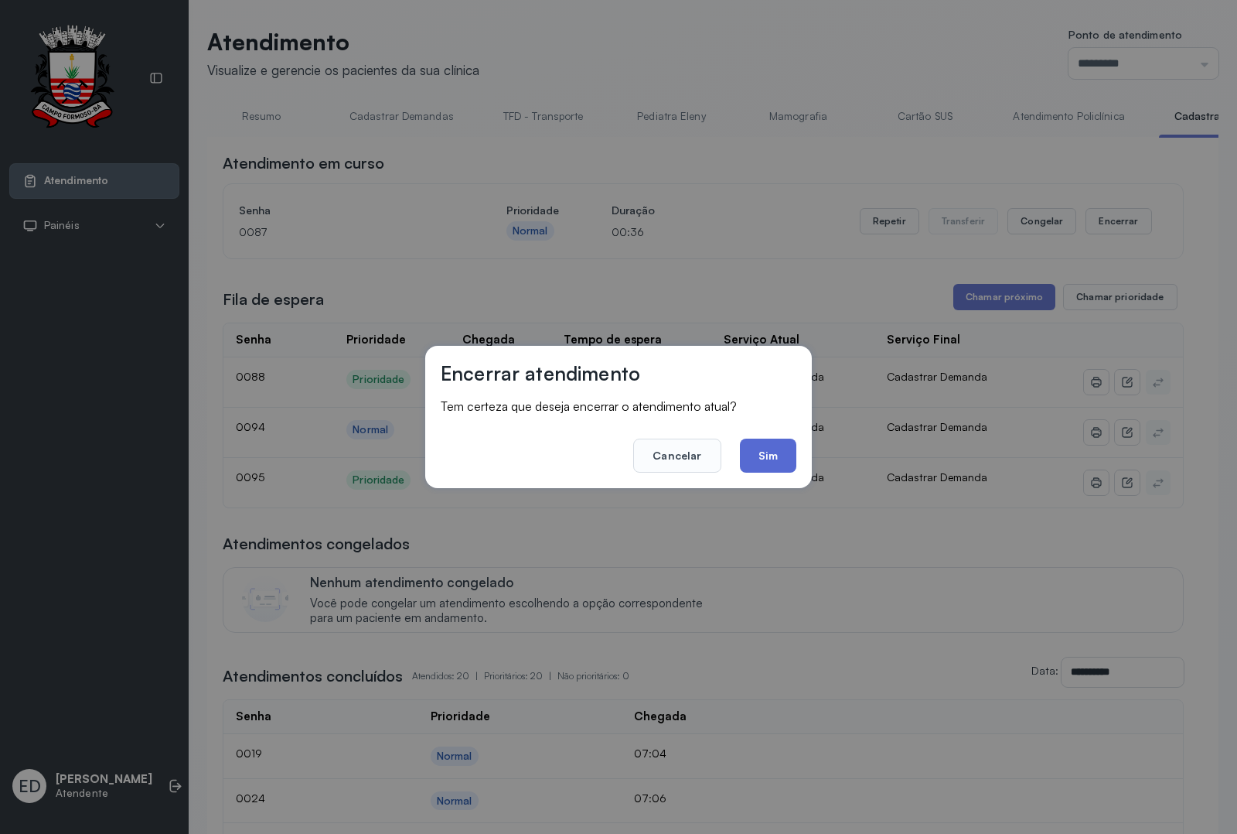
click at [769, 468] on button "Sim" at bounding box center [768, 455] width 56 height 34
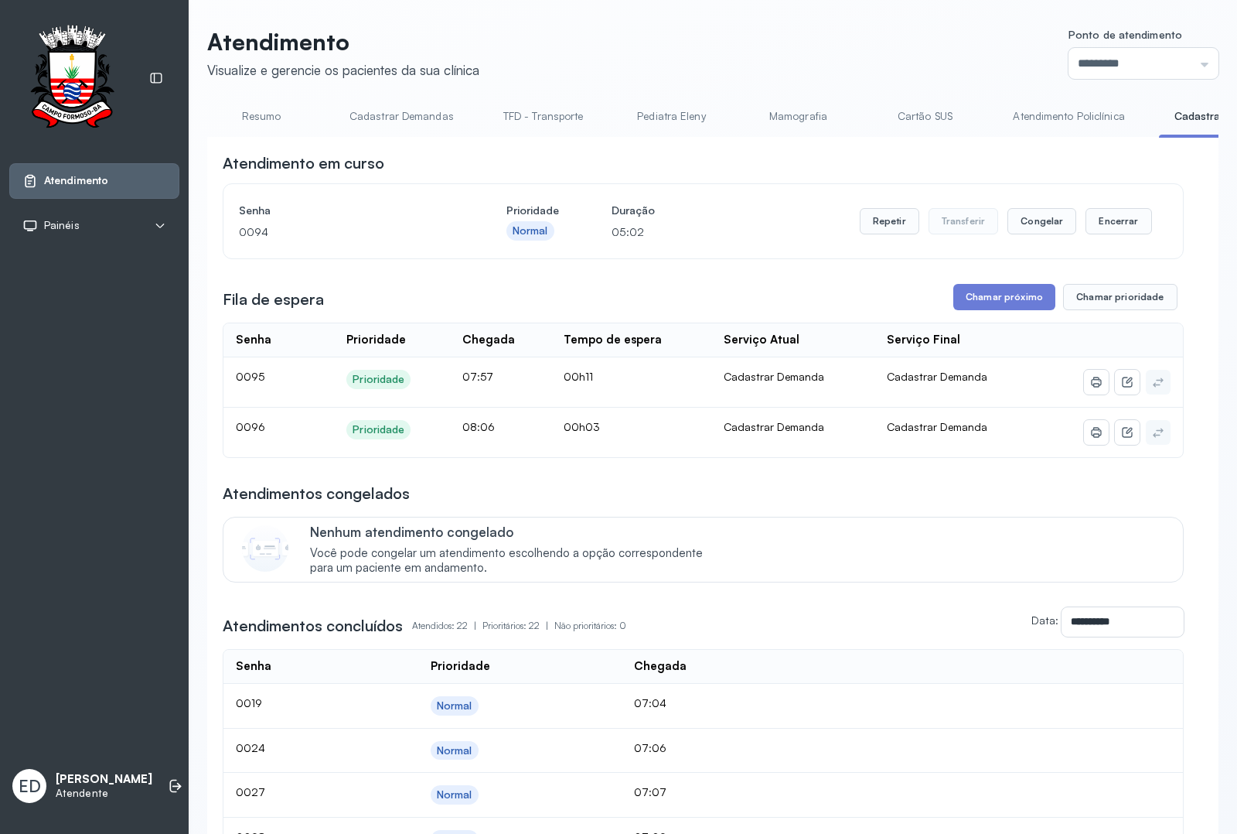
click at [260, 113] on link "Resumo" at bounding box center [261, 117] width 108 height 26
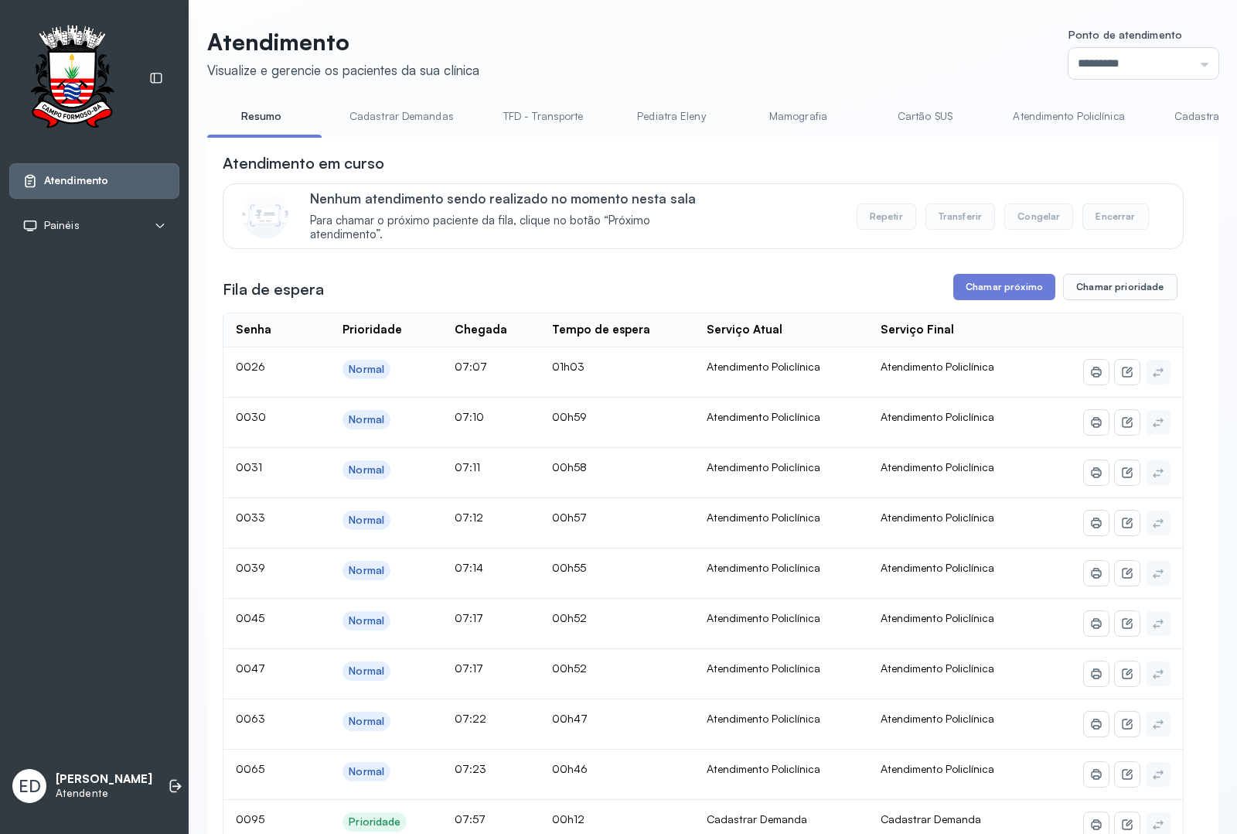
click at [786, 43] on header "Atendimento Visualize e gerencie os pacientes da sua clínica Ponto de atendimen…" at bounding box center [712, 53] width 1011 height 51
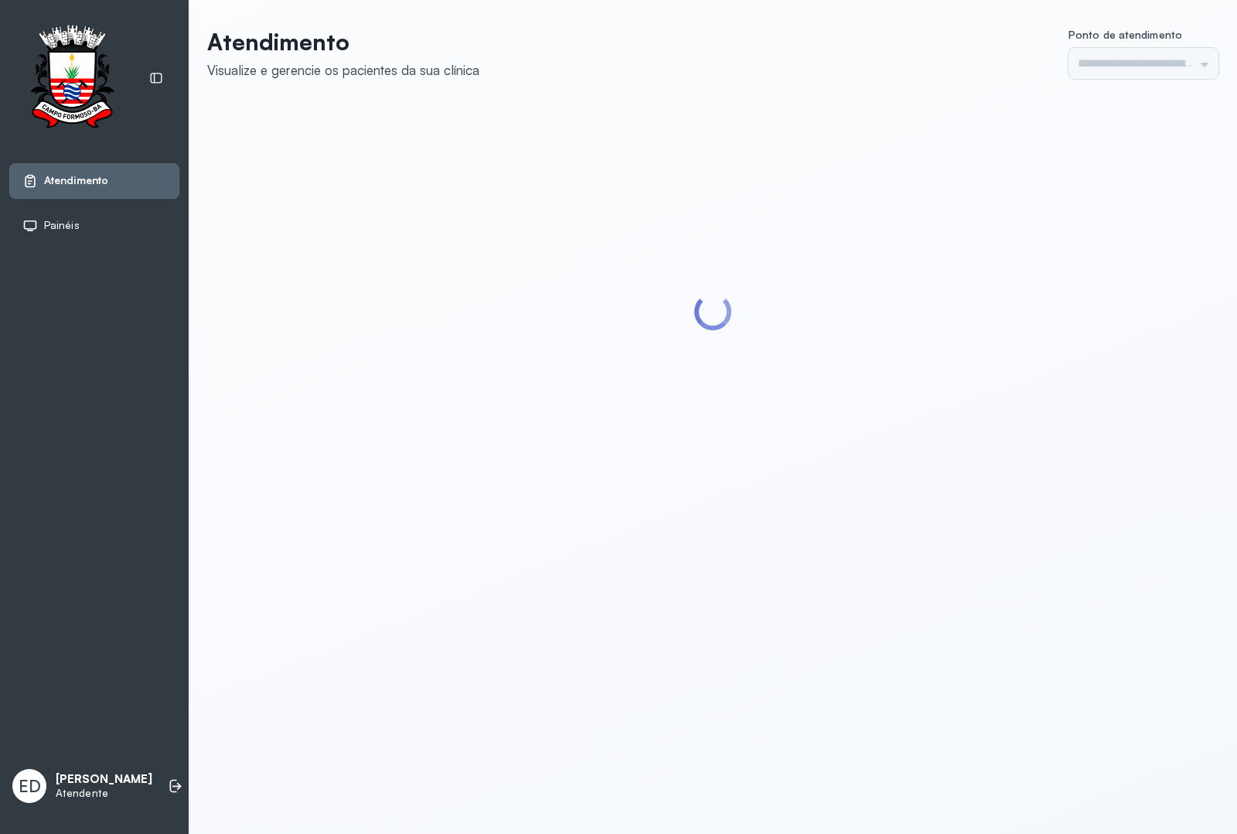
type input "*********"
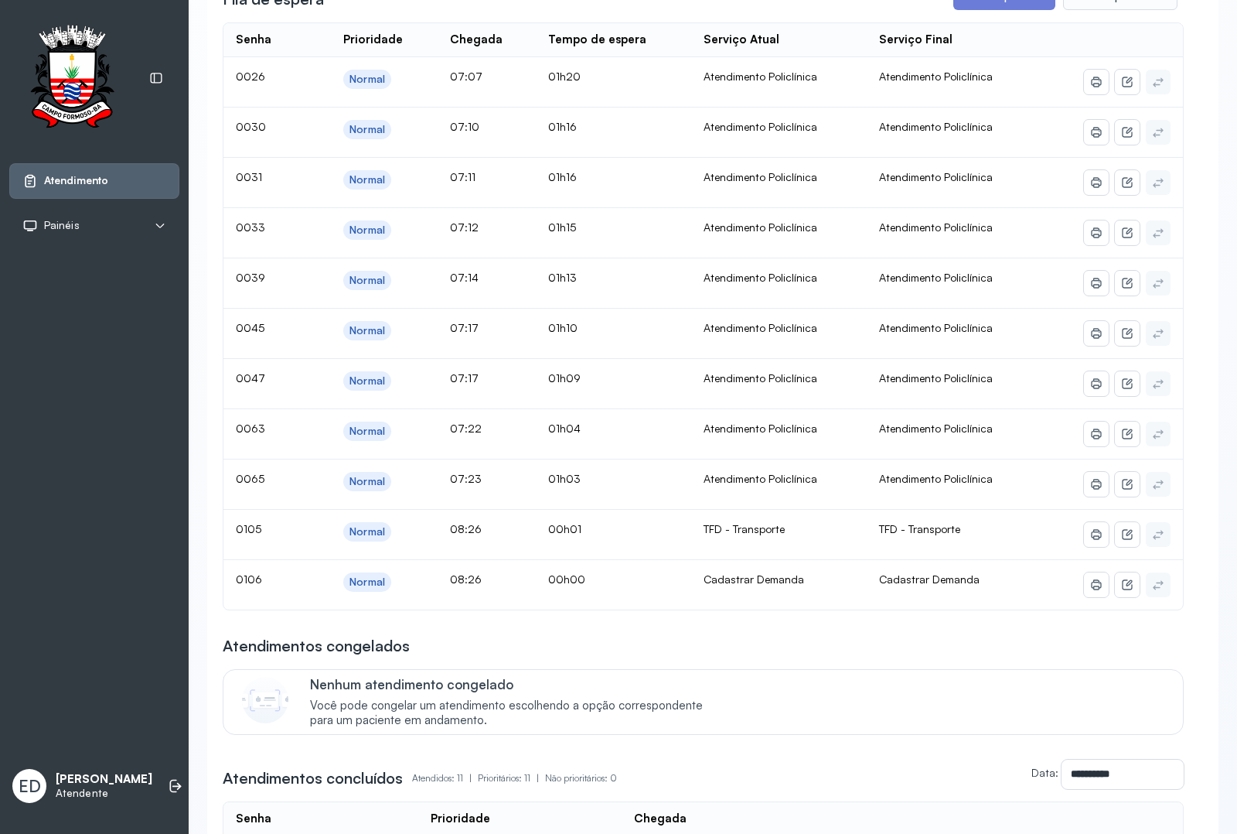
scroll to position [193, 0]
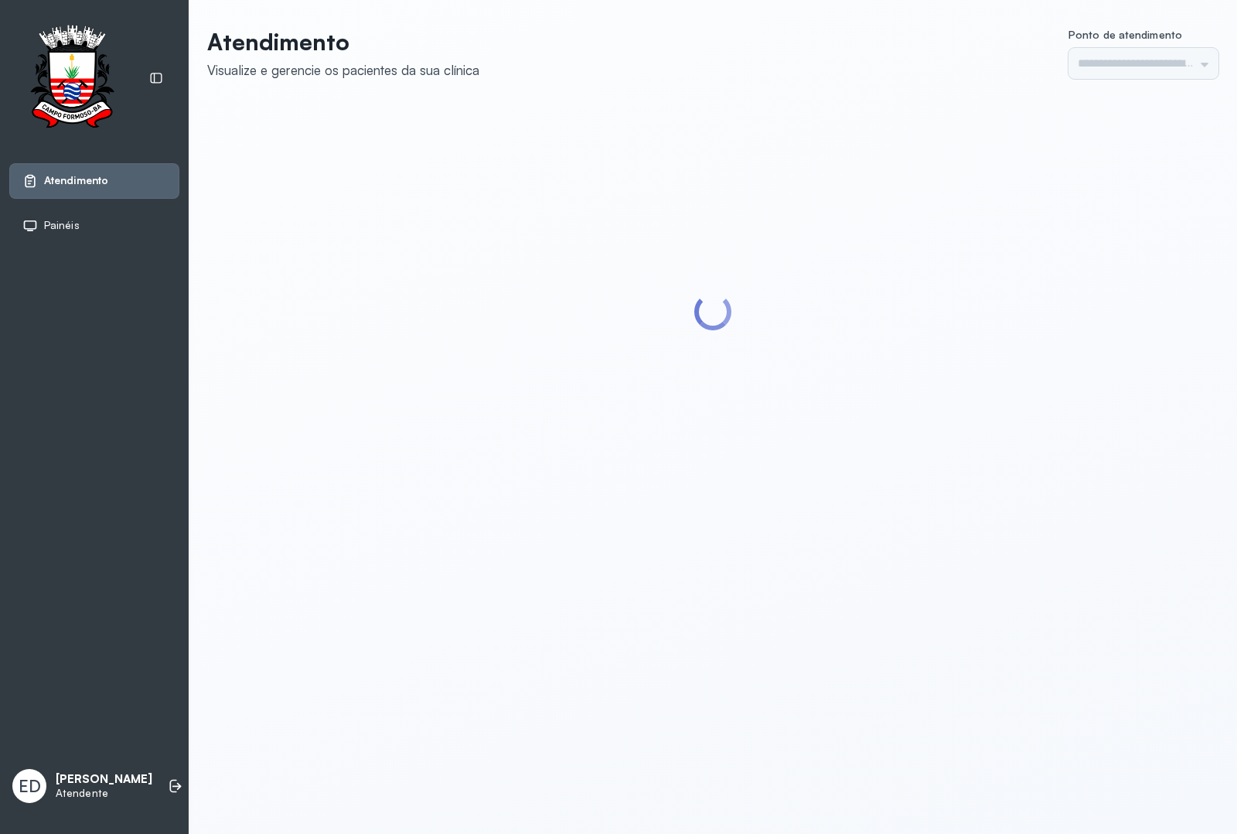
type input "*********"
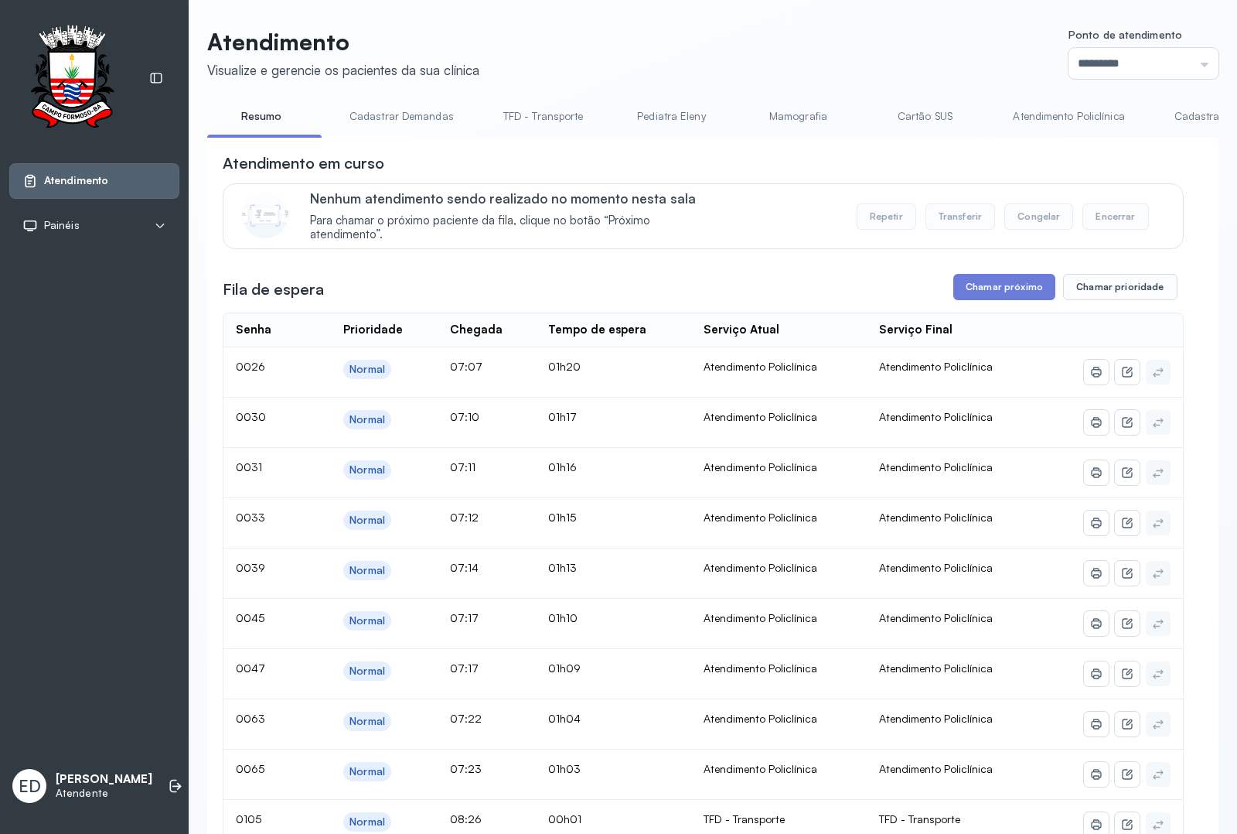
click at [729, 31] on header "Atendimento Visualize e gerencie os pacientes da sua clínica Ponto de atendimen…" at bounding box center [712, 53] width 1011 height 51
click at [731, 31] on header "Atendimento Visualize e gerencie os pacientes da sua clínica Ponto de atendimen…" at bounding box center [712, 53] width 1011 height 51
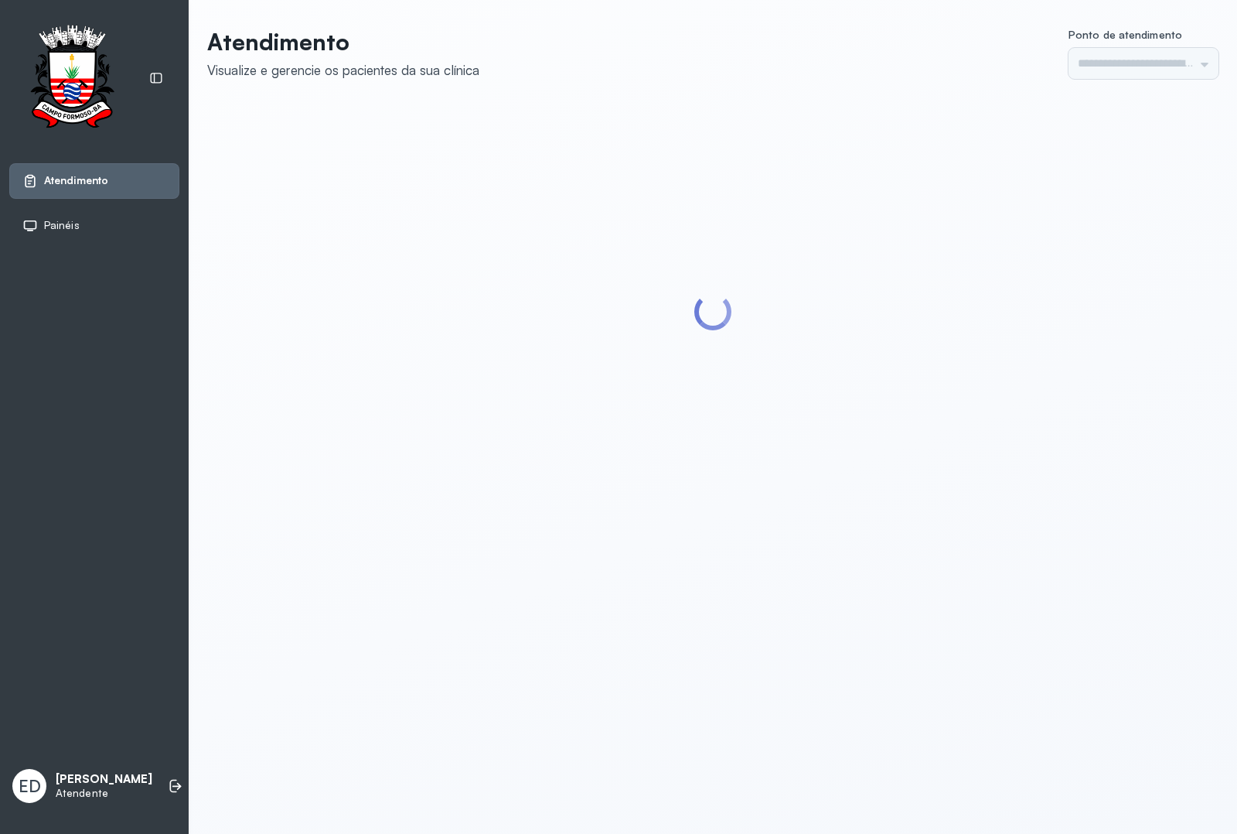
type input "*********"
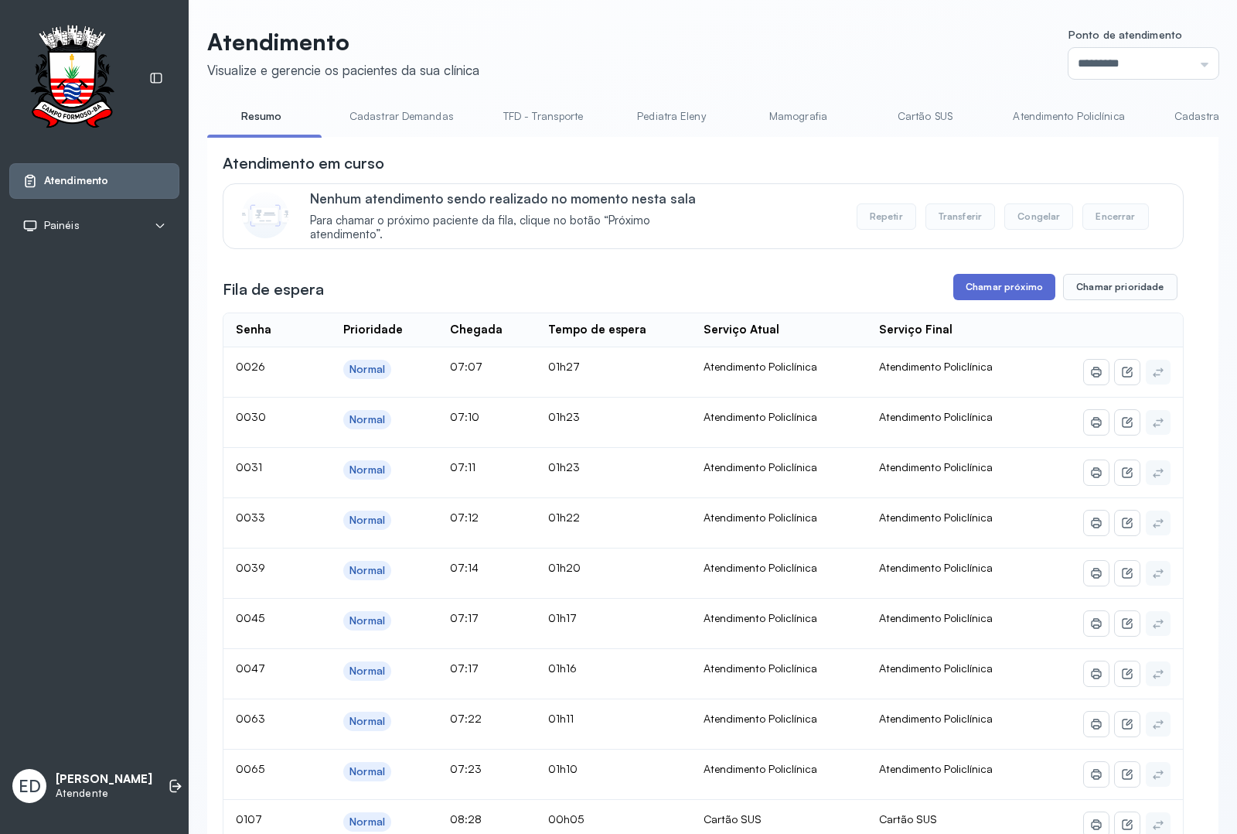
click at [1018, 296] on button "Chamar próximo" at bounding box center [1004, 287] width 102 height 26
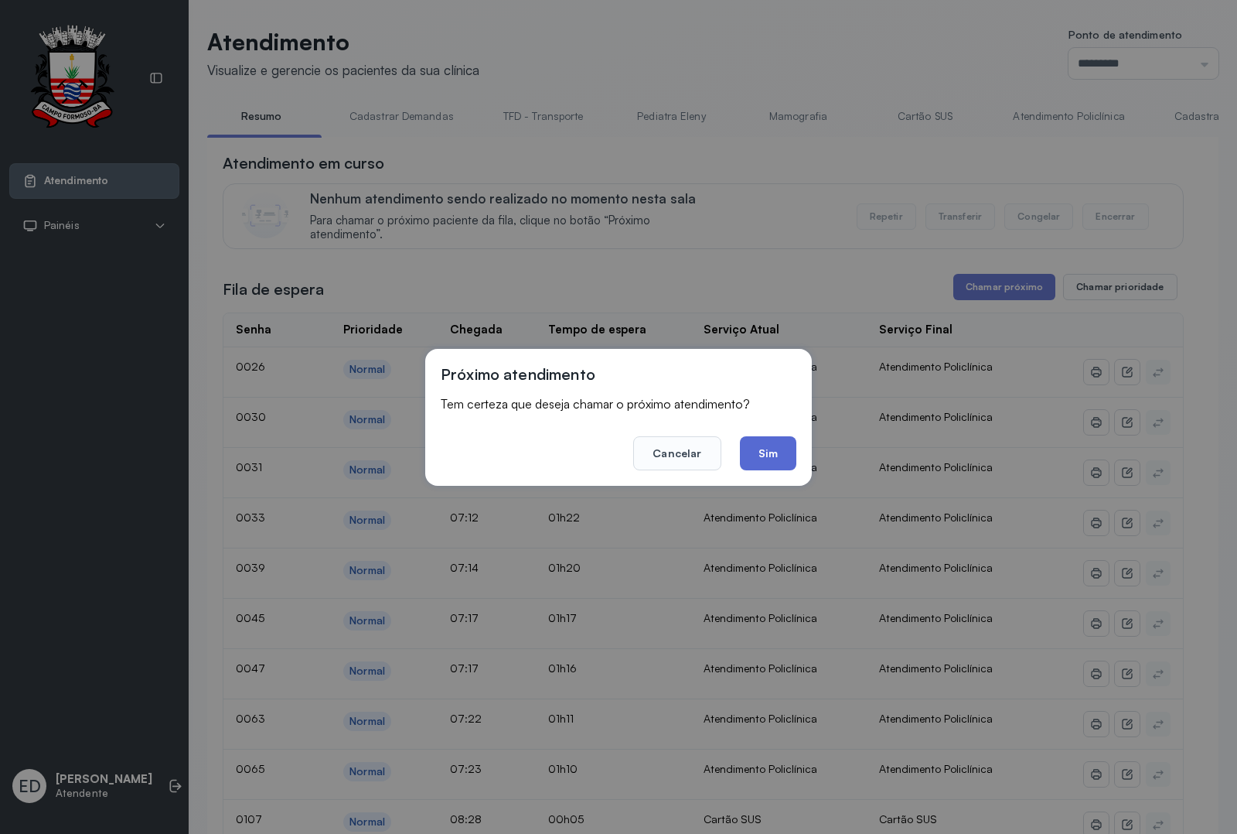
click at [781, 454] on button "Sim" at bounding box center [768, 453] width 56 height 34
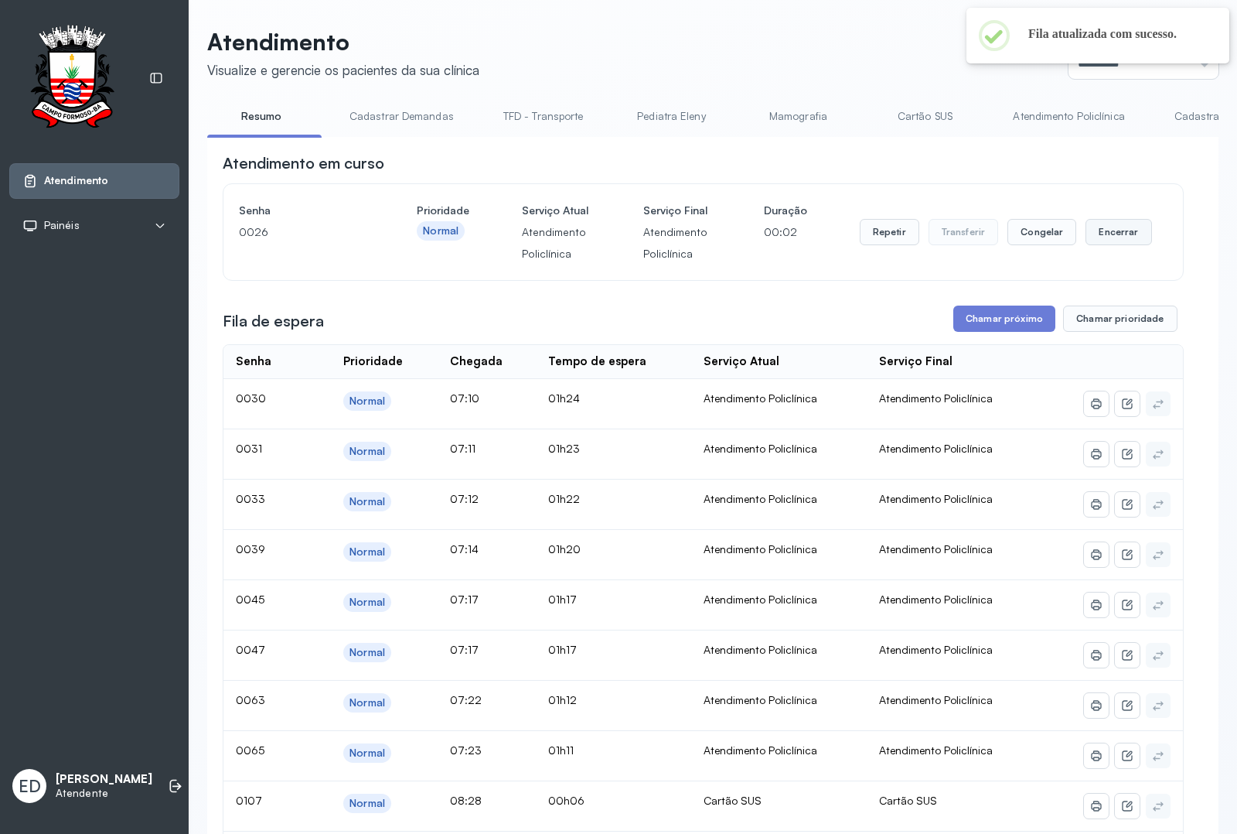
click at [1115, 245] on button "Encerrar" at bounding box center [1119, 232] width 66 height 26
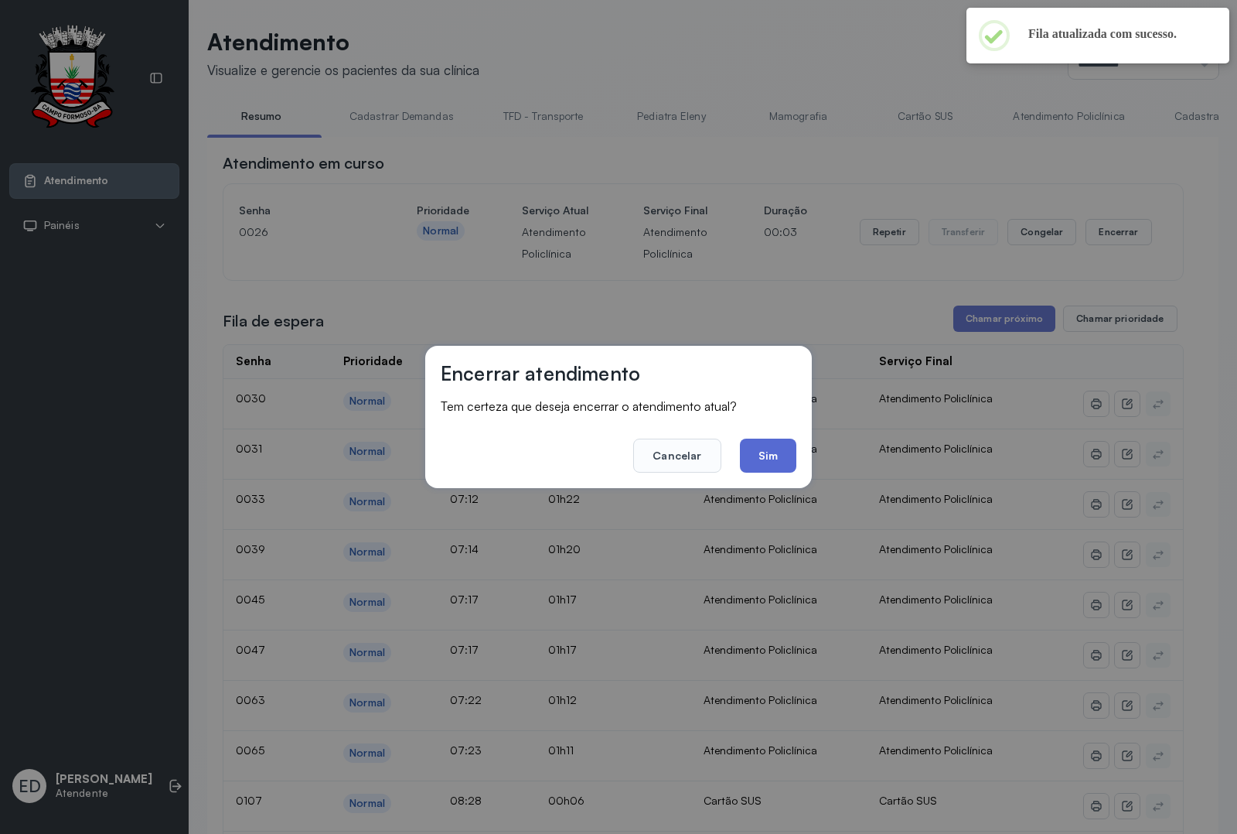
click at [776, 445] on button "Sim" at bounding box center [768, 455] width 56 height 34
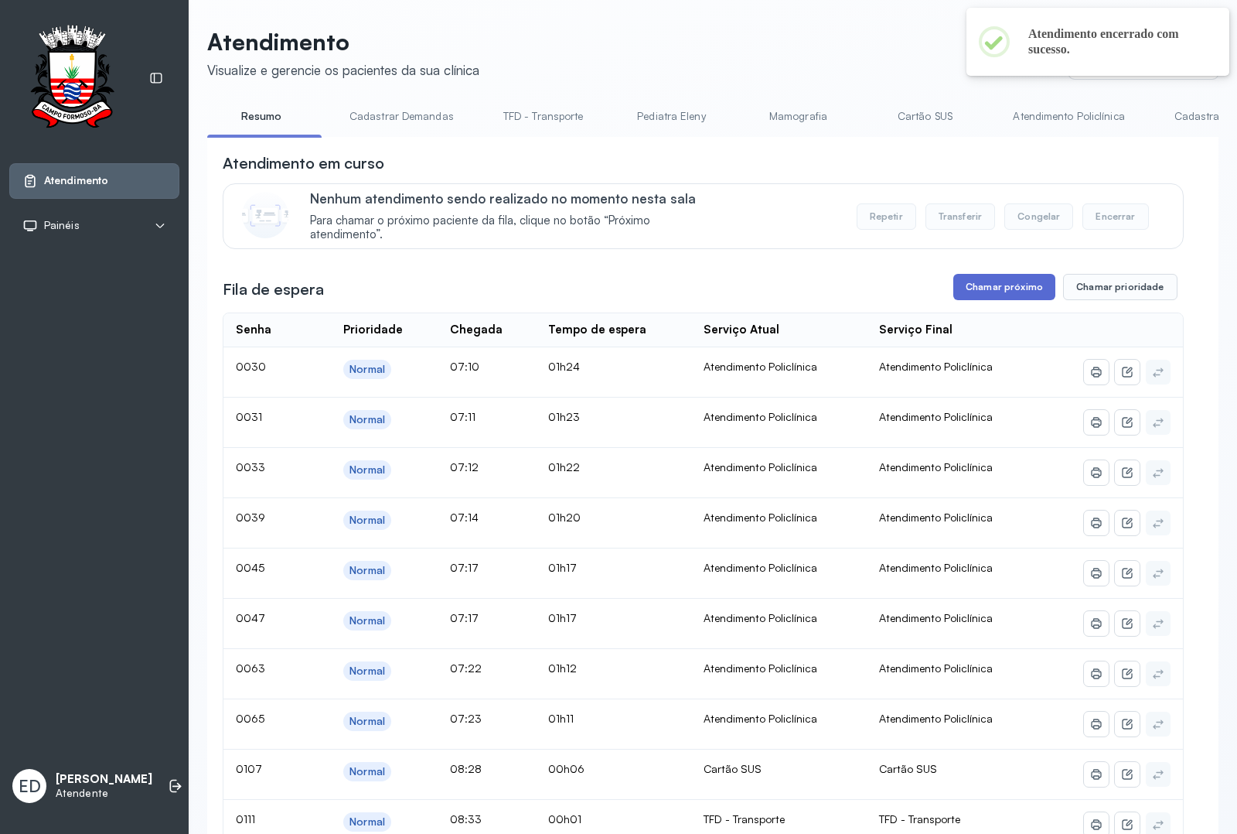
click at [969, 294] on button "Chamar próximo" at bounding box center [1004, 287] width 102 height 26
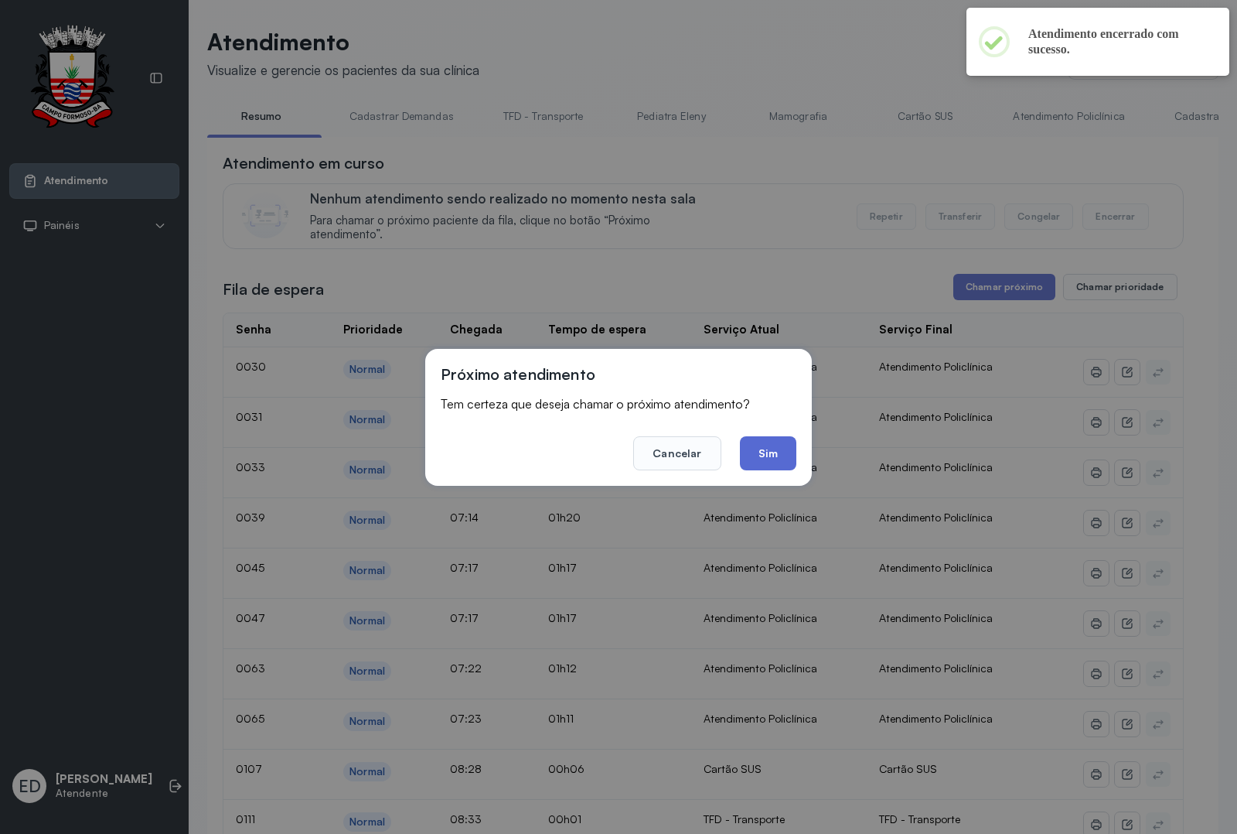
click at [764, 445] on button "Sim" at bounding box center [768, 453] width 56 height 34
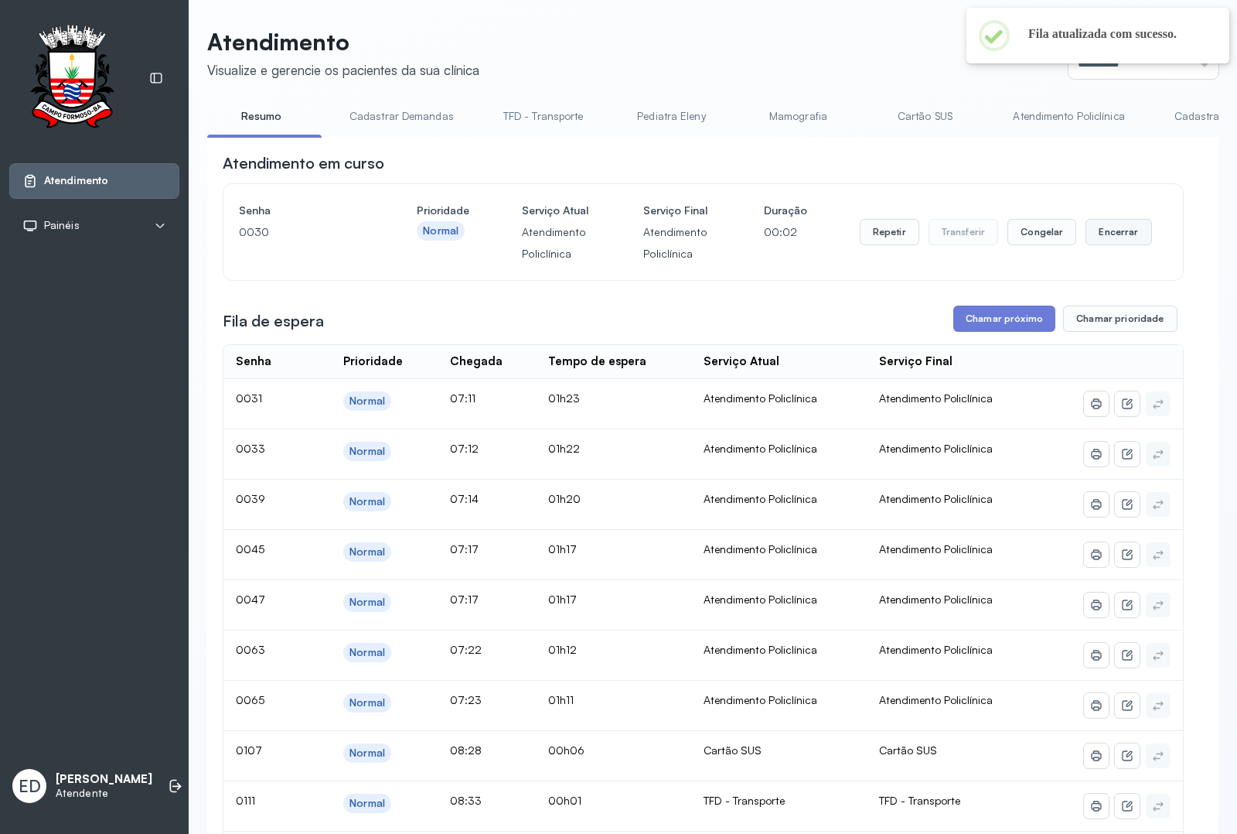
click at [1100, 244] on button "Encerrar" at bounding box center [1119, 232] width 66 height 26
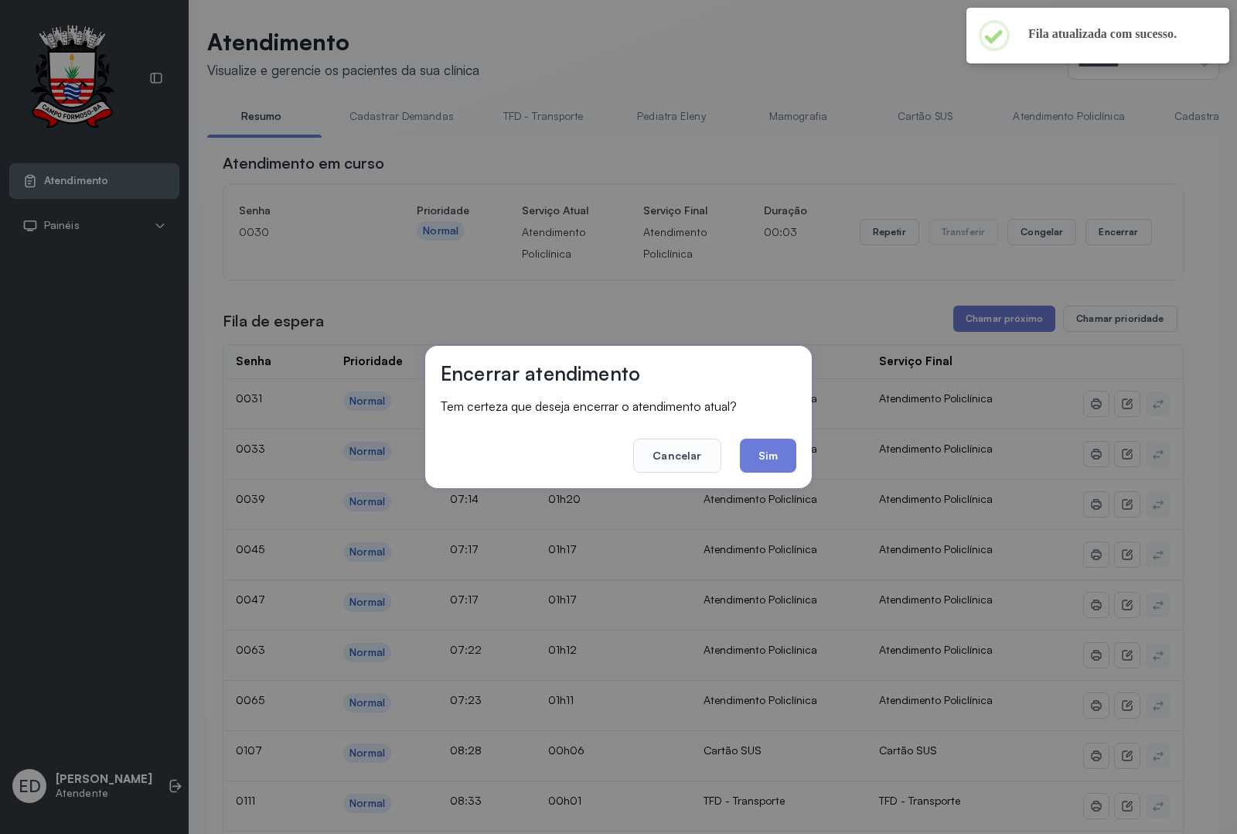
click at [760, 460] on button "Sim" at bounding box center [768, 455] width 56 height 34
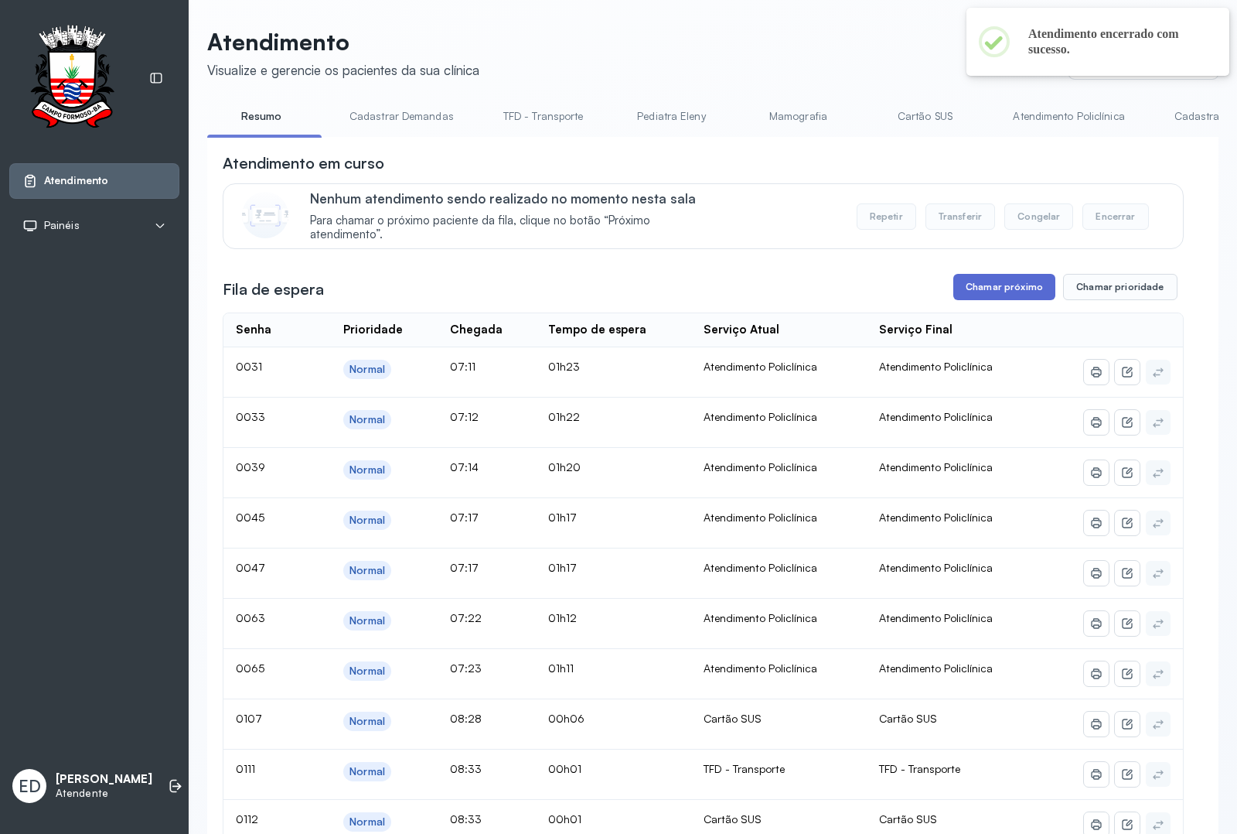
click at [994, 290] on button "Chamar próximo" at bounding box center [1004, 287] width 102 height 26
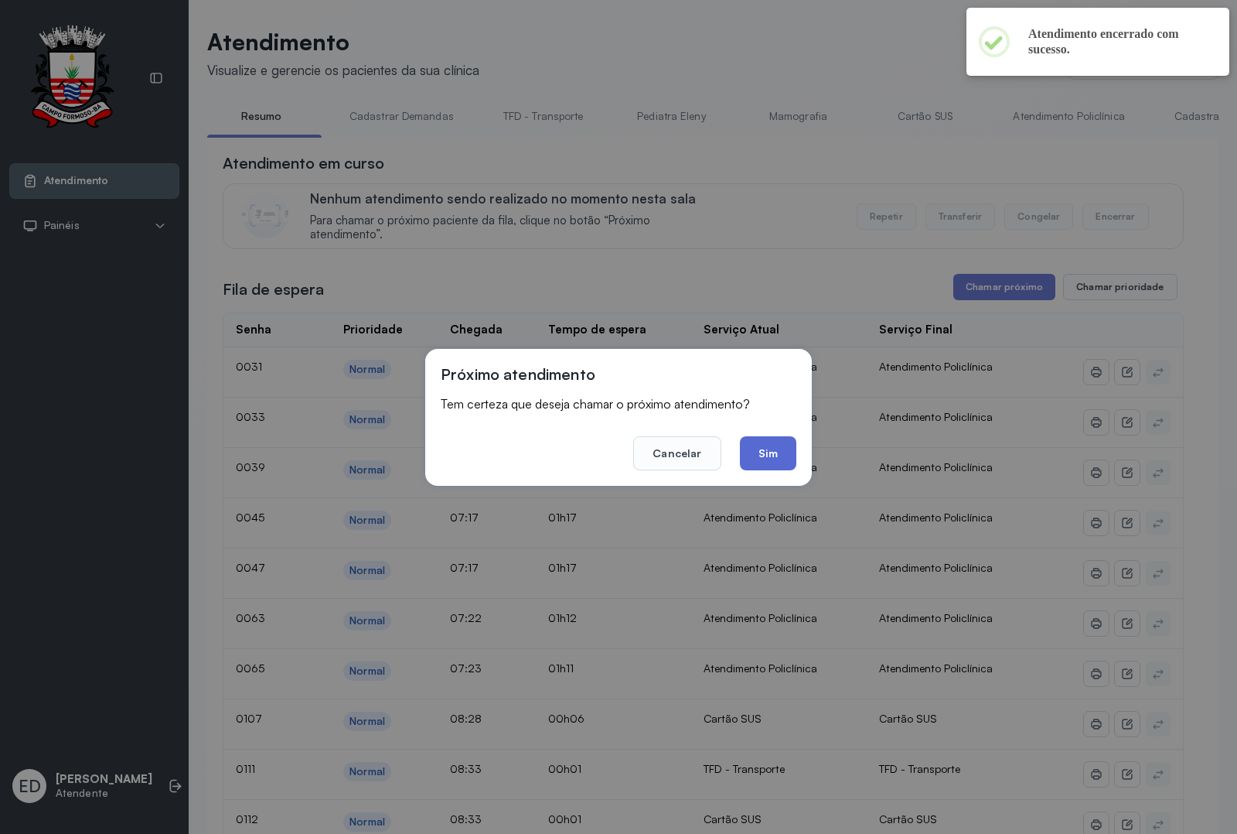
click at [779, 455] on button "Sim" at bounding box center [768, 453] width 56 height 34
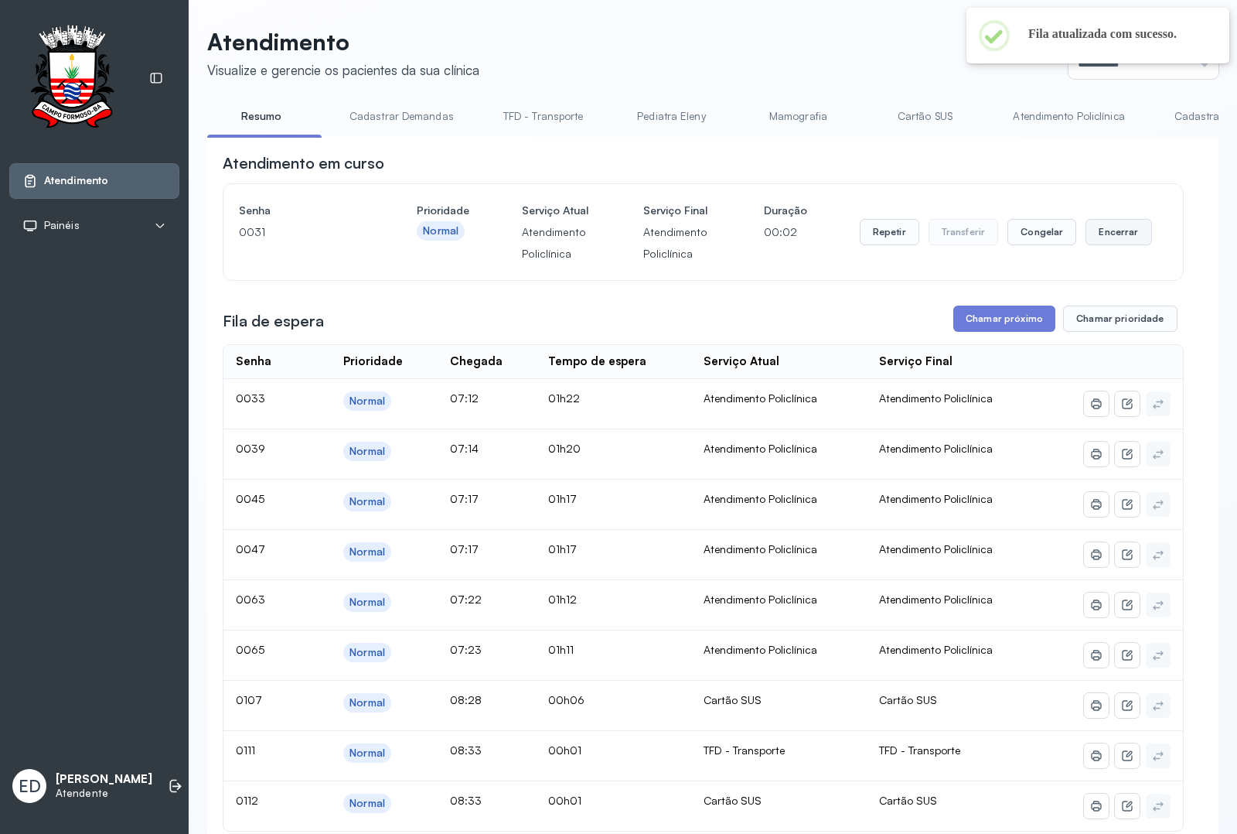
click at [1111, 242] on button "Encerrar" at bounding box center [1119, 232] width 66 height 26
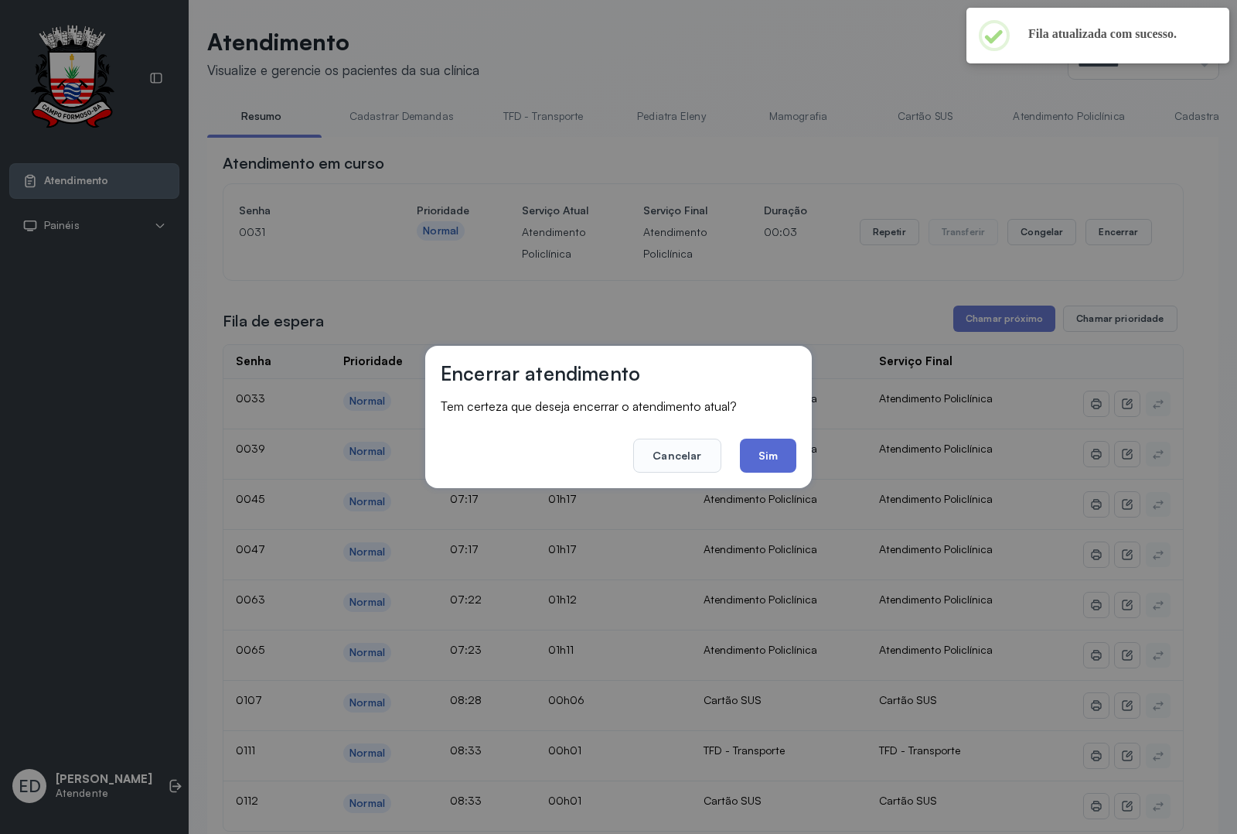
click at [786, 447] on button "Sim" at bounding box center [768, 455] width 56 height 34
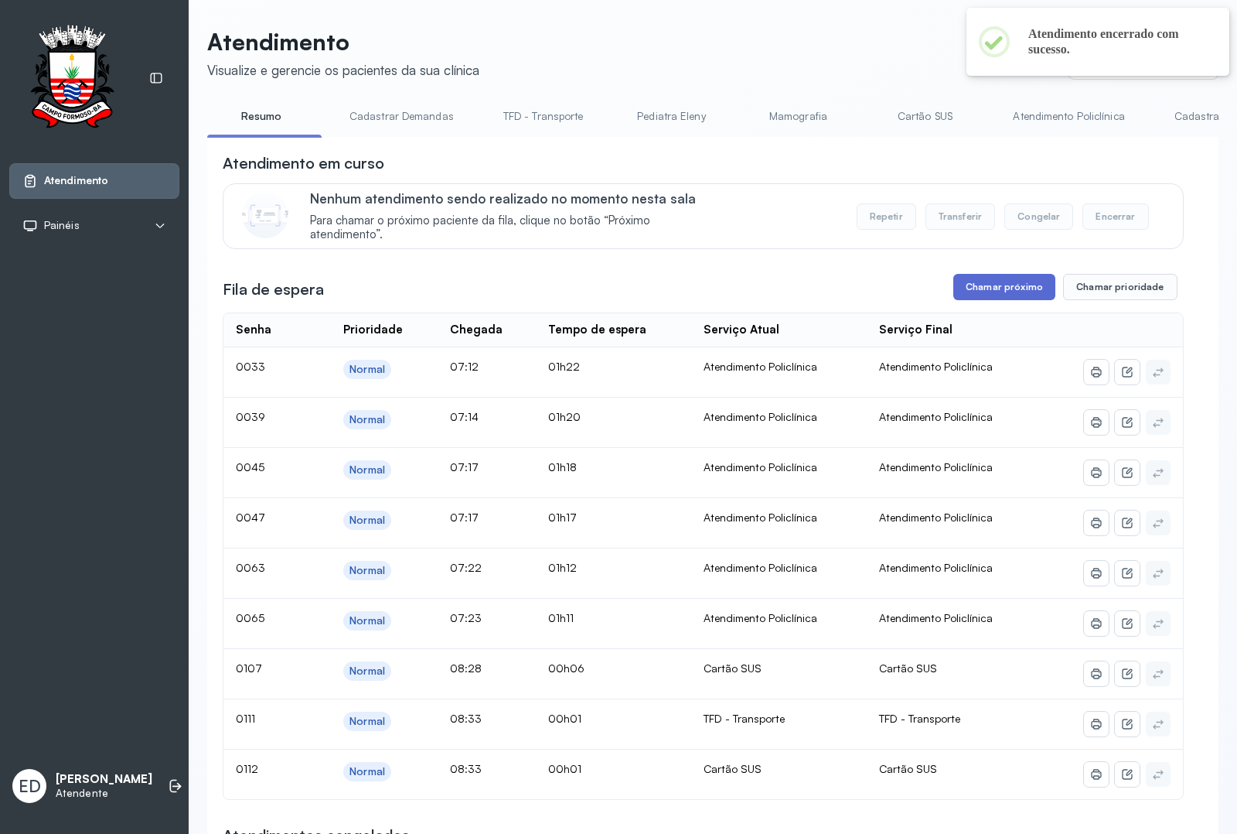
click at [1025, 290] on button "Chamar próximo" at bounding box center [1004, 287] width 102 height 26
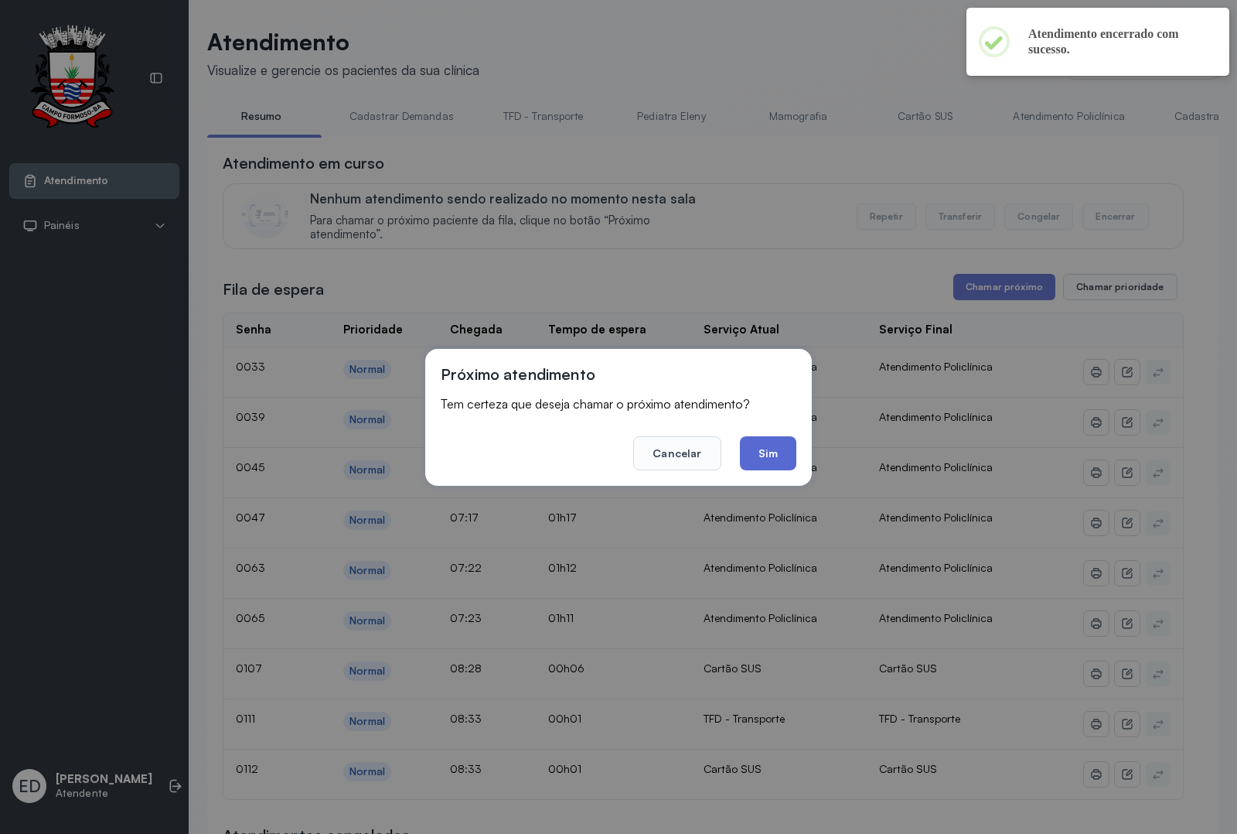
click at [777, 442] on button "Sim" at bounding box center [768, 453] width 56 height 34
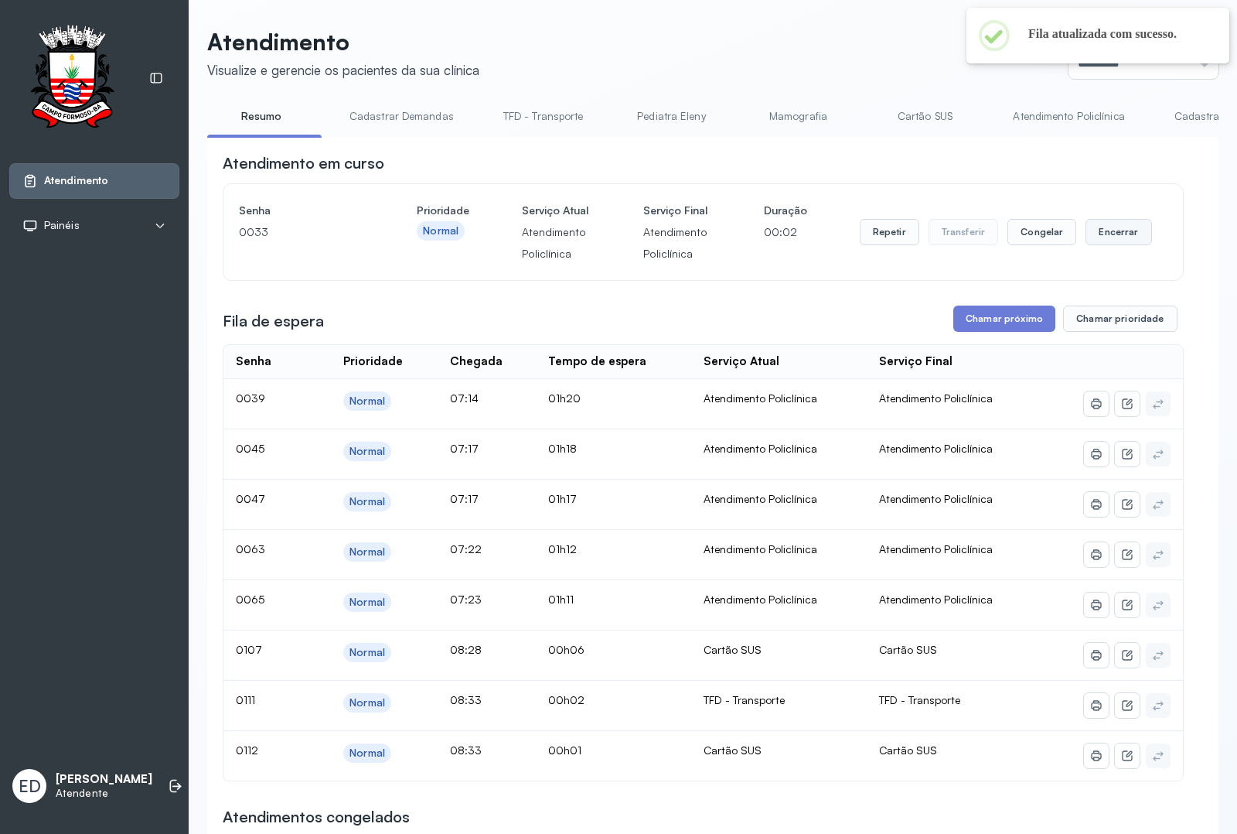
click at [1107, 245] on button "Encerrar" at bounding box center [1119, 232] width 66 height 26
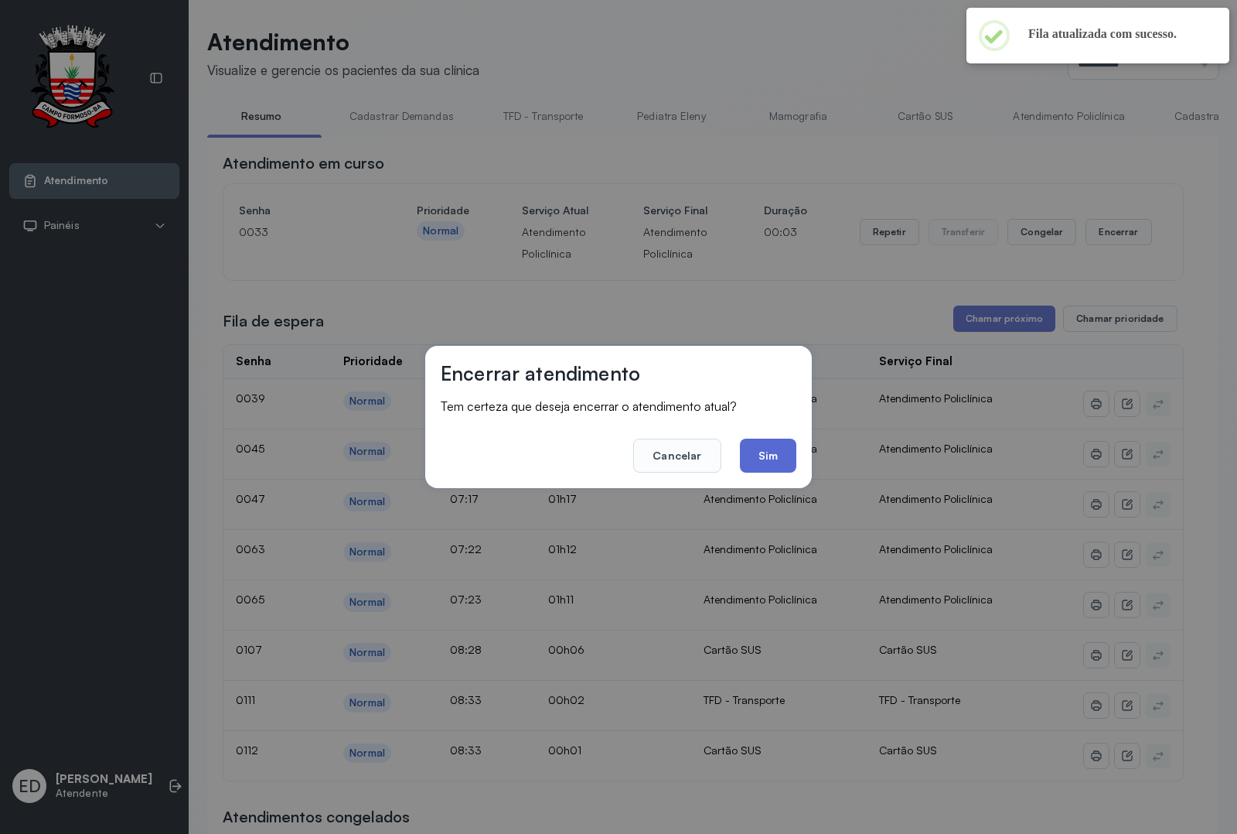
click at [764, 462] on button "Sim" at bounding box center [768, 455] width 56 height 34
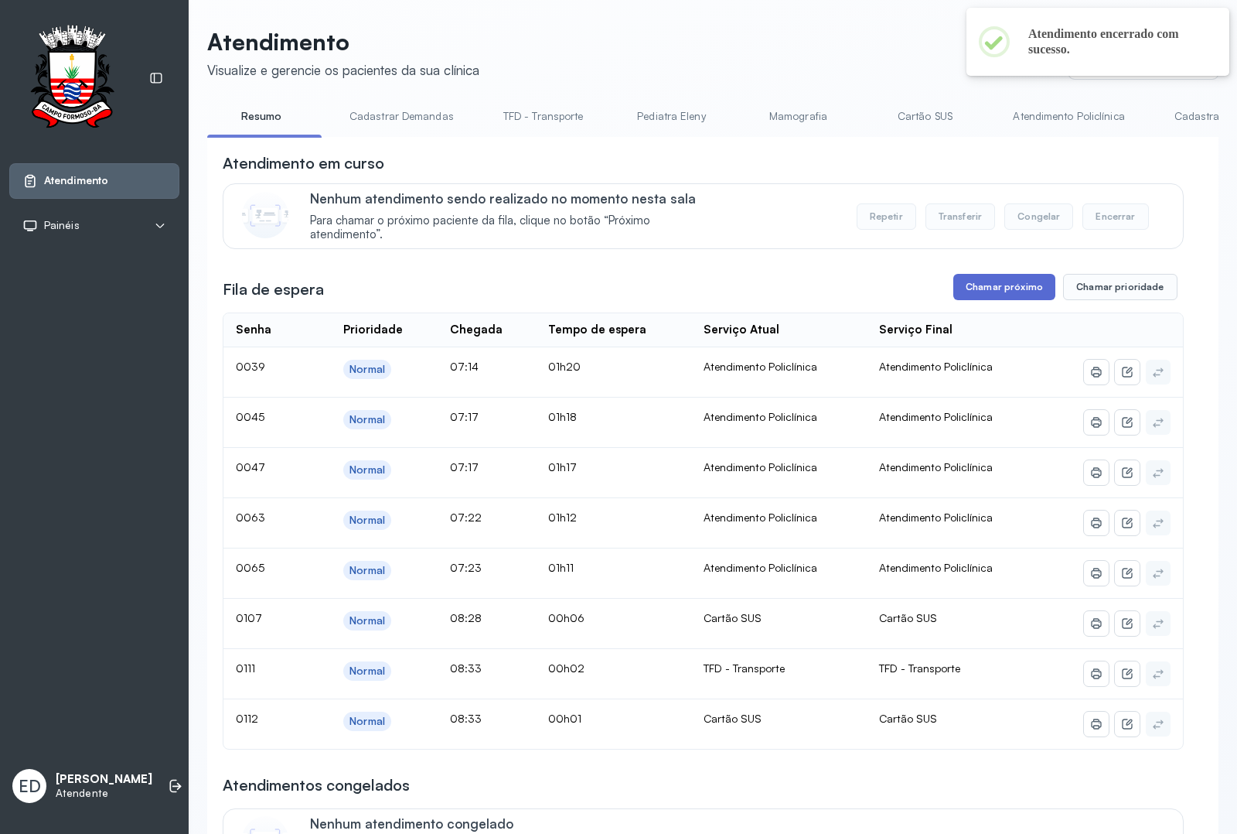
click at [1010, 298] on button "Chamar próximo" at bounding box center [1004, 287] width 102 height 26
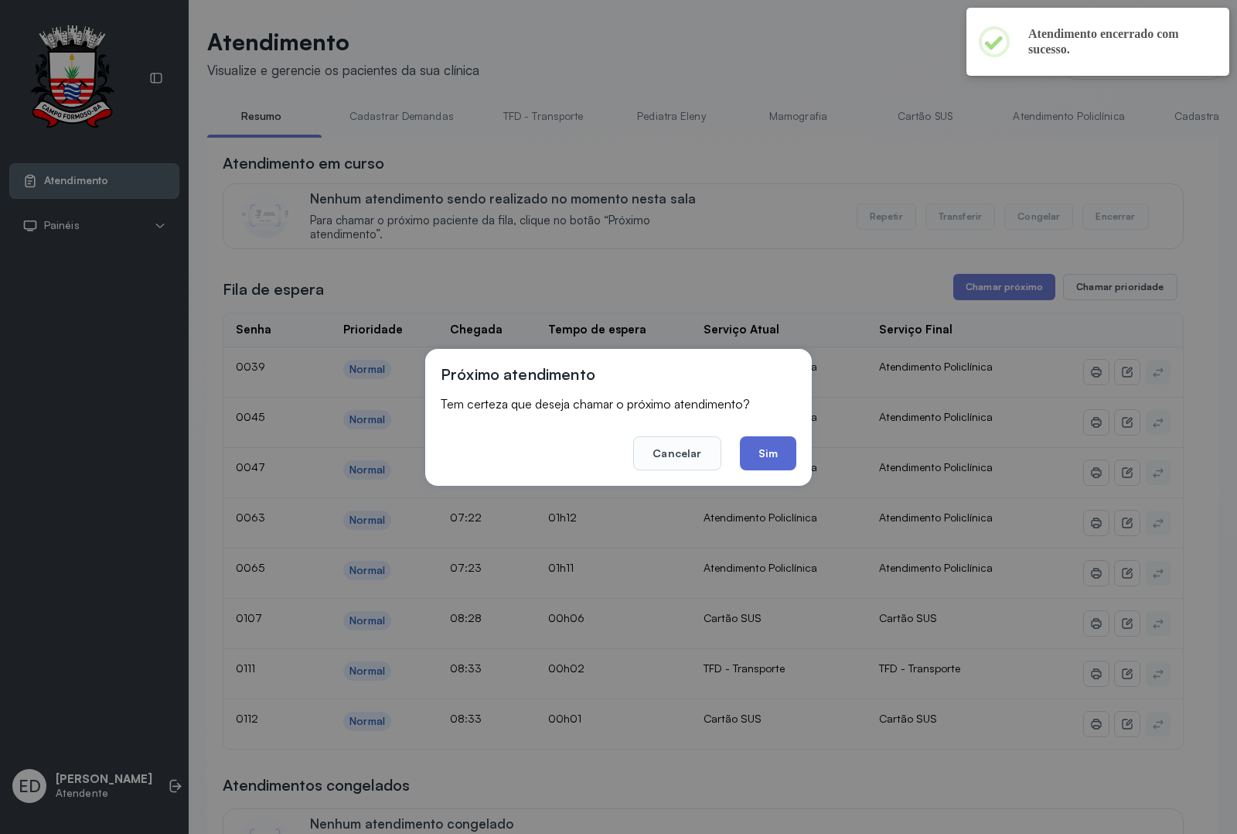
click at [752, 461] on button "Sim" at bounding box center [768, 453] width 56 height 34
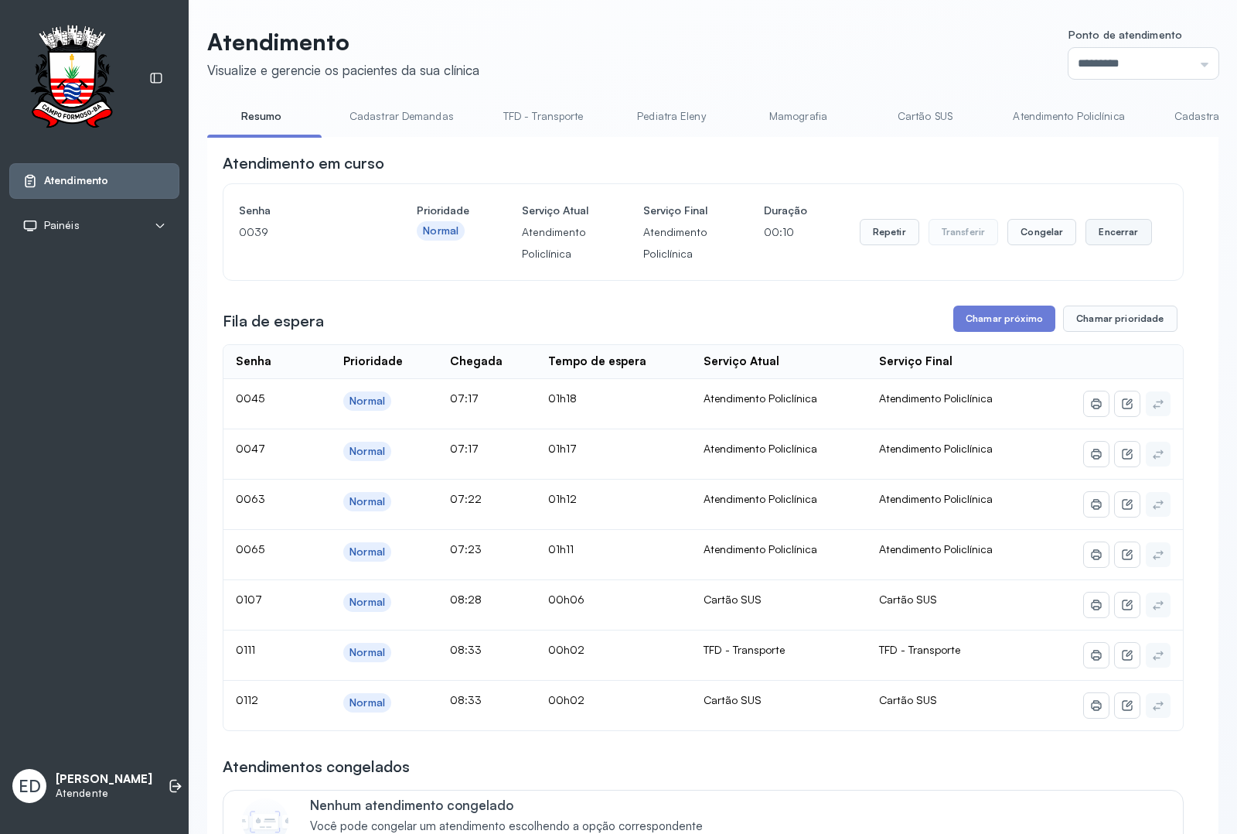
click at [1108, 241] on button "Encerrar" at bounding box center [1119, 232] width 66 height 26
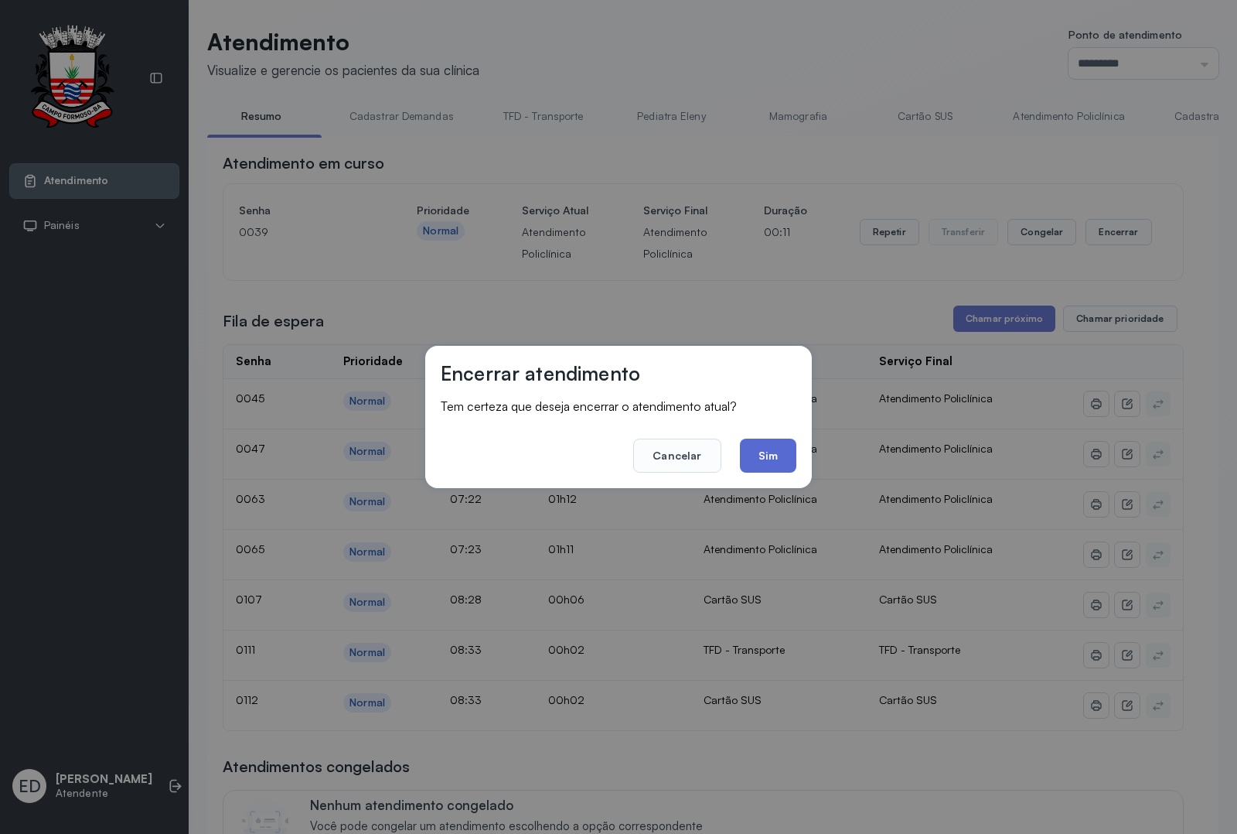
click at [764, 443] on button "Sim" at bounding box center [768, 455] width 56 height 34
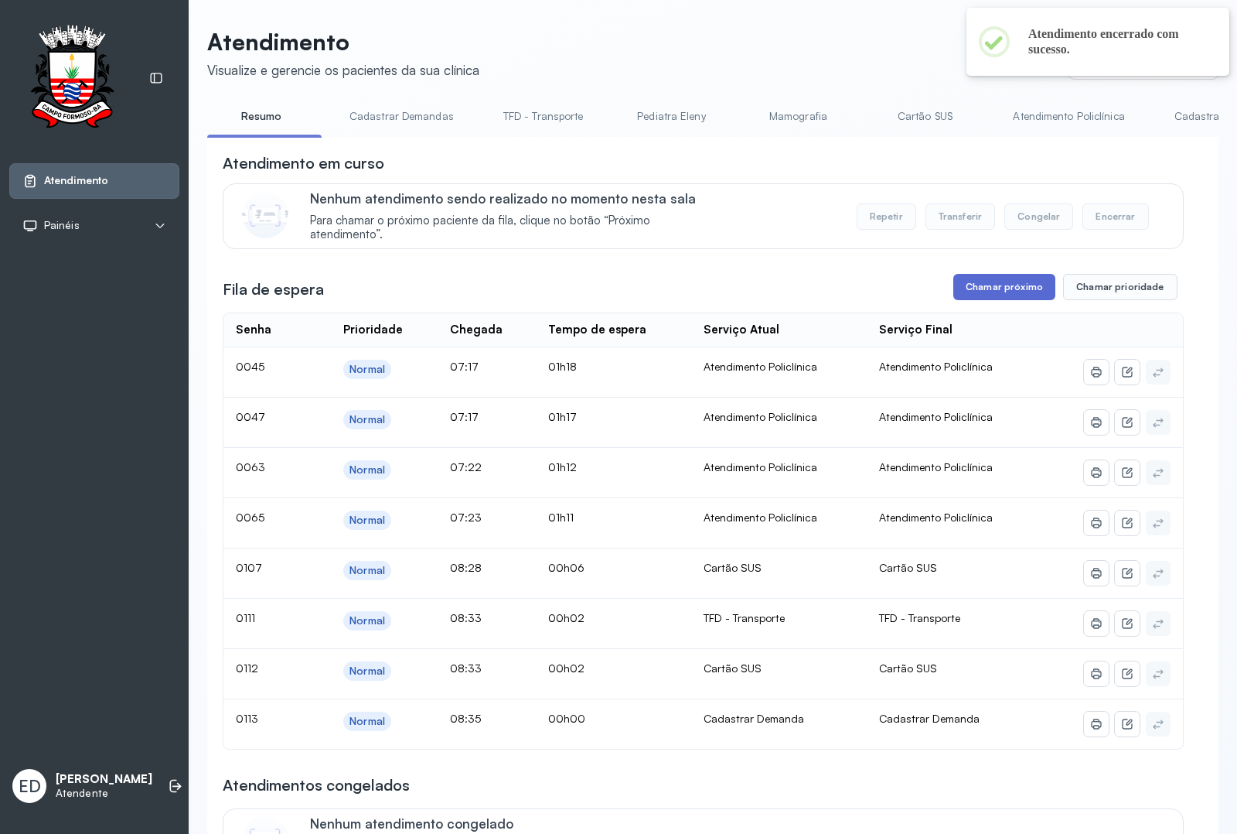
click at [956, 277] on button "Chamar próximo" at bounding box center [1004, 287] width 102 height 26
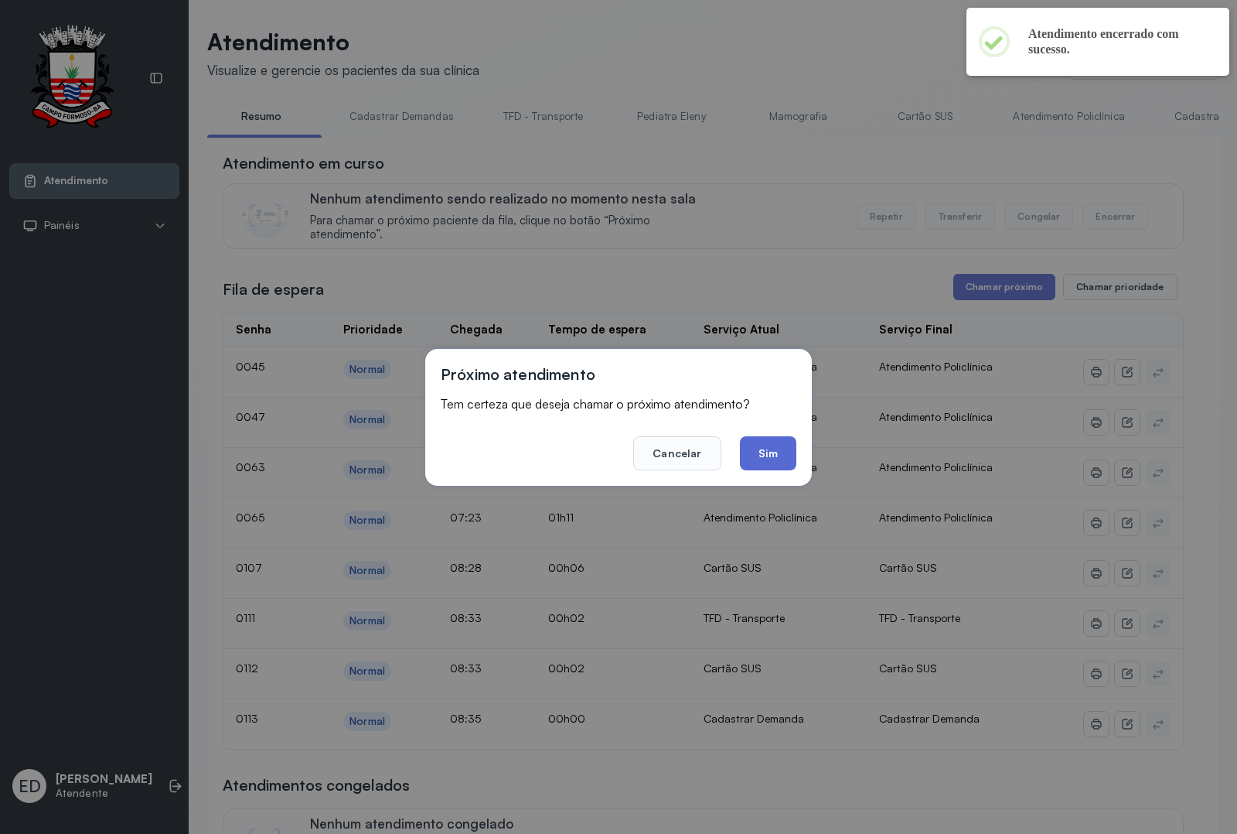
click at [754, 460] on button "Sim" at bounding box center [768, 453] width 56 height 34
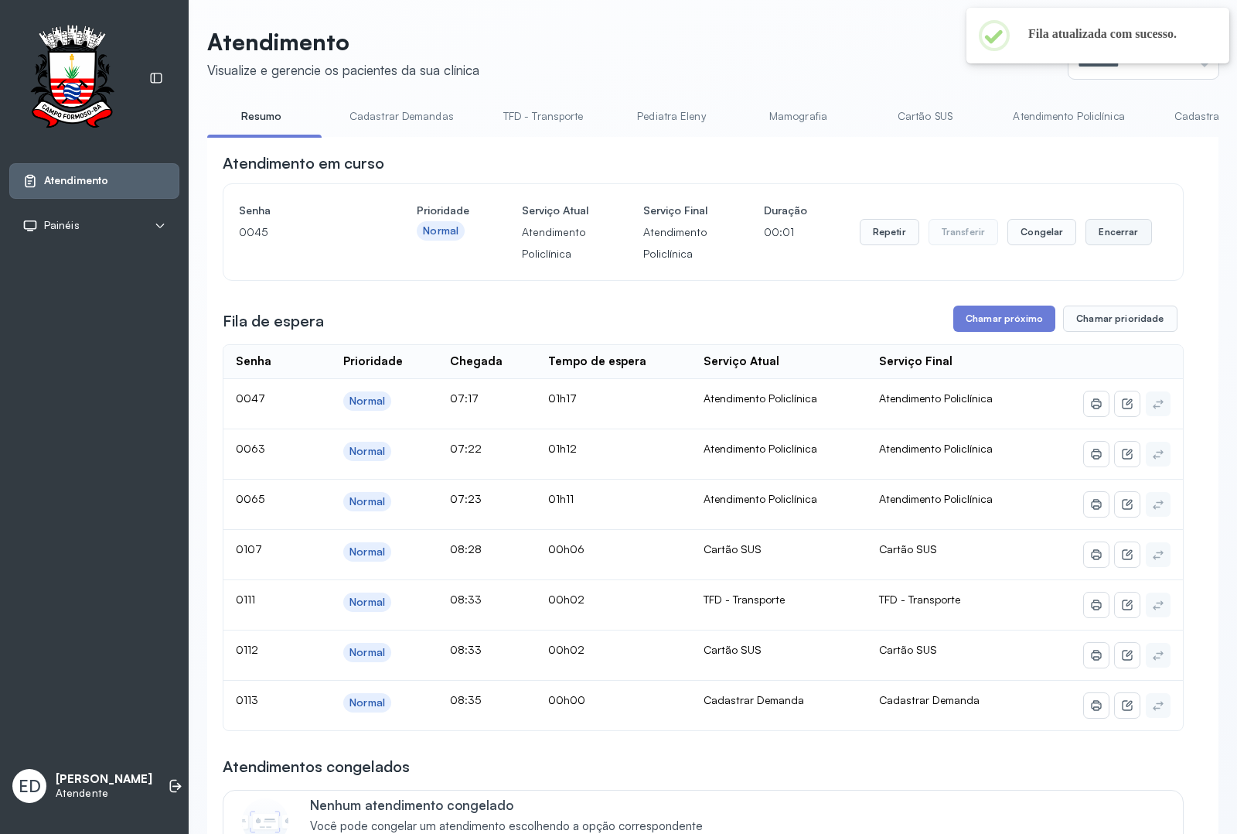
click at [1107, 245] on button "Encerrar" at bounding box center [1119, 232] width 66 height 26
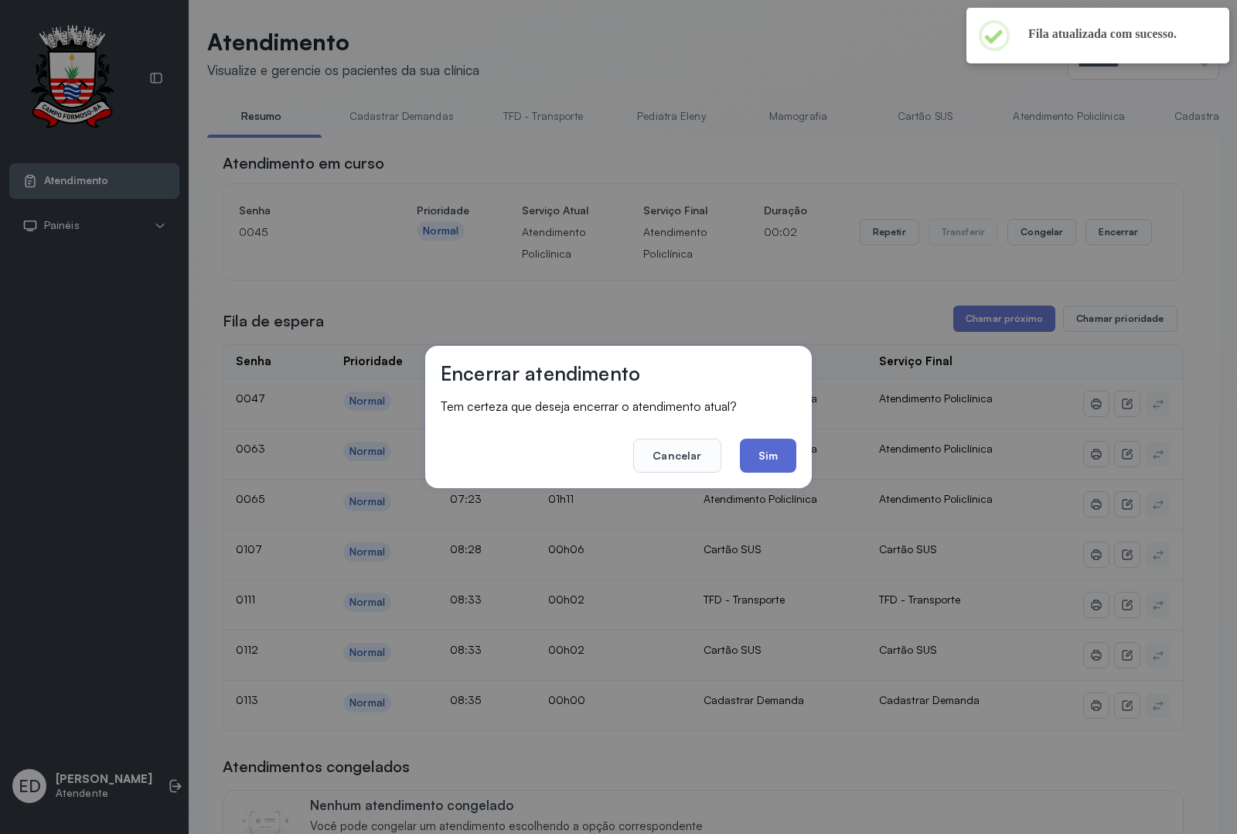
click at [771, 465] on button "Sim" at bounding box center [768, 455] width 56 height 34
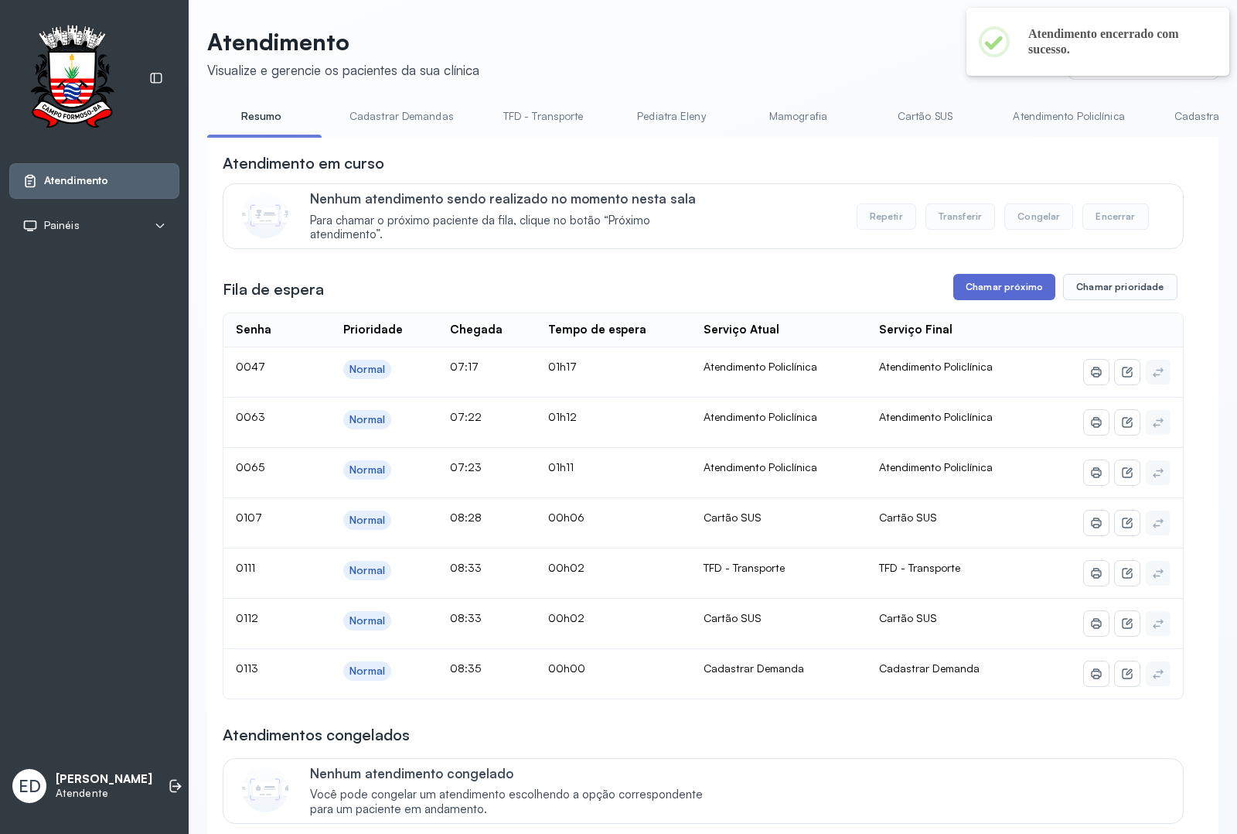
click at [999, 281] on button "Chamar próximo" at bounding box center [1004, 287] width 102 height 26
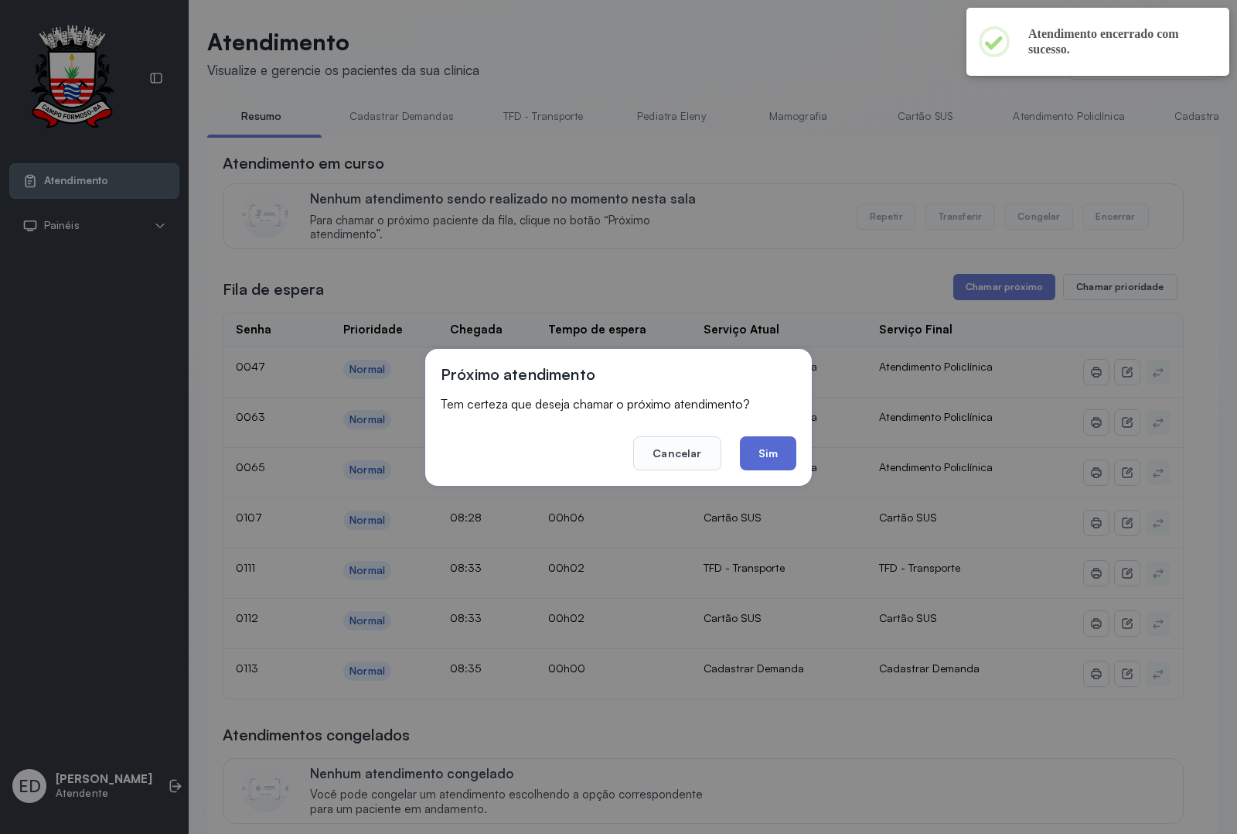
click at [760, 470] on div "Próximo atendimento Tem certeza que deseja chamar o próximo atendimento? Cancel…" at bounding box center [618, 417] width 387 height 137
click at [760, 452] on button "Sim" at bounding box center [768, 453] width 56 height 34
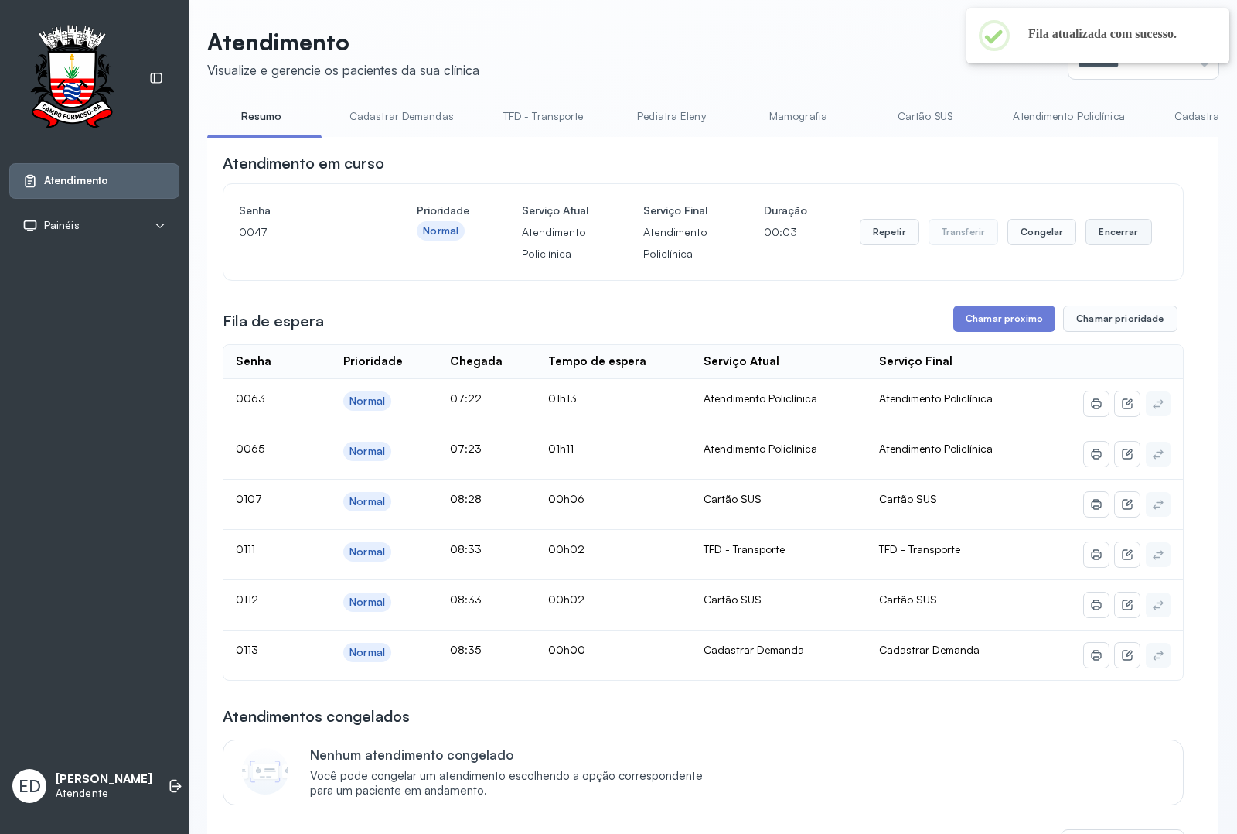
click at [1100, 245] on button "Encerrar" at bounding box center [1119, 232] width 66 height 26
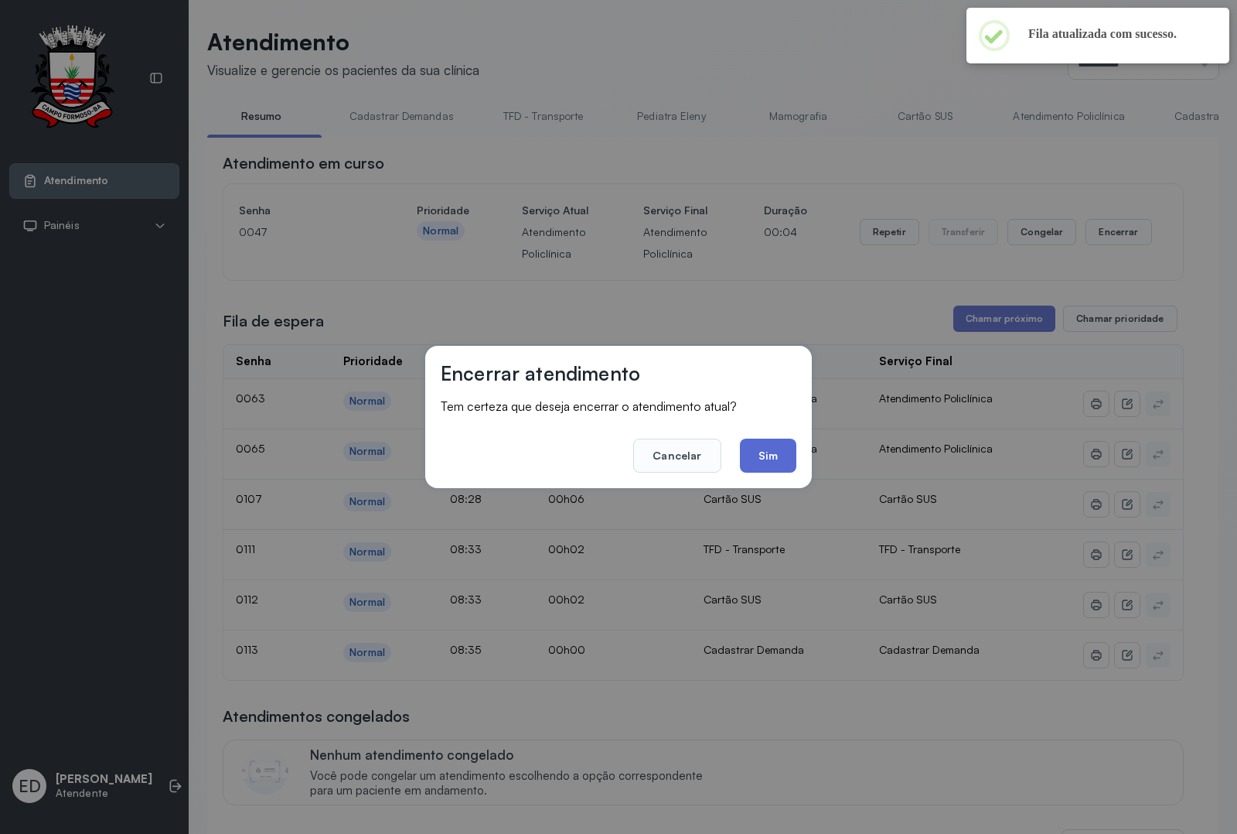
click at [787, 452] on button "Sim" at bounding box center [768, 455] width 56 height 34
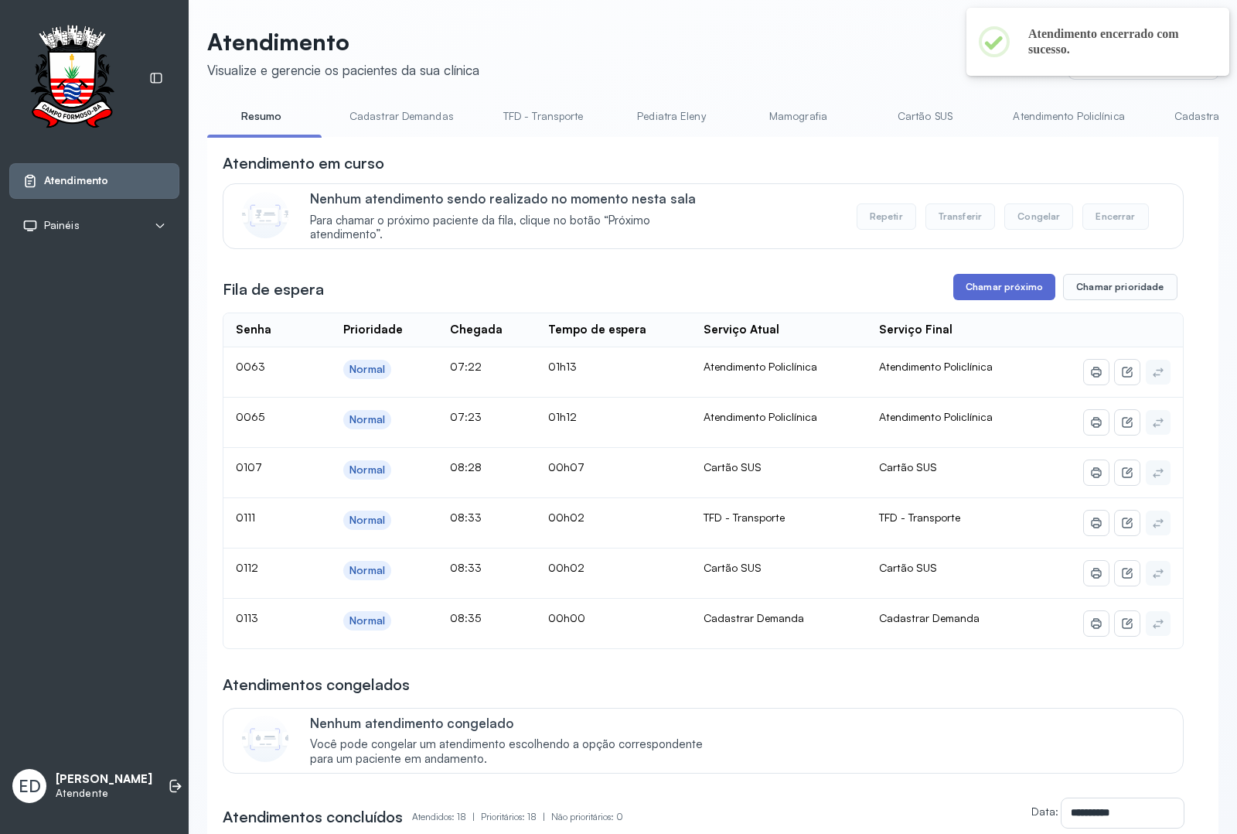
click at [979, 292] on button "Chamar próximo" at bounding box center [1004, 287] width 102 height 26
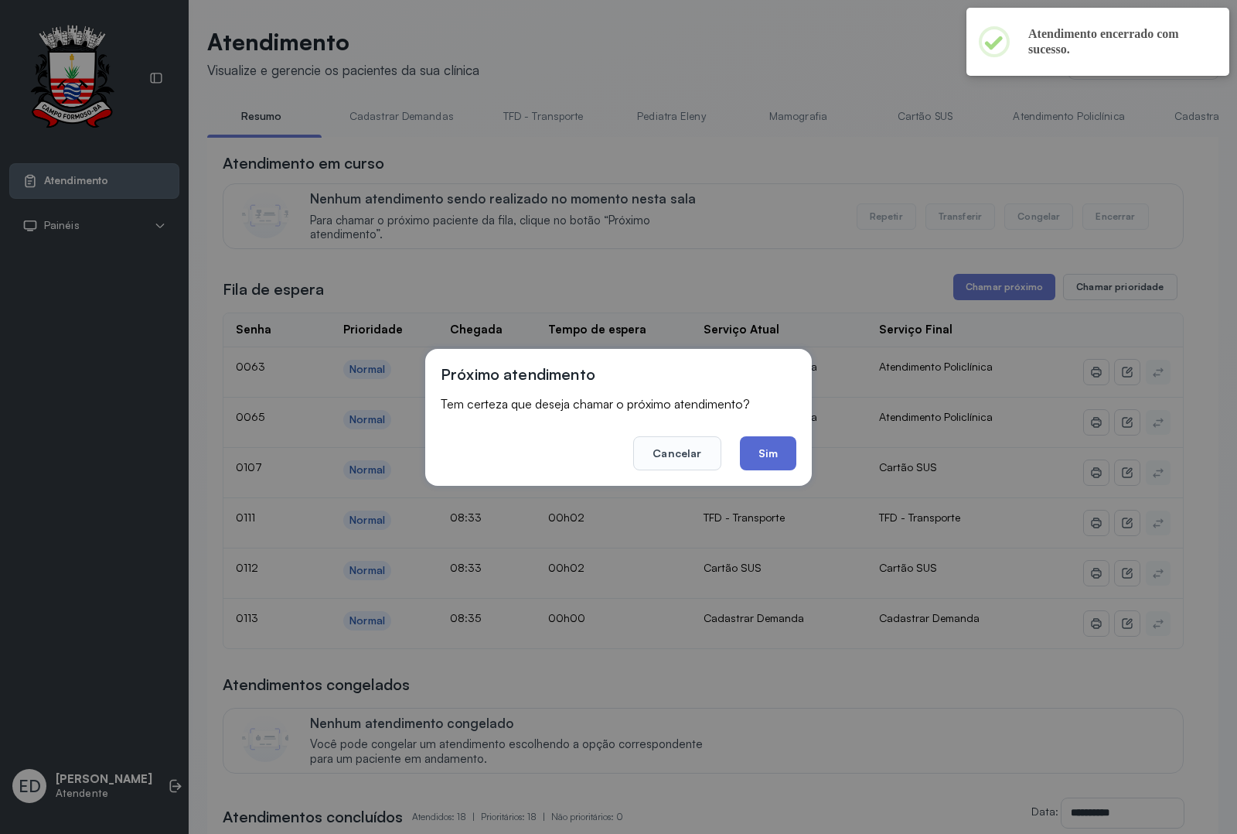
click at [763, 442] on button "Sim" at bounding box center [768, 453] width 56 height 34
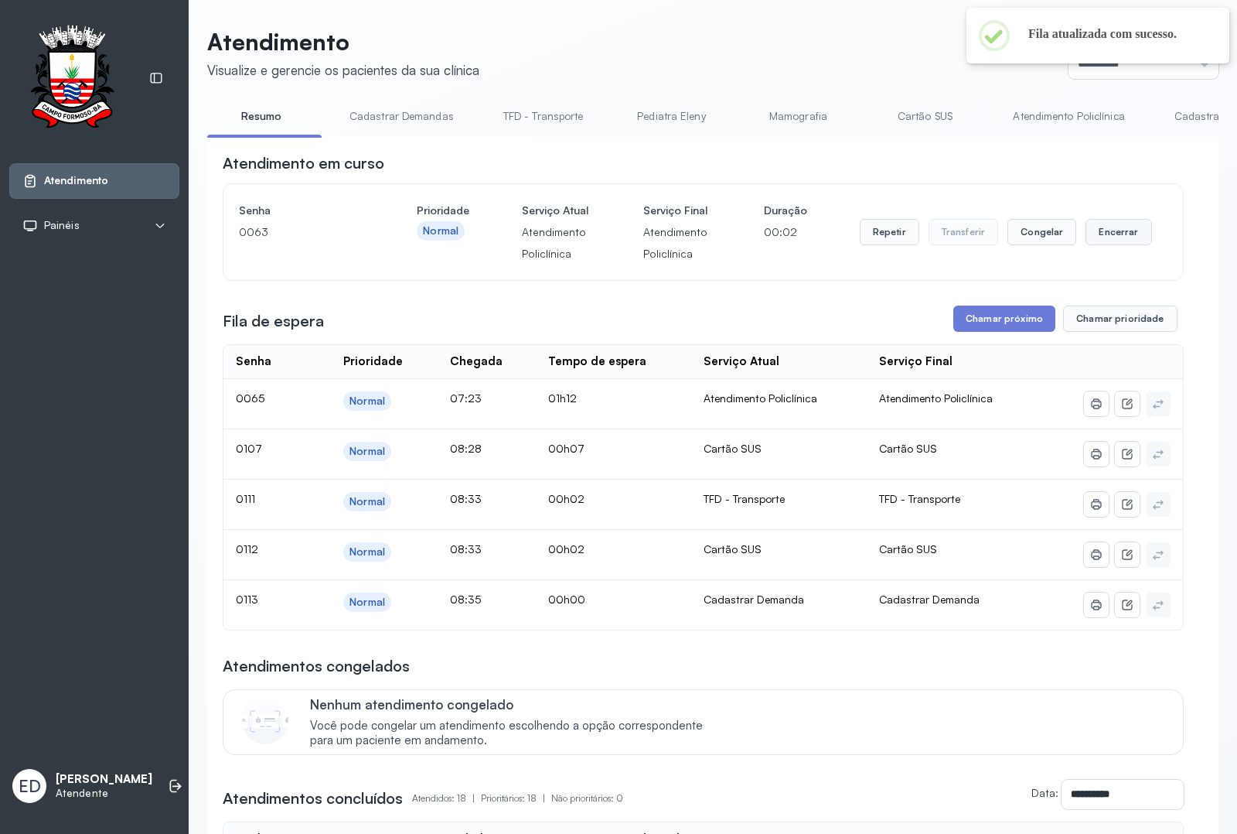
click at [1103, 245] on button "Encerrar" at bounding box center [1119, 232] width 66 height 26
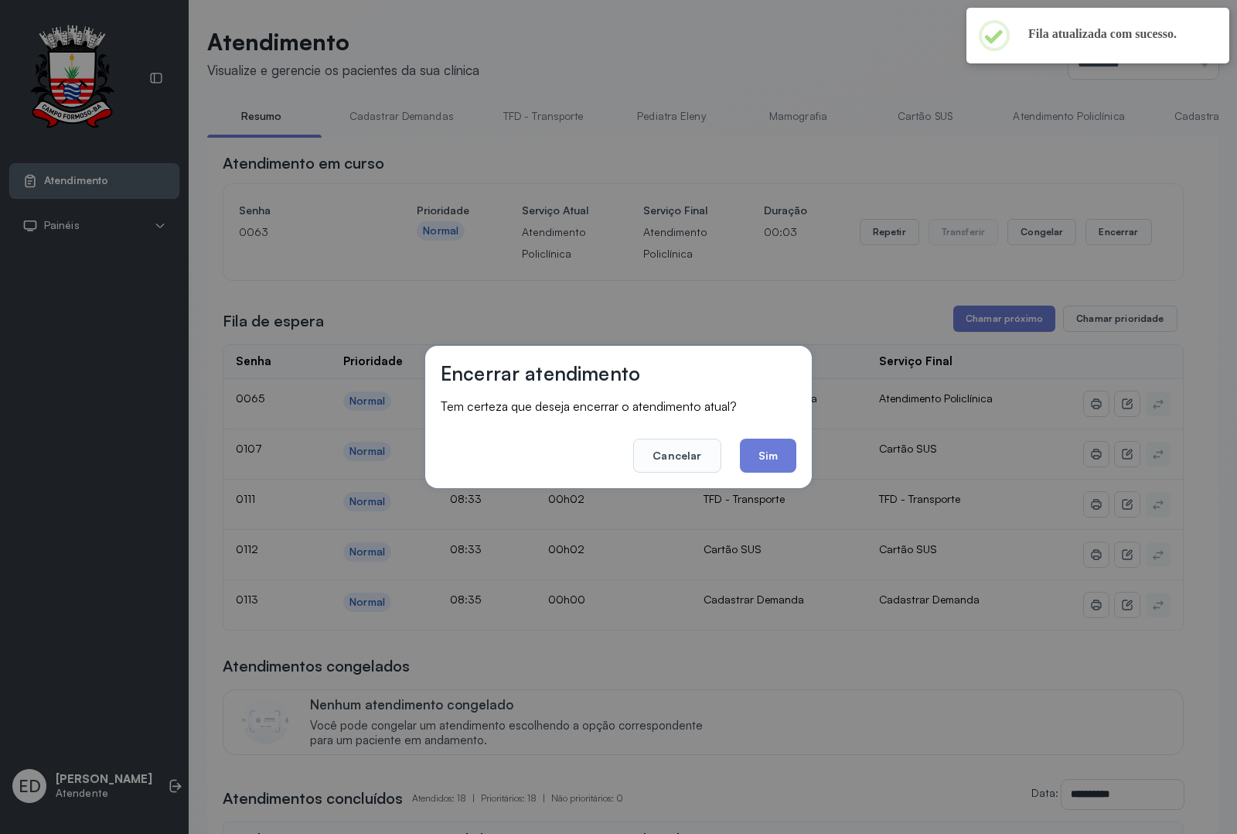
click at [773, 462] on button "Sim" at bounding box center [768, 455] width 56 height 34
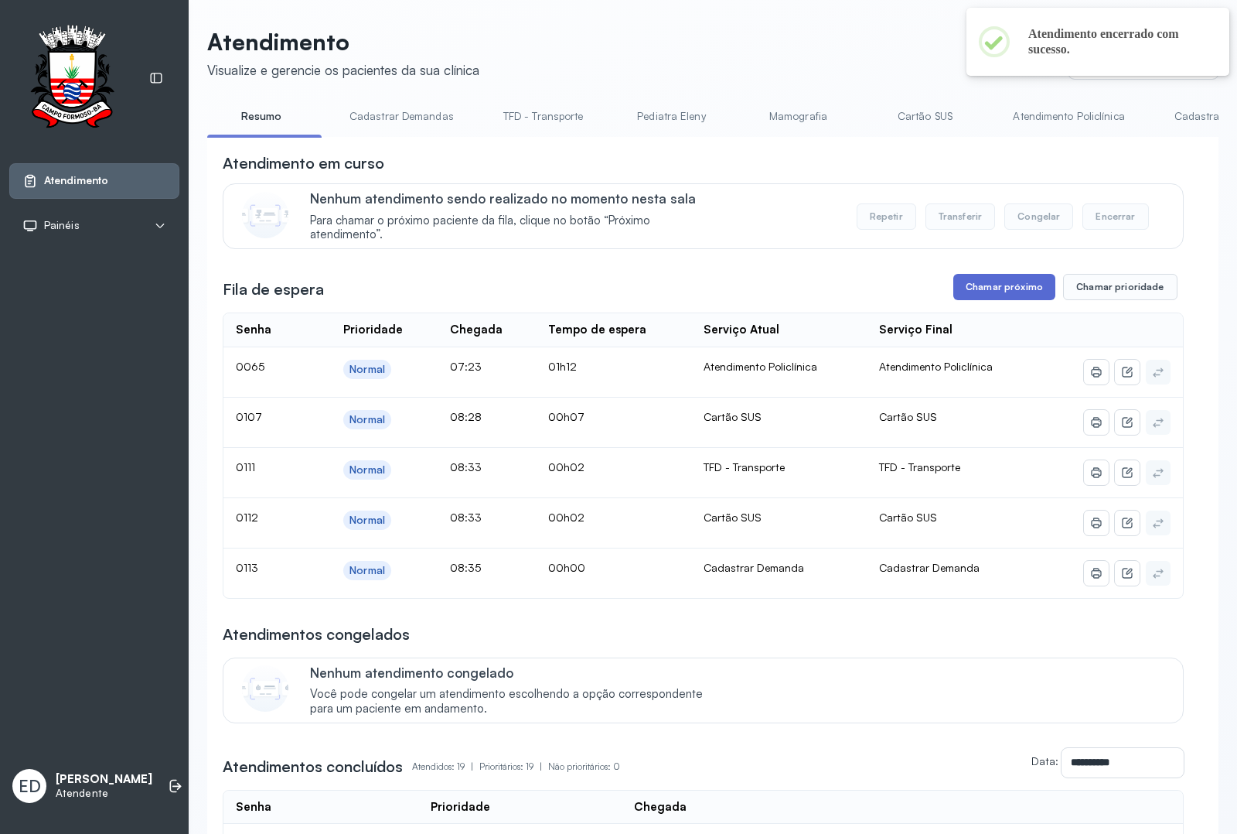
click at [1013, 294] on button "Chamar próximo" at bounding box center [1004, 287] width 102 height 26
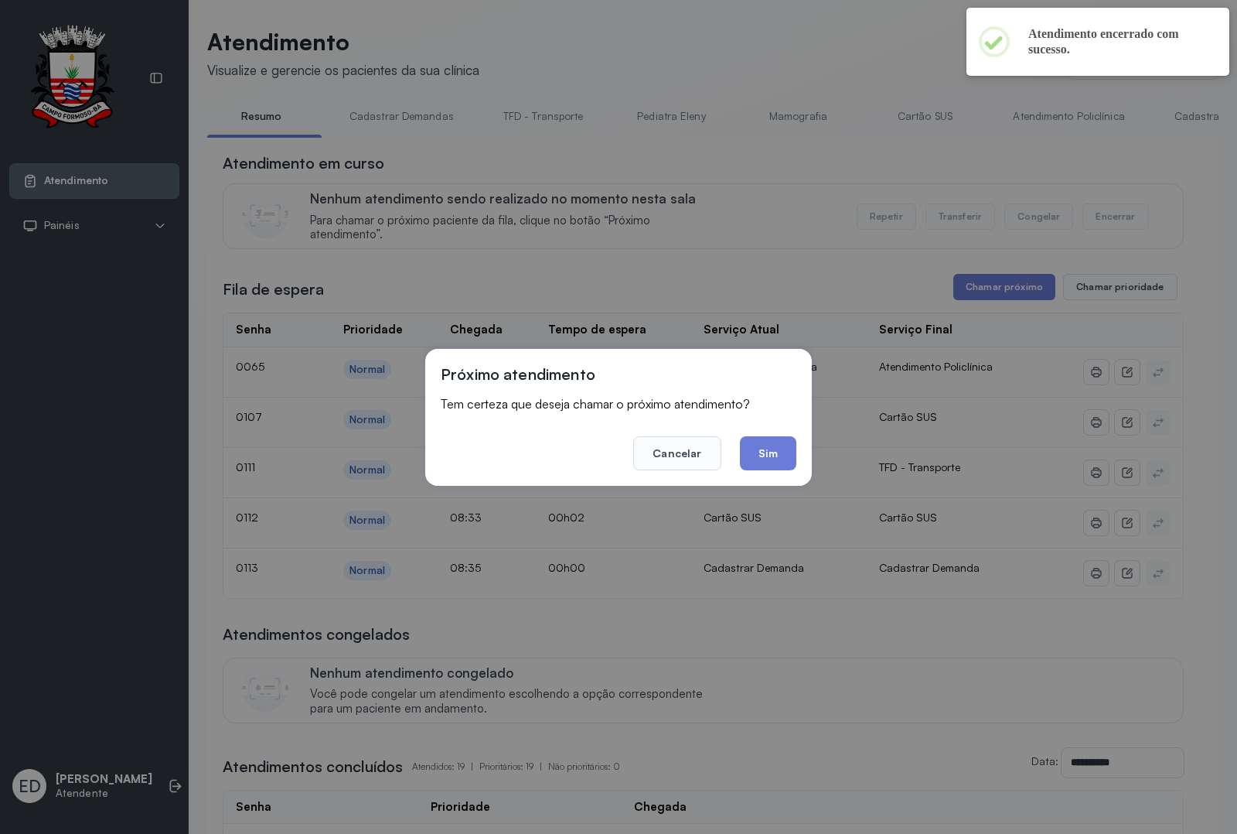
drag, startPoint x: 762, startPoint y: 456, endPoint x: 654, endPoint y: 435, distance: 109.5
click at [760, 457] on button "Sim" at bounding box center [768, 453] width 56 height 34
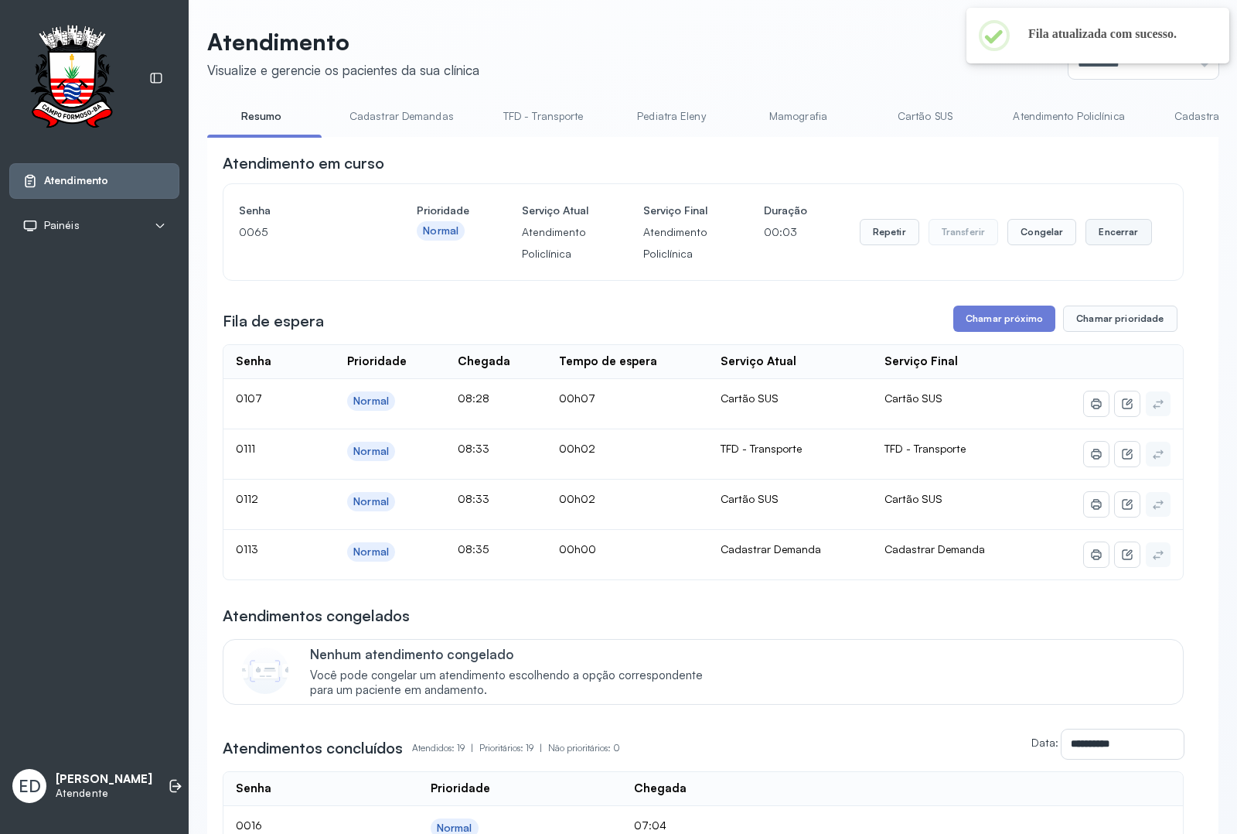
click at [1116, 245] on button "Encerrar" at bounding box center [1119, 232] width 66 height 26
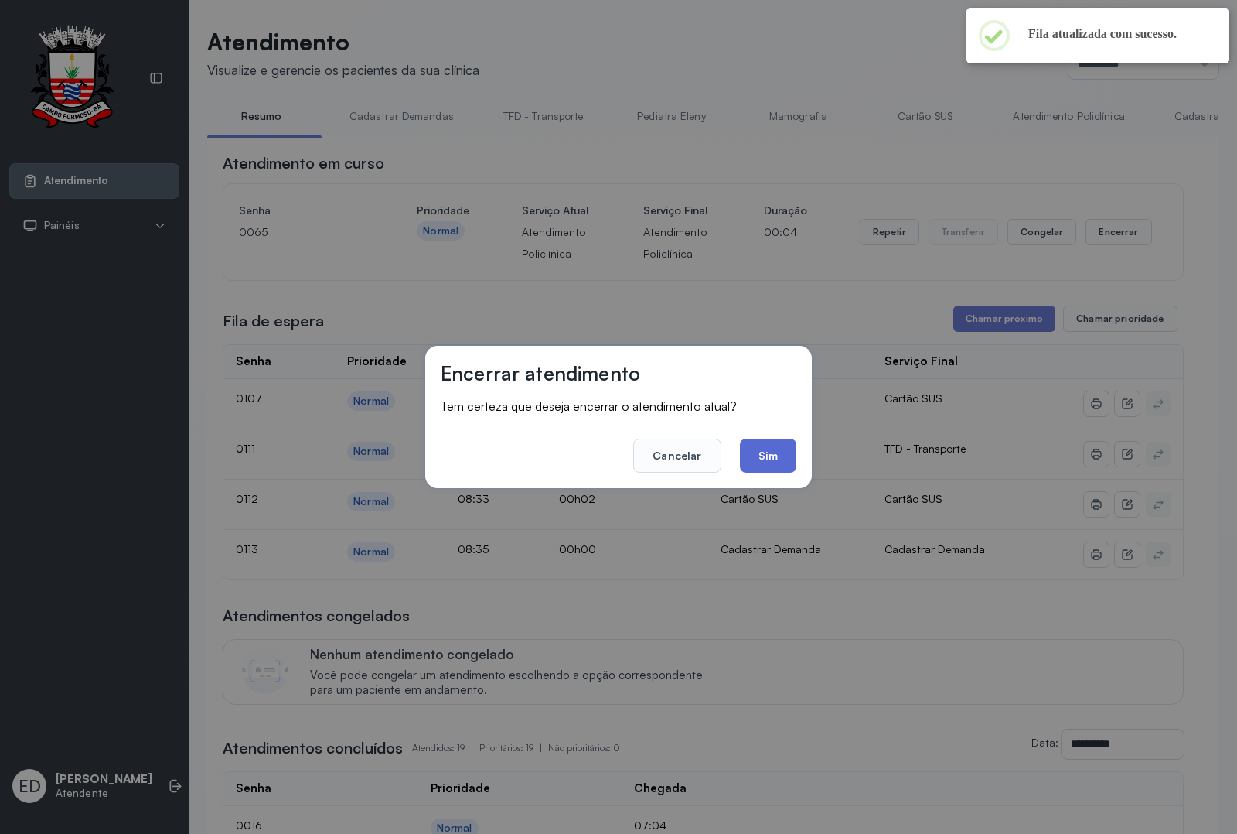
click at [766, 455] on button "Sim" at bounding box center [768, 455] width 56 height 34
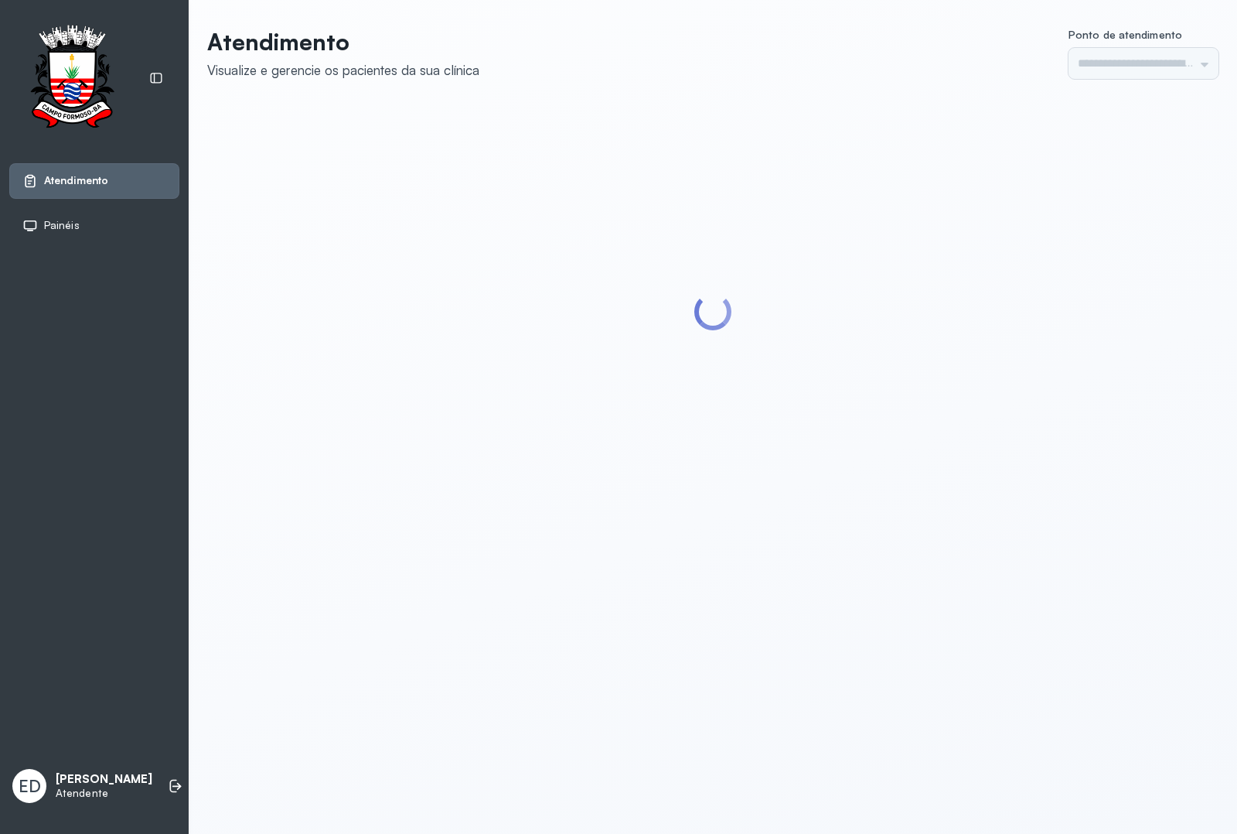
type input "*********"
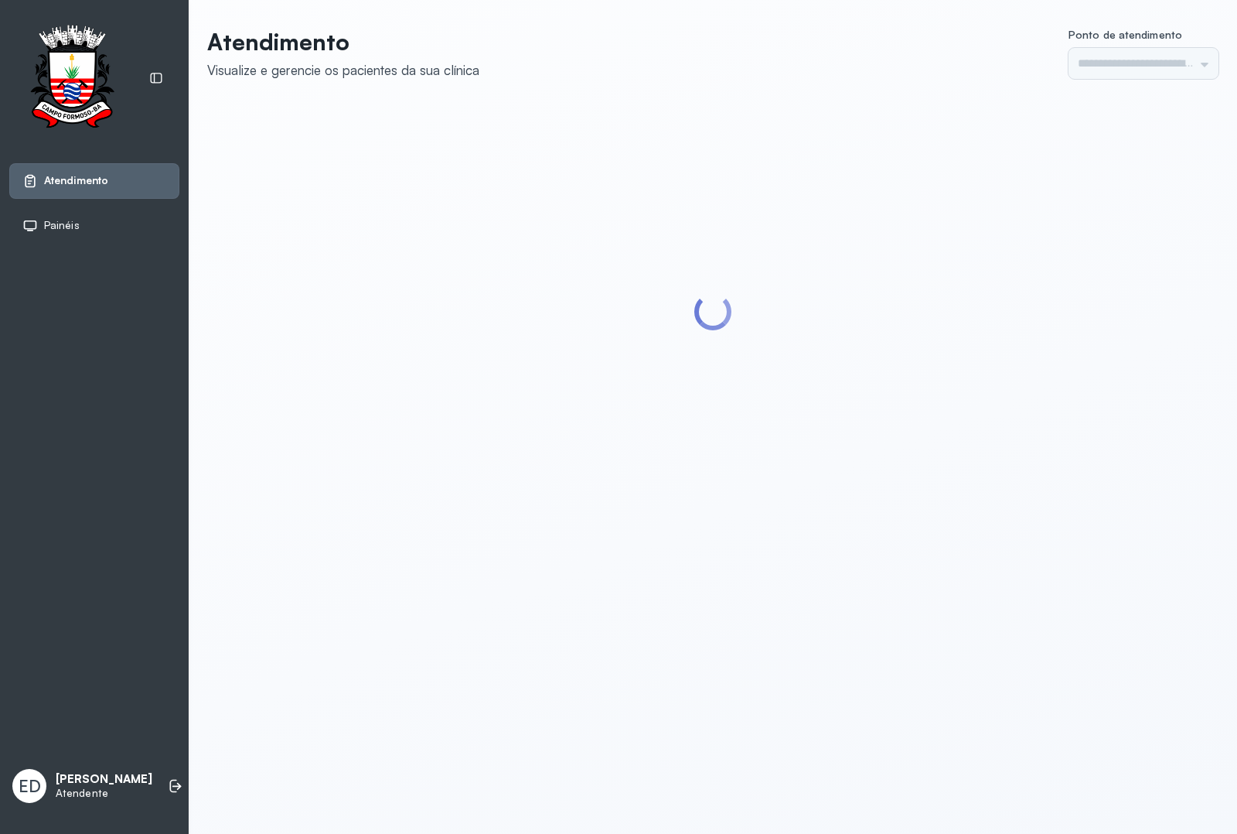
type input "*********"
